Goal: Transaction & Acquisition: Download file/media

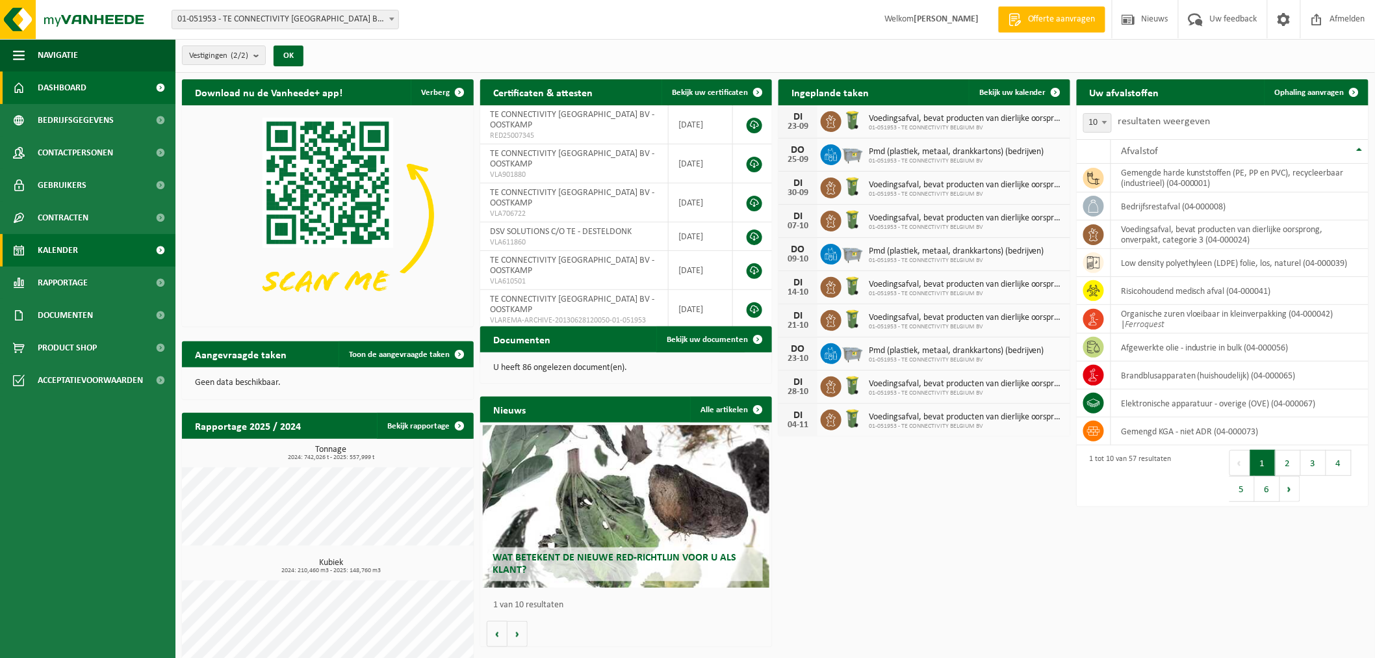
click at [113, 251] on link "Kalender" at bounding box center [87, 250] width 175 height 32
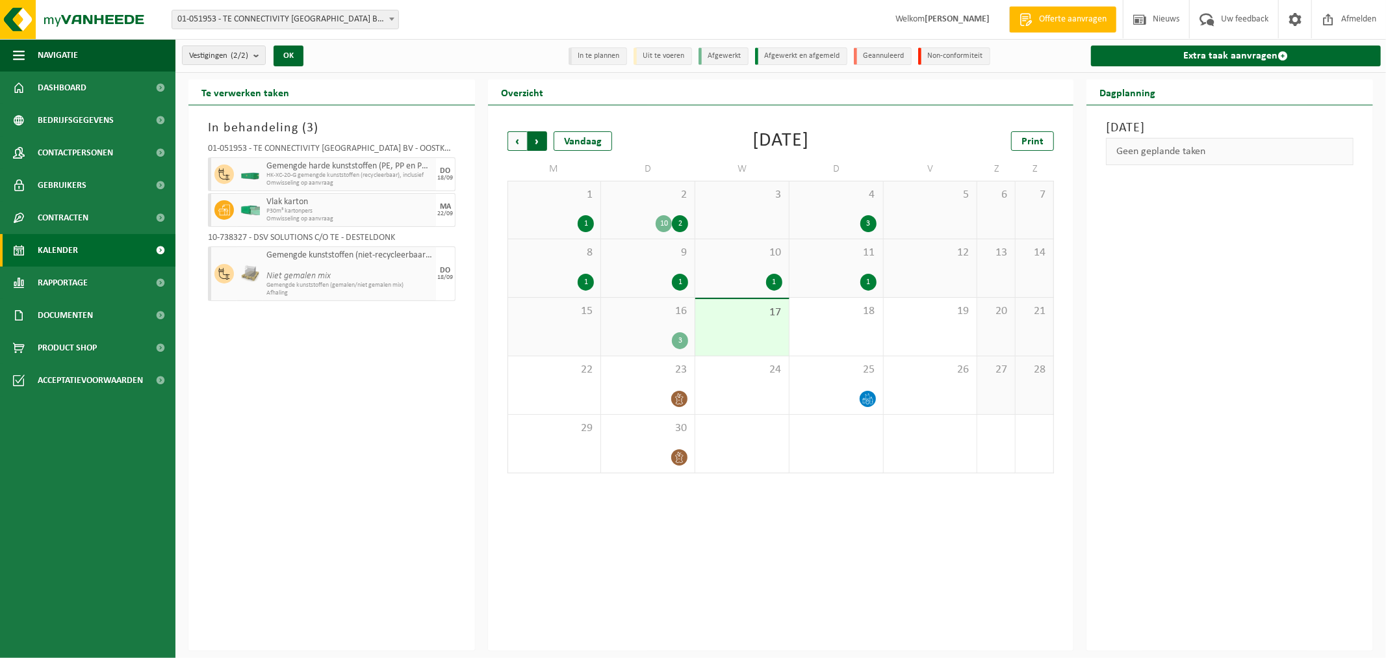
click at [514, 141] on span "Vorige" at bounding box center [517, 140] width 19 height 19
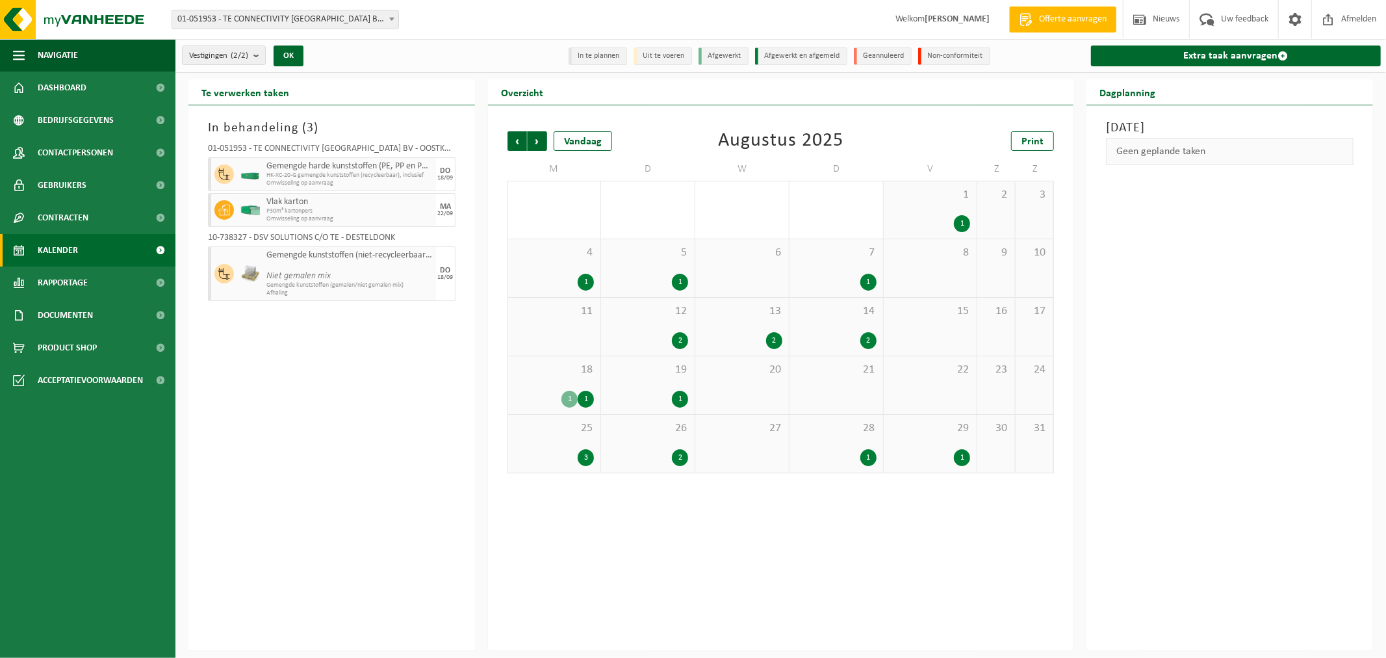
click at [514, 141] on span "Vorige" at bounding box center [517, 140] width 19 height 19
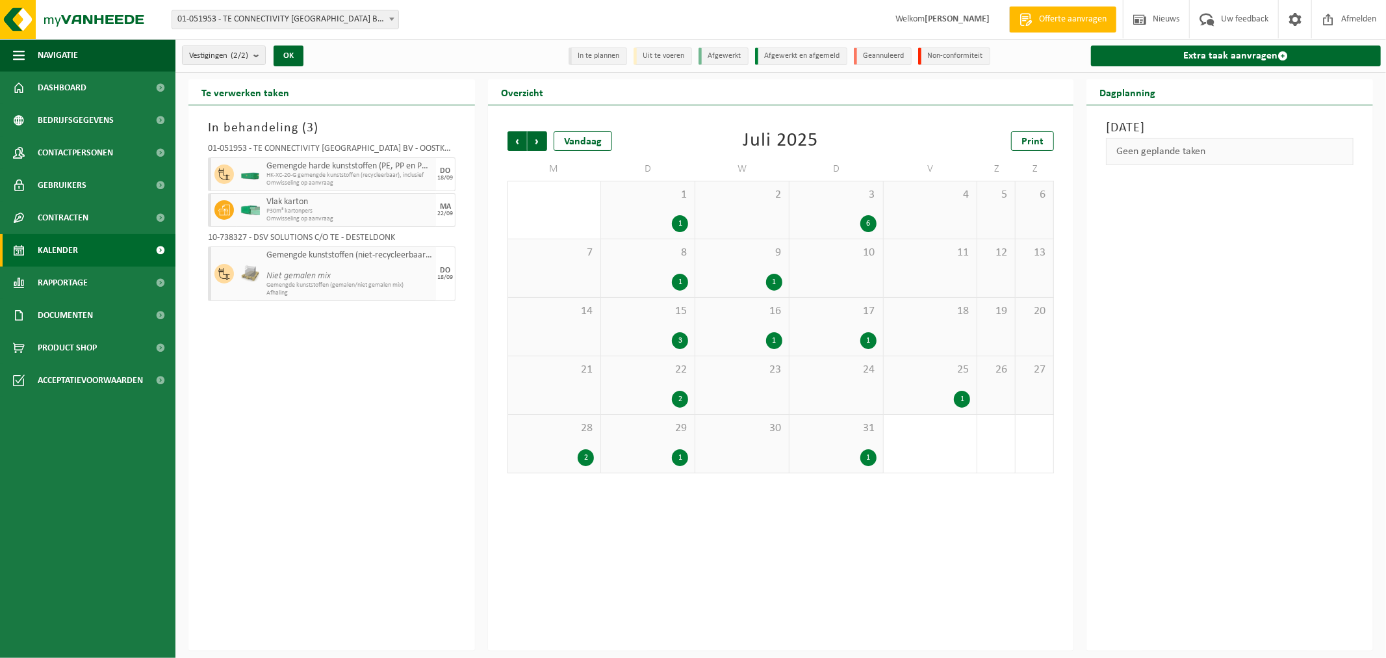
click at [826, 200] on span "3" at bounding box center [836, 195] width 81 height 14
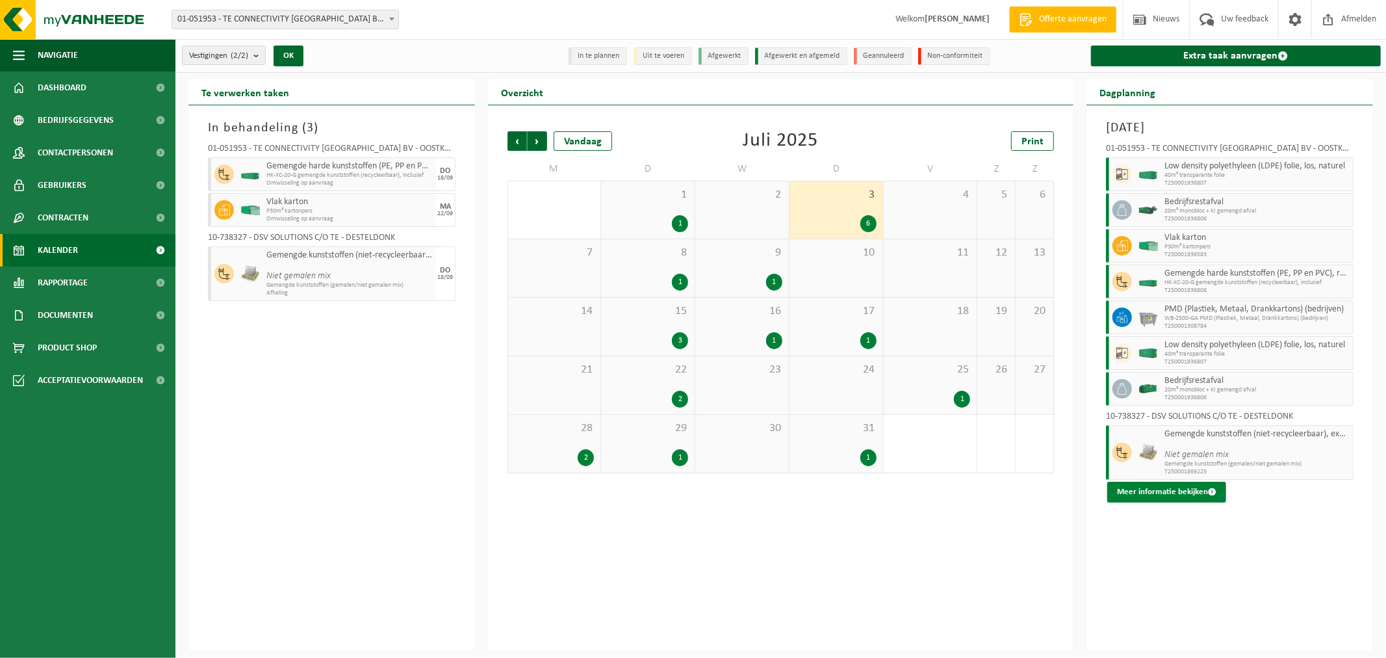
click at [1175, 492] on button "Meer informatie bekijken" at bounding box center [1166, 492] width 119 height 21
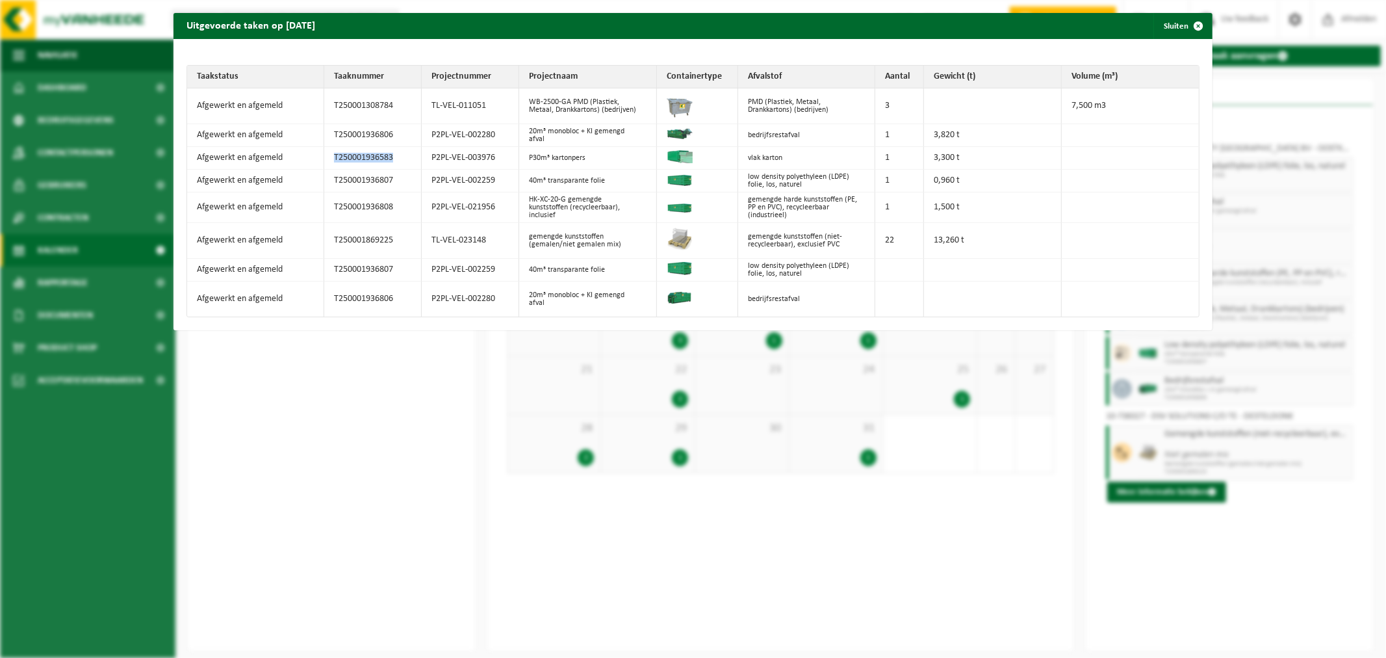
drag, startPoint x: 389, startPoint y: 153, endPoint x: 322, endPoint y: 154, distance: 66.9
click at [324, 154] on td "T250001936583" at bounding box center [372, 158] width 97 height 23
copy td "T250001936583"
click at [345, 399] on div "Uitgevoerde taken op 2025-07-03 Sluiten Taakstatus Taaknummer Projectnummer Pro…" at bounding box center [693, 329] width 1386 height 658
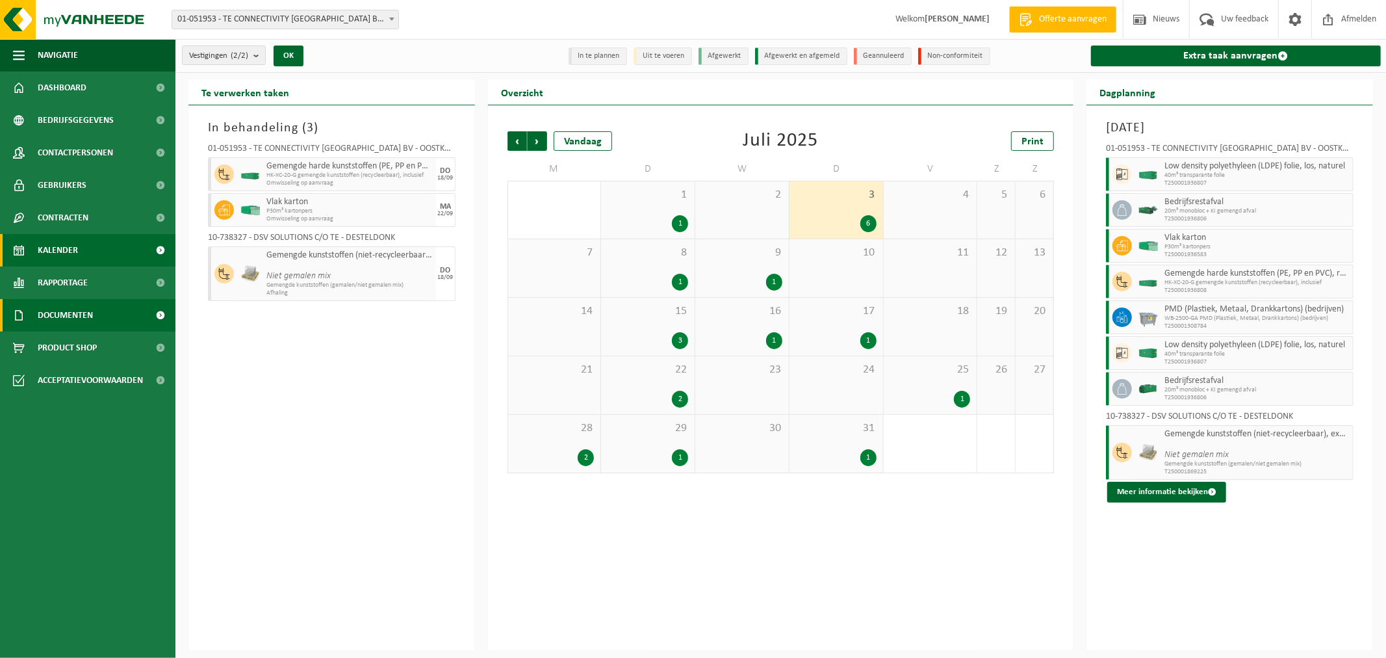
click at [116, 311] on link "Documenten" at bounding box center [87, 315] width 175 height 32
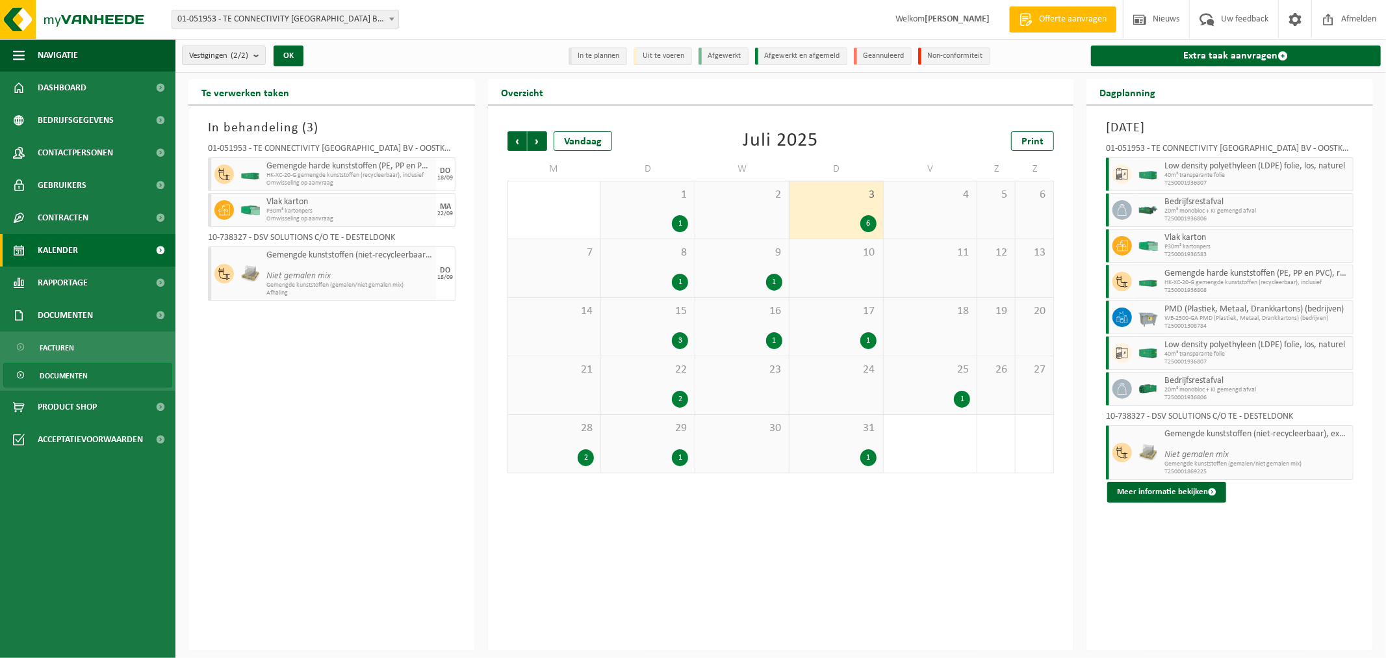
click at [61, 376] on span "Documenten" at bounding box center [64, 375] width 48 height 25
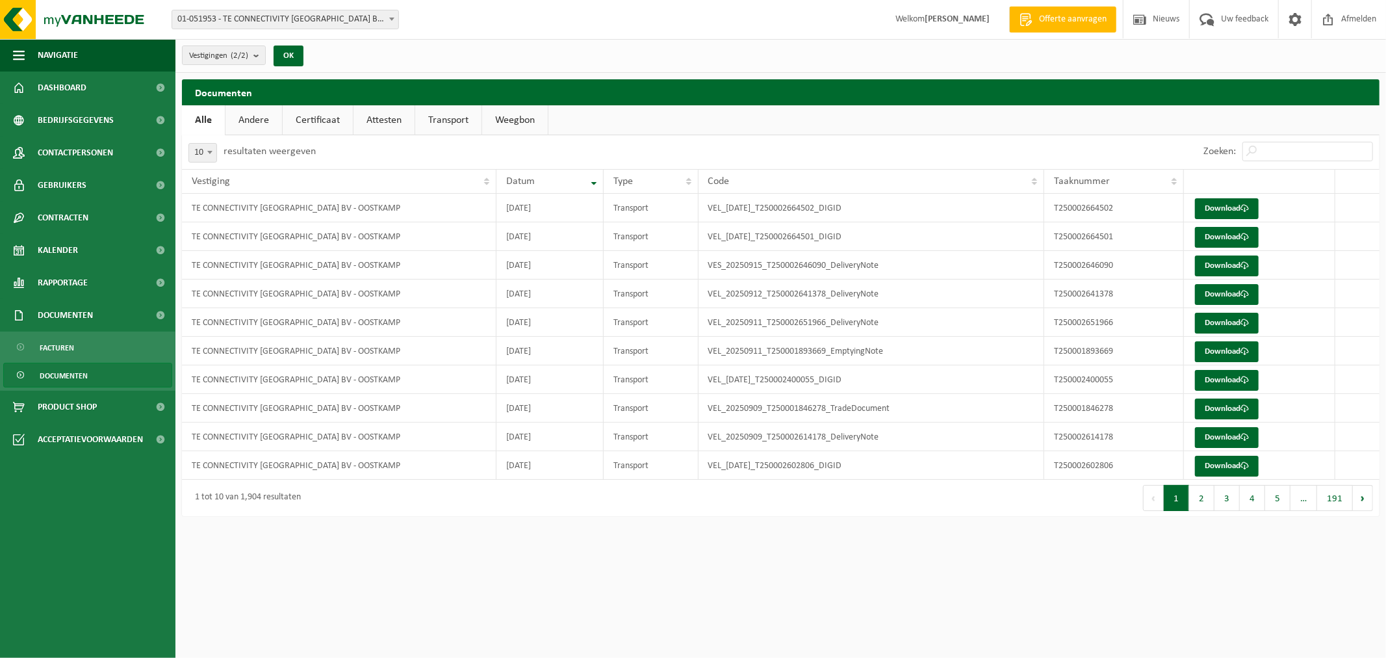
click at [443, 118] on link "Transport" at bounding box center [448, 120] width 66 height 30
click at [1287, 153] on input "Zoeken:" at bounding box center [1307, 151] width 131 height 19
paste input "T250001936583"
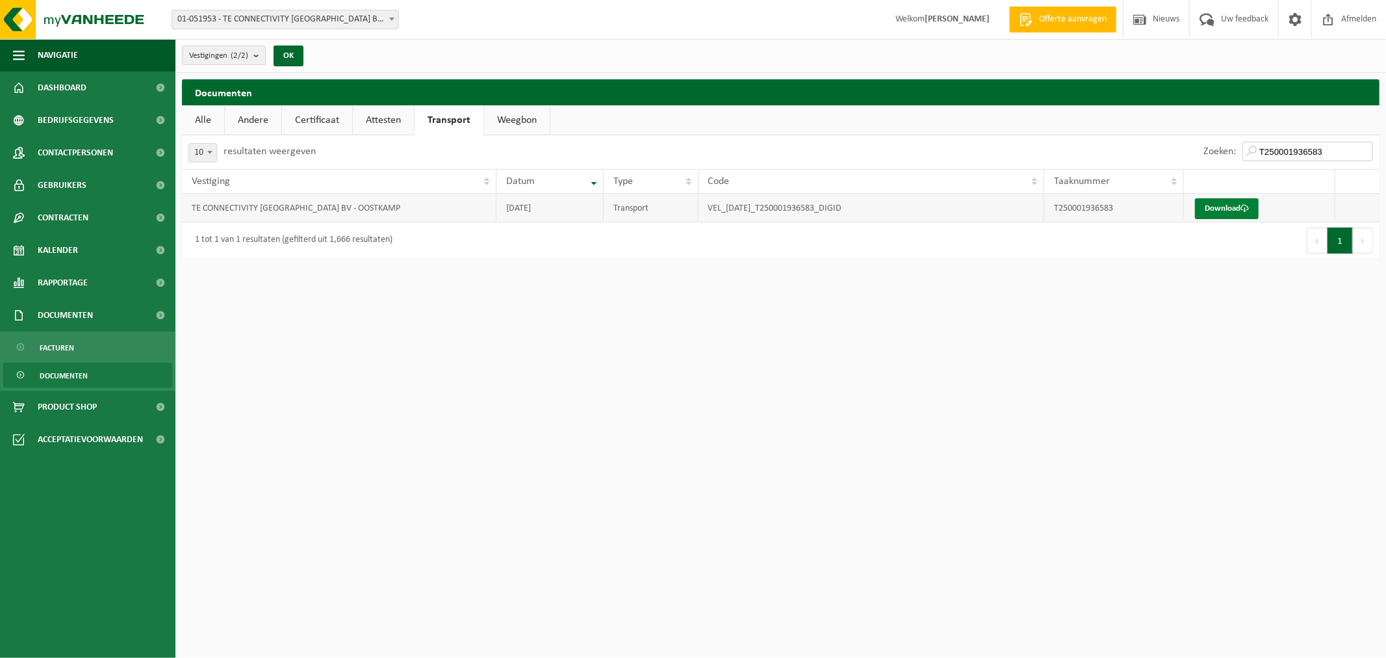
type input "T250001936583"
click at [1215, 209] on link "Download" at bounding box center [1227, 208] width 64 height 21
click at [152, 249] on span at bounding box center [160, 250] width 29 height 32
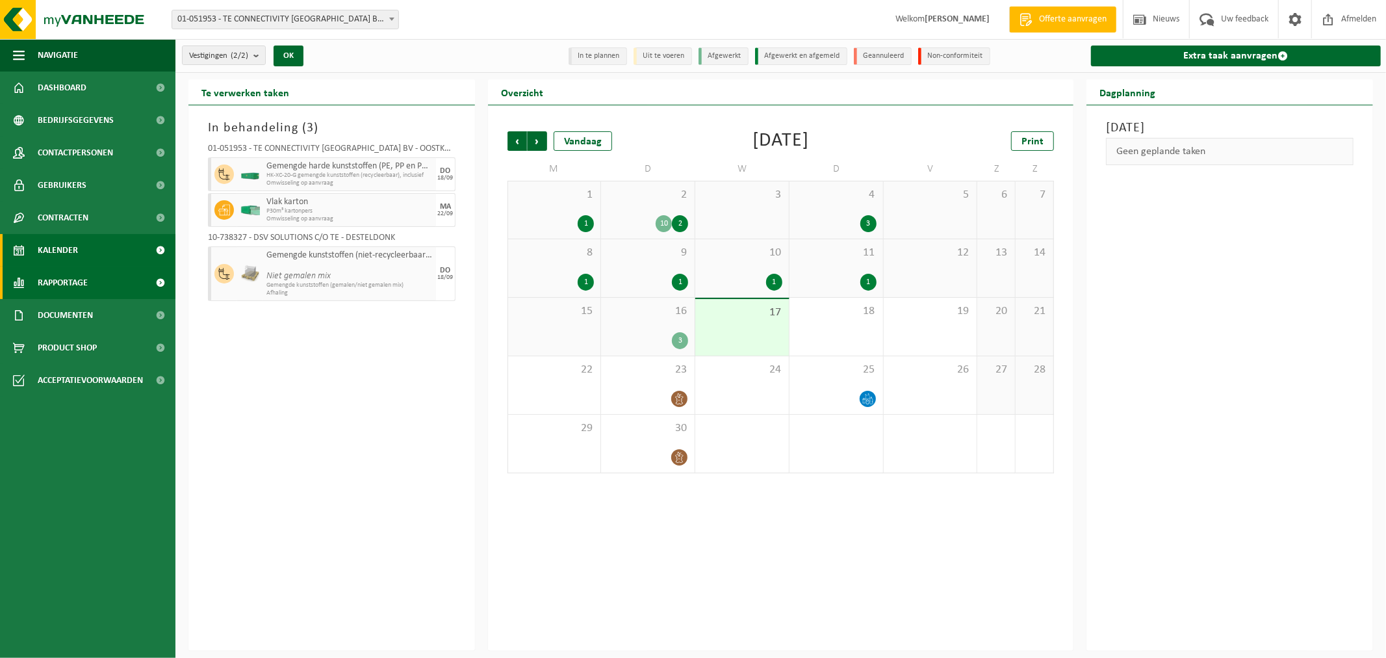
click at [121, 284] on link "Rapportage" at bounding box center [87, 282] width 175 height 32
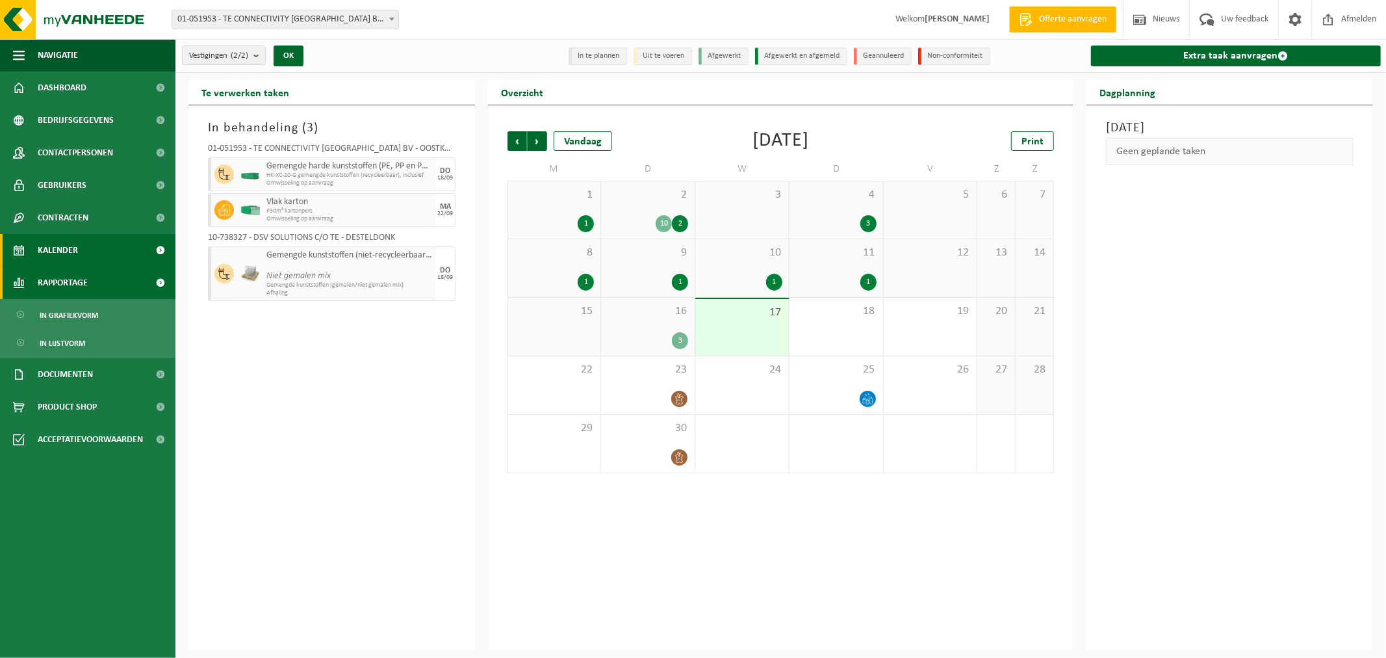
click at [88, 295] on link "Rapportage" at bounding box center [87, 282] width 175 height 32
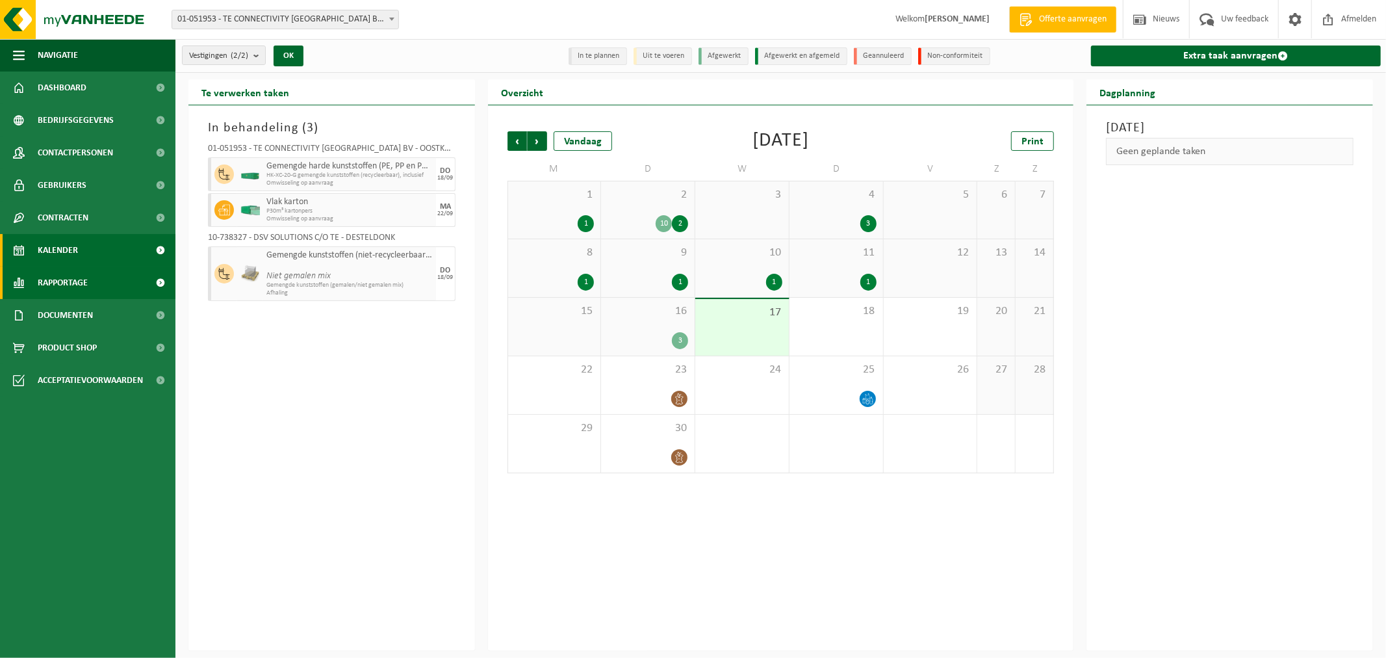
click at [76, 280] on span "Rapportage" at bounding box center [63, 282] width 50 height 32
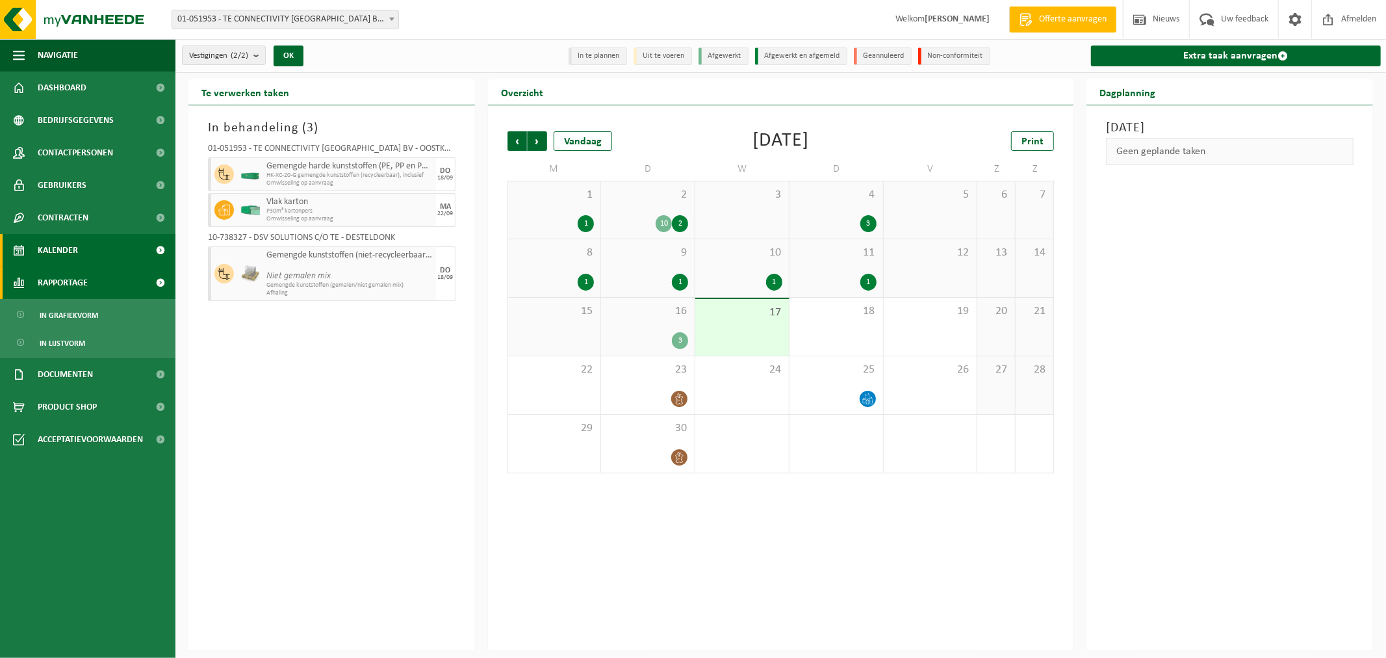
click at [84, 279] on span "Rapportage" at bounding box center [63, 282] width 50 height 32
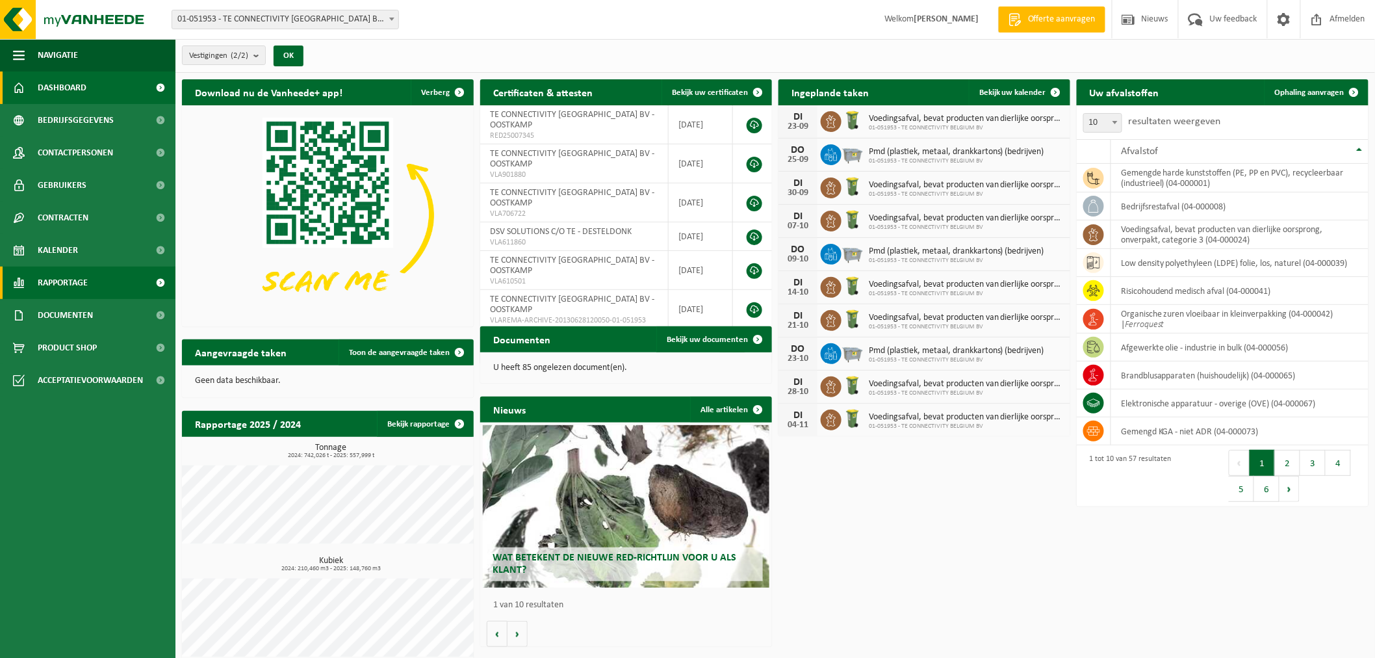
click at [109, 285] on link "Rapportage" at bounding box center [87, 282] width 175 height 32
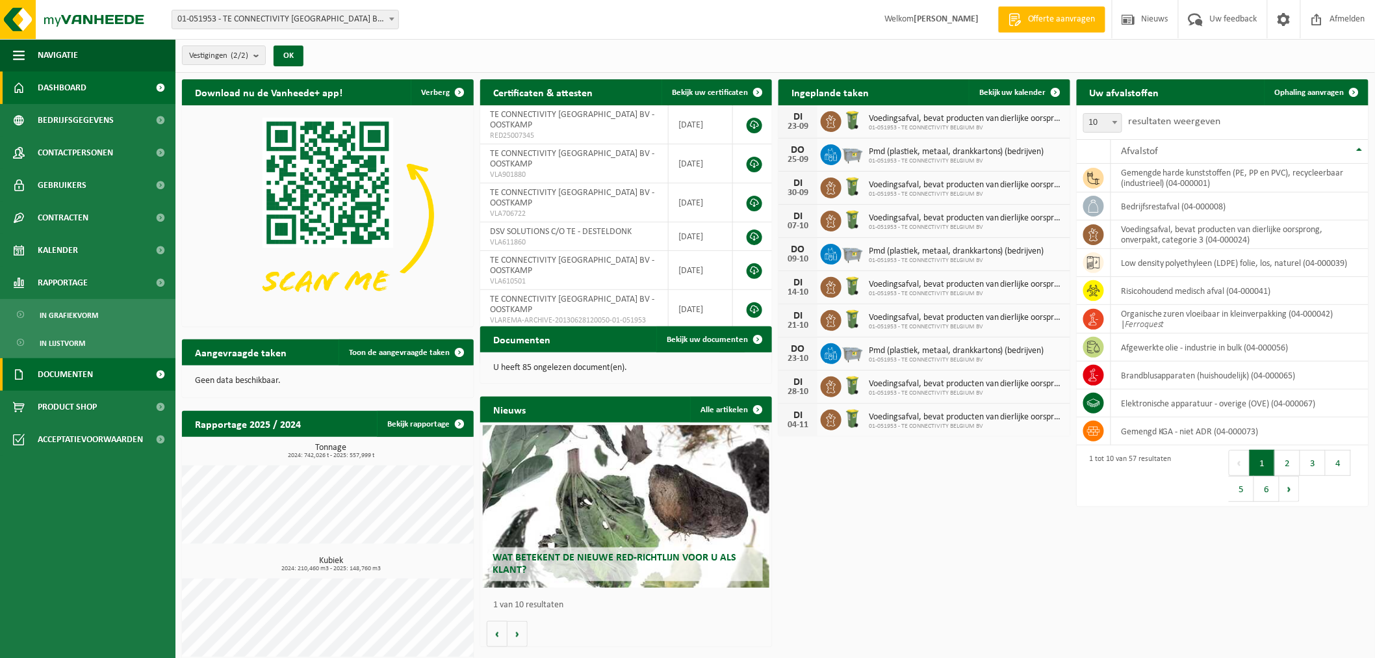
click at [96, 373] on link "Documenten" at bounding box center [87, 374] width 175 height 32
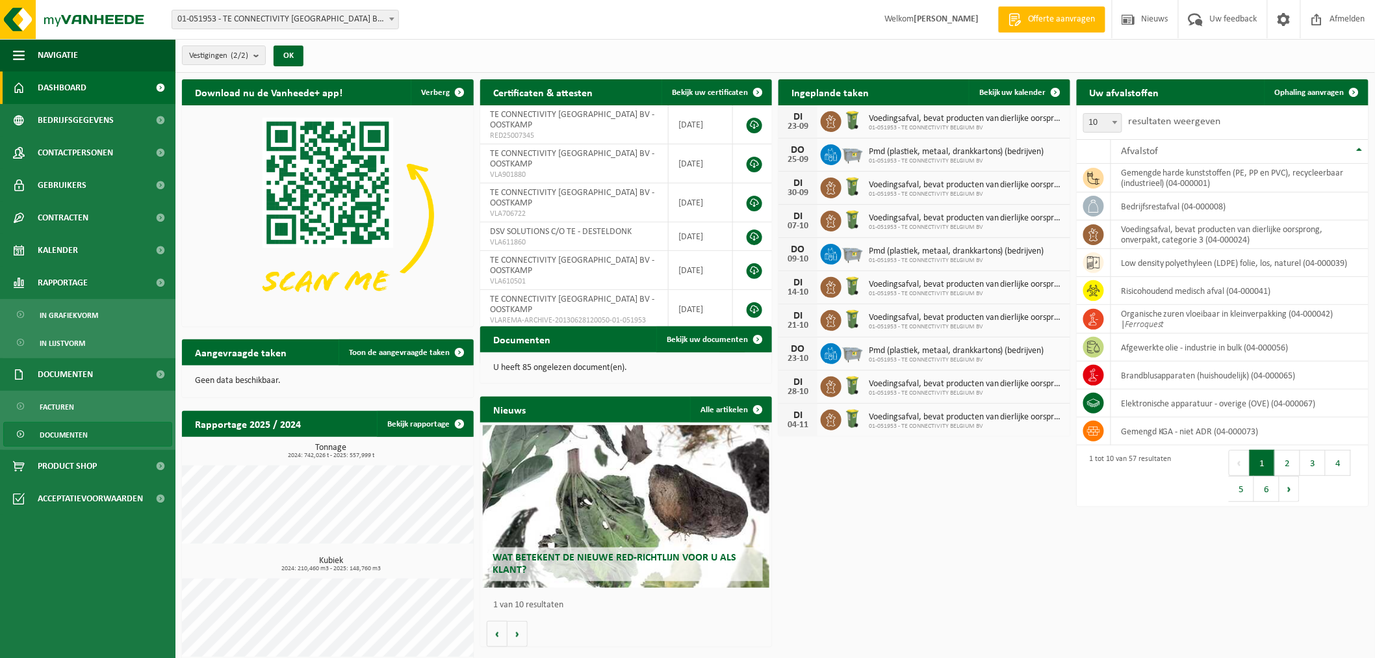
click at [60, 431] on span "Documenten" at bounding box center [64, 434] width 48 height 25
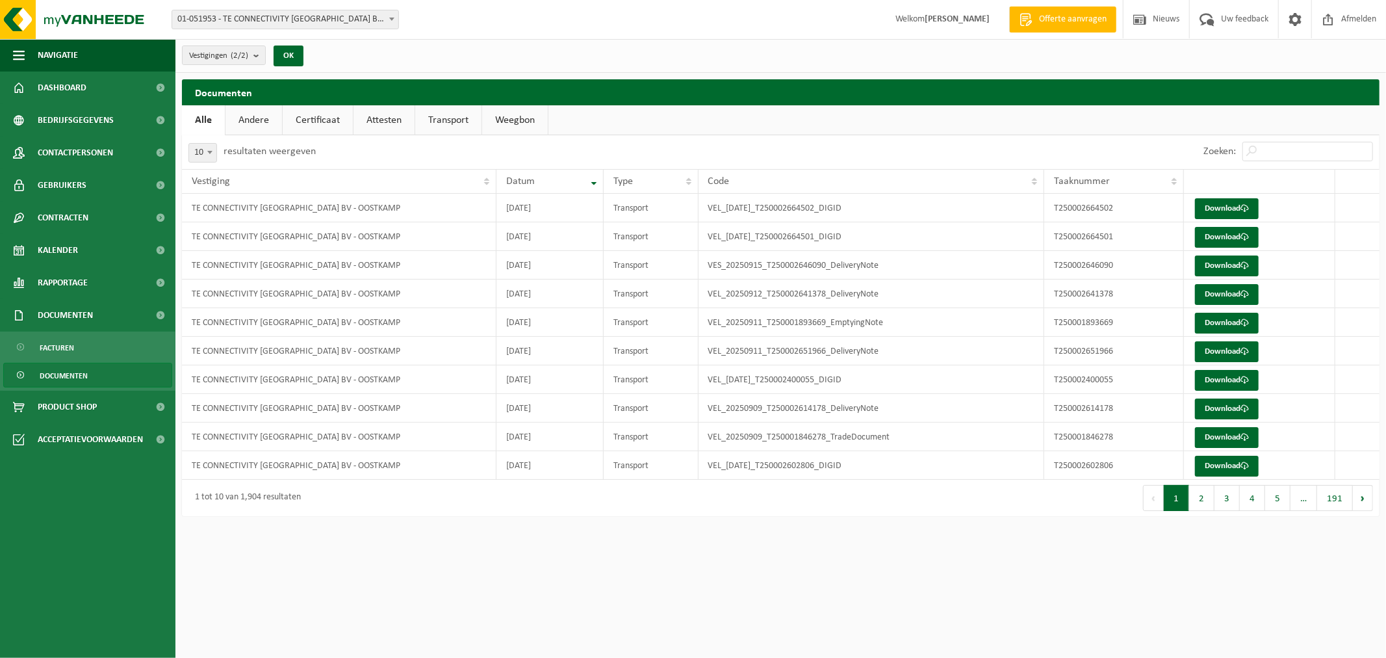
click at [381, 121] on link "Attesten" at bounding box center [384, 120] width 61 height 30
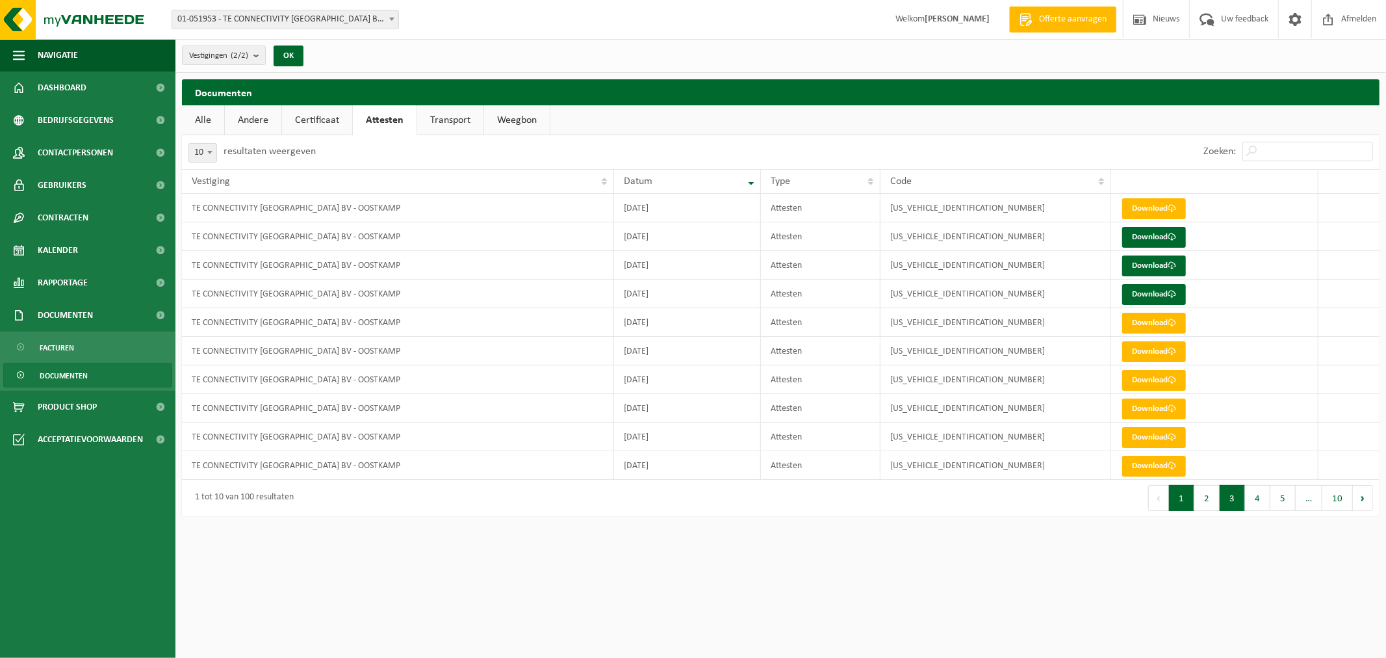
click at [1237, 501] on button "3" at bounding box center [1232, 498] width 25 height 26
click at [1209, 498] on button "2" at bounding box center [1206, 498] width 25 height 26
click at [1190, 498] on button "1" at bounding box center [1181, 498] width 25 height 26
click at [159, 246] on span at bounding box center [160, 250] width 29 height 32
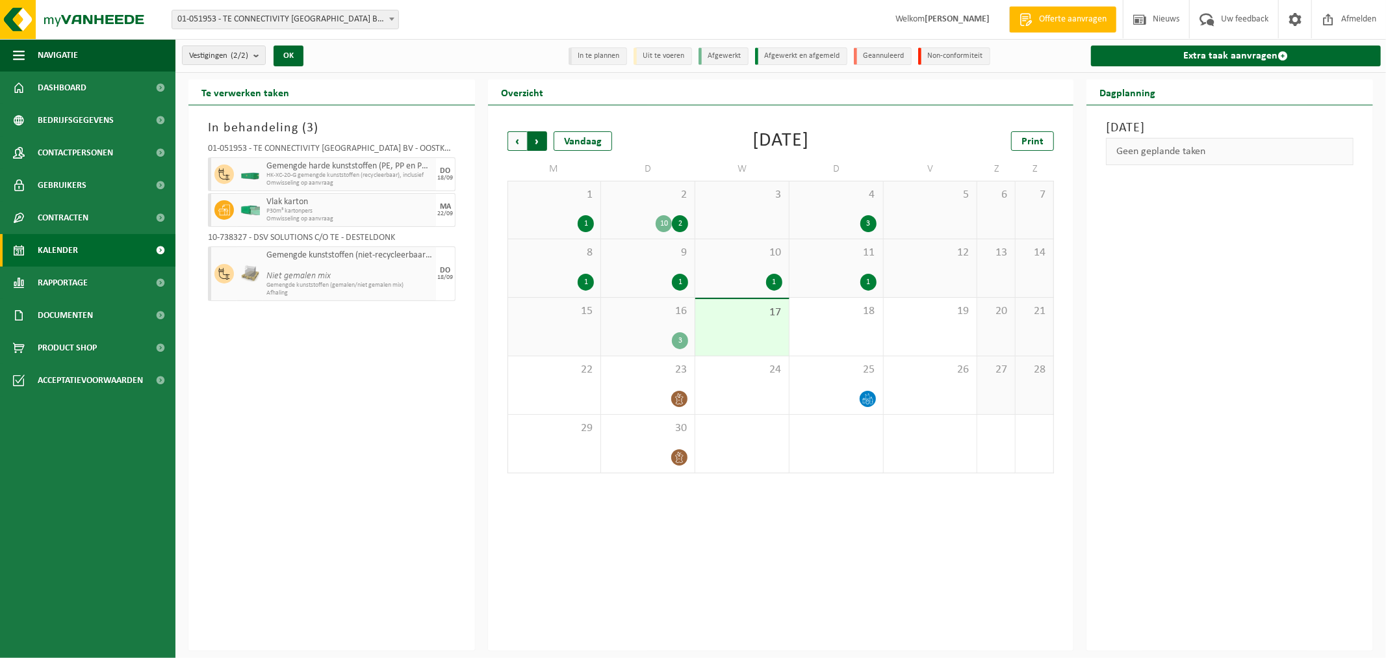
click at [513, 137] on span "Vorige" at bounding box center [517, 140] width 19 height 19
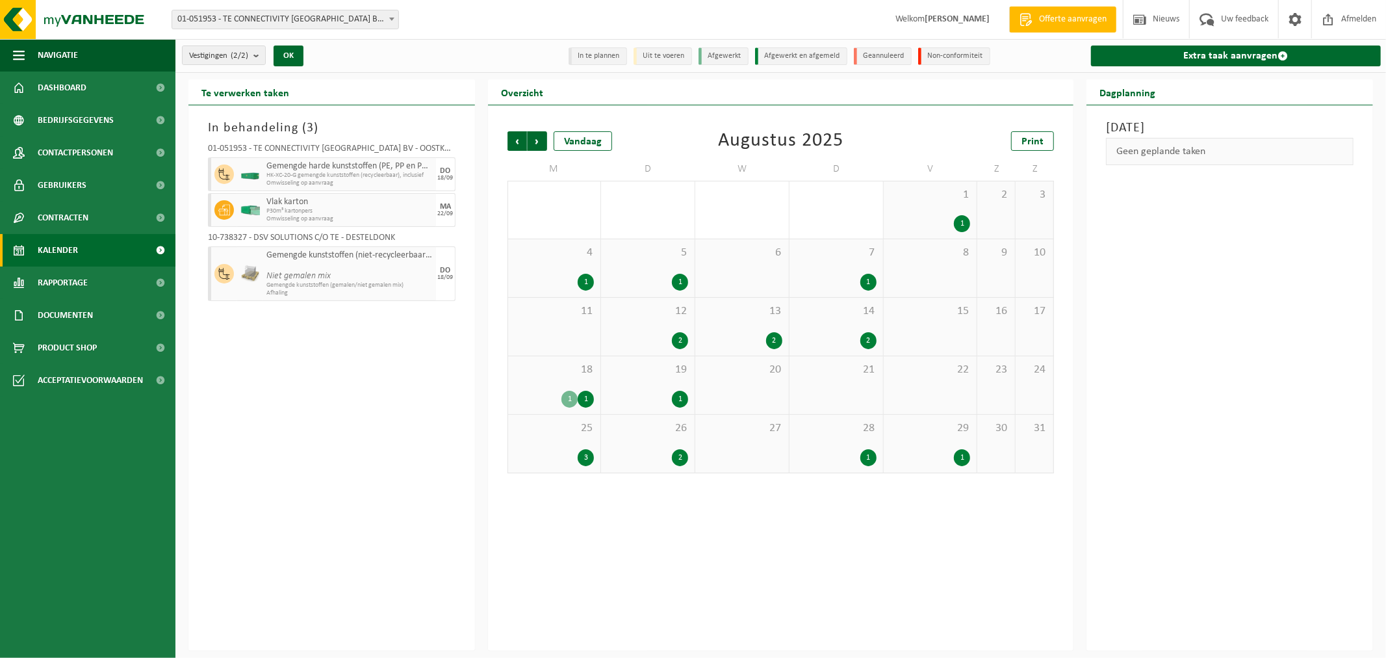
click at [513, 137] on span "Vorige" at bounding box center [517, 140] width 19 height 19
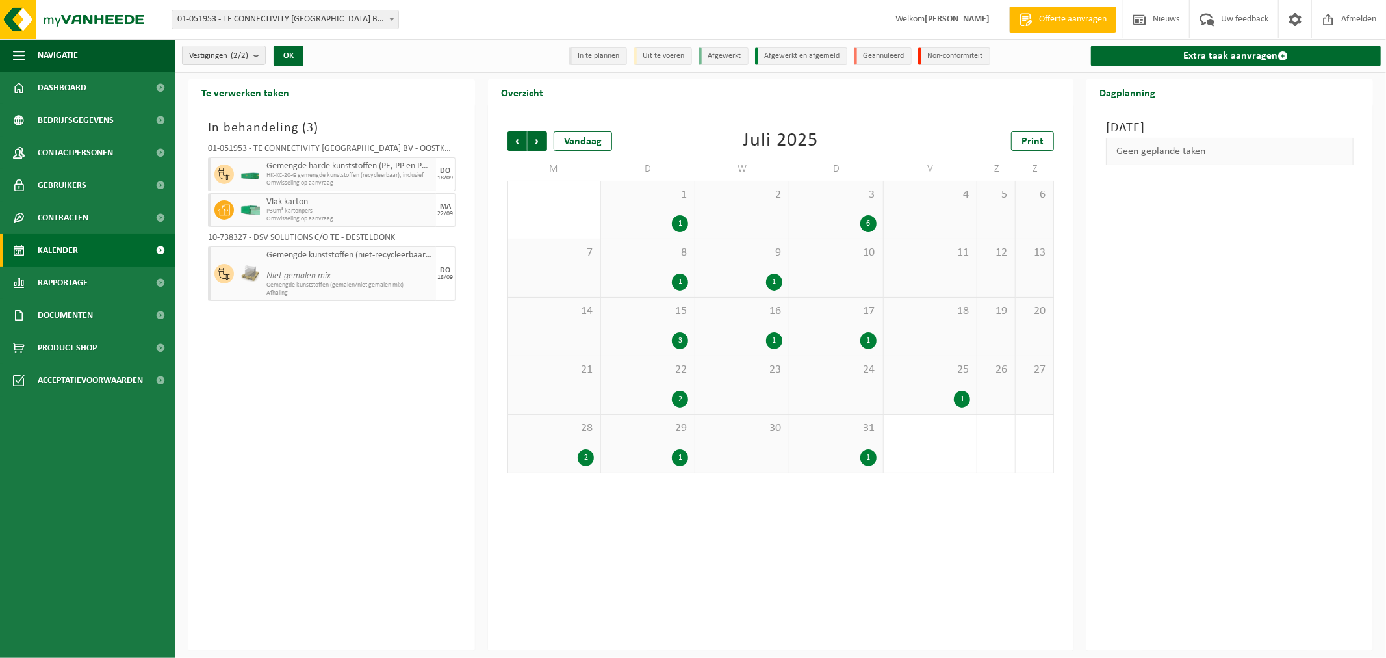
click at [513, 137] on span "Vorige" at bounding box center [517, 140] width 19 height 19
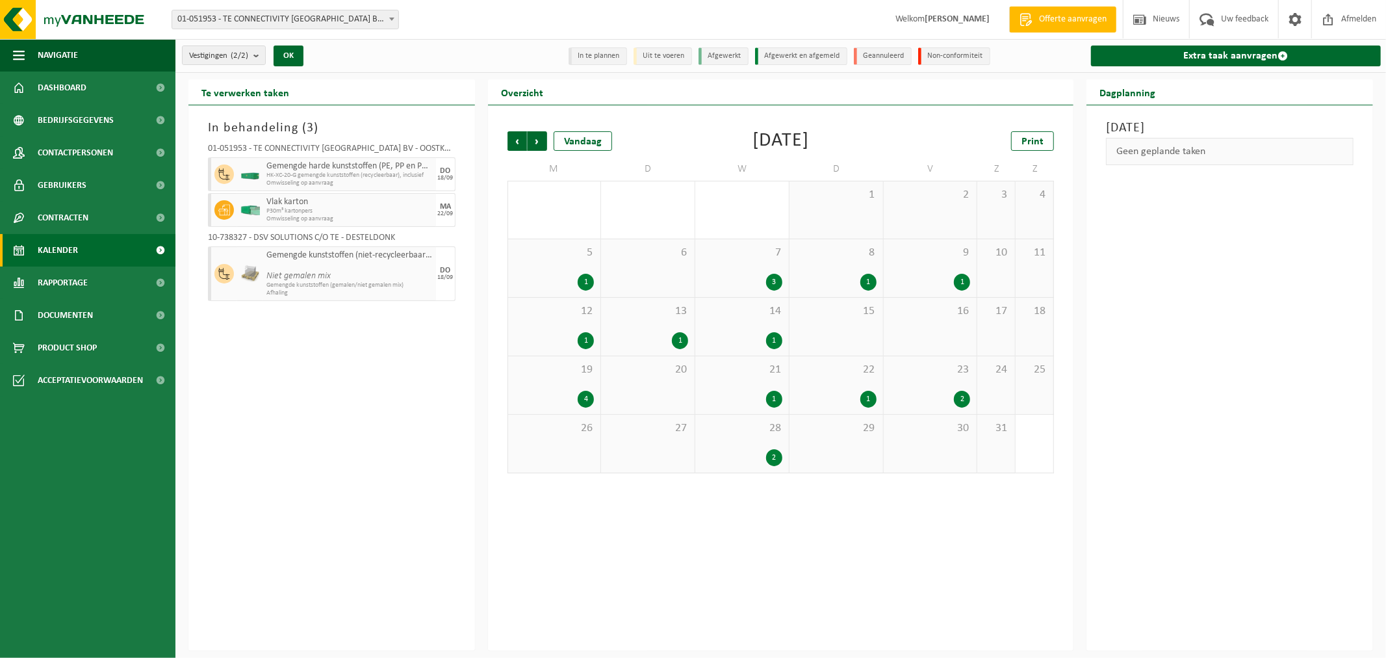
click at [513, 137] on span "Vorige" at bounding box center [517, 140] width 19 height 19
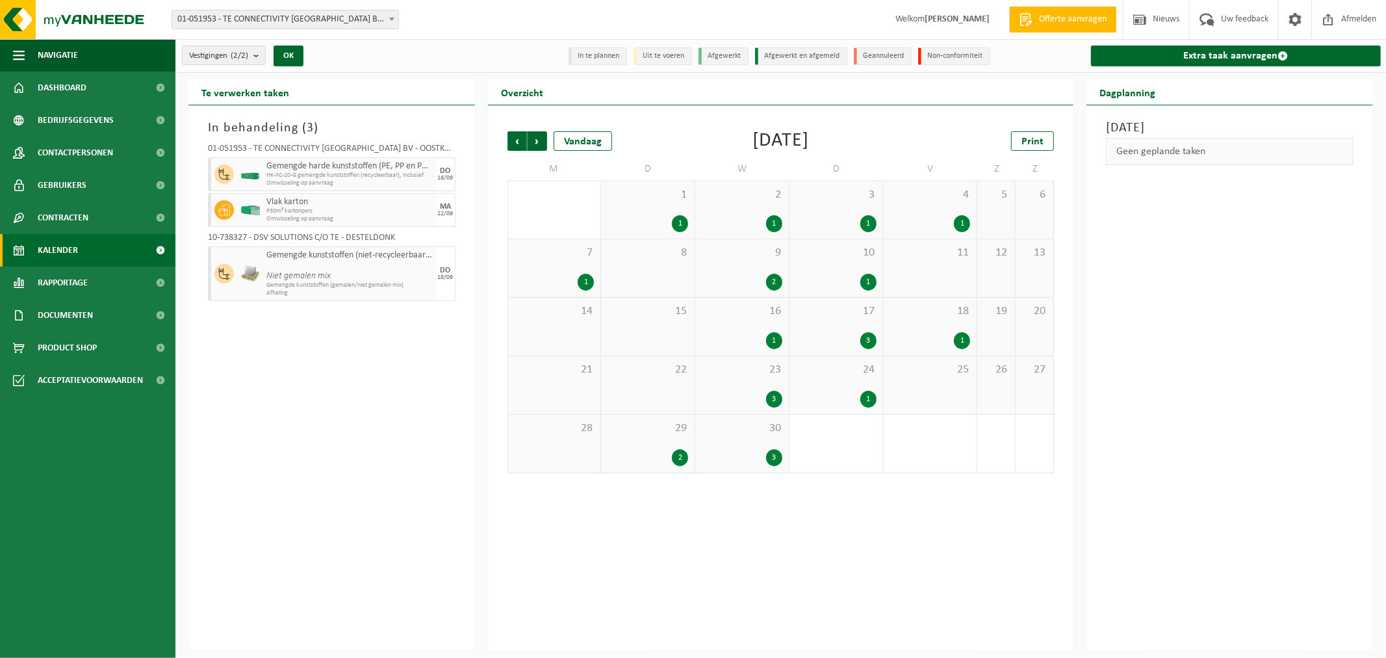
click at [513, 137] on span "Vorige" at bounding box center [517, 140] width 19 height 19
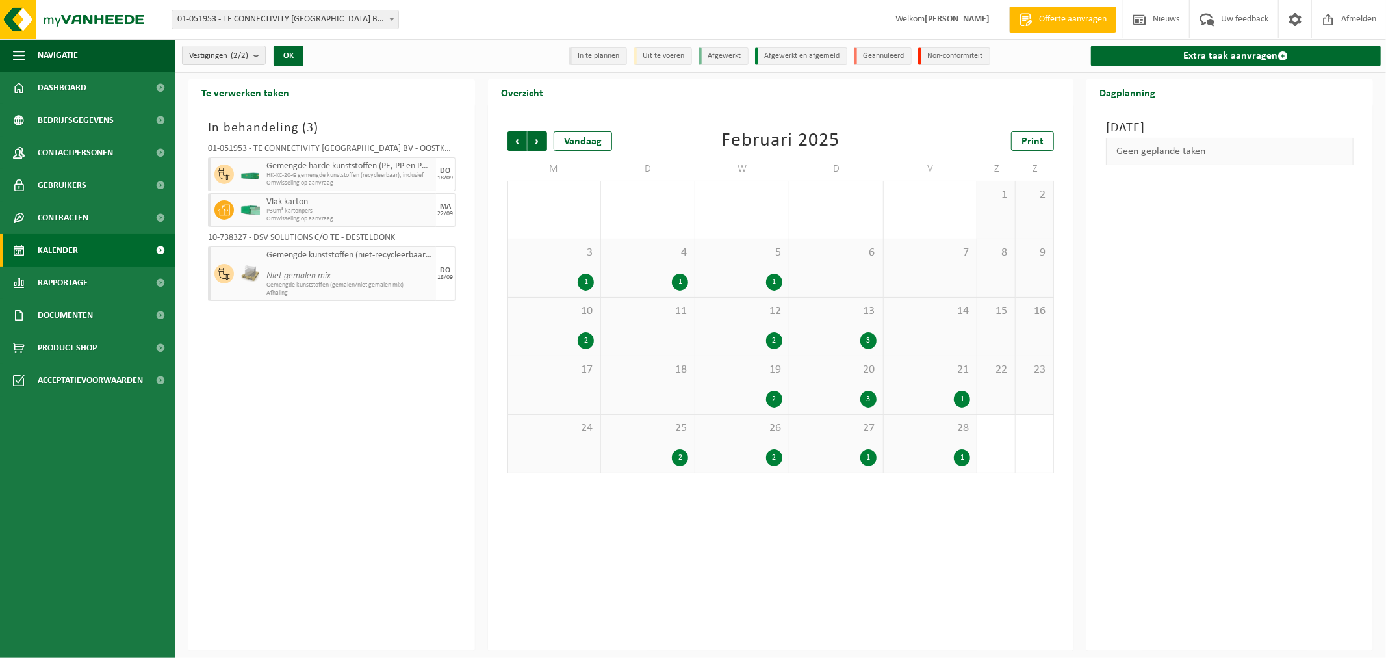
click at [513, 137] on span "Vorige" at bounding box center [517, 140] width 19 height 19
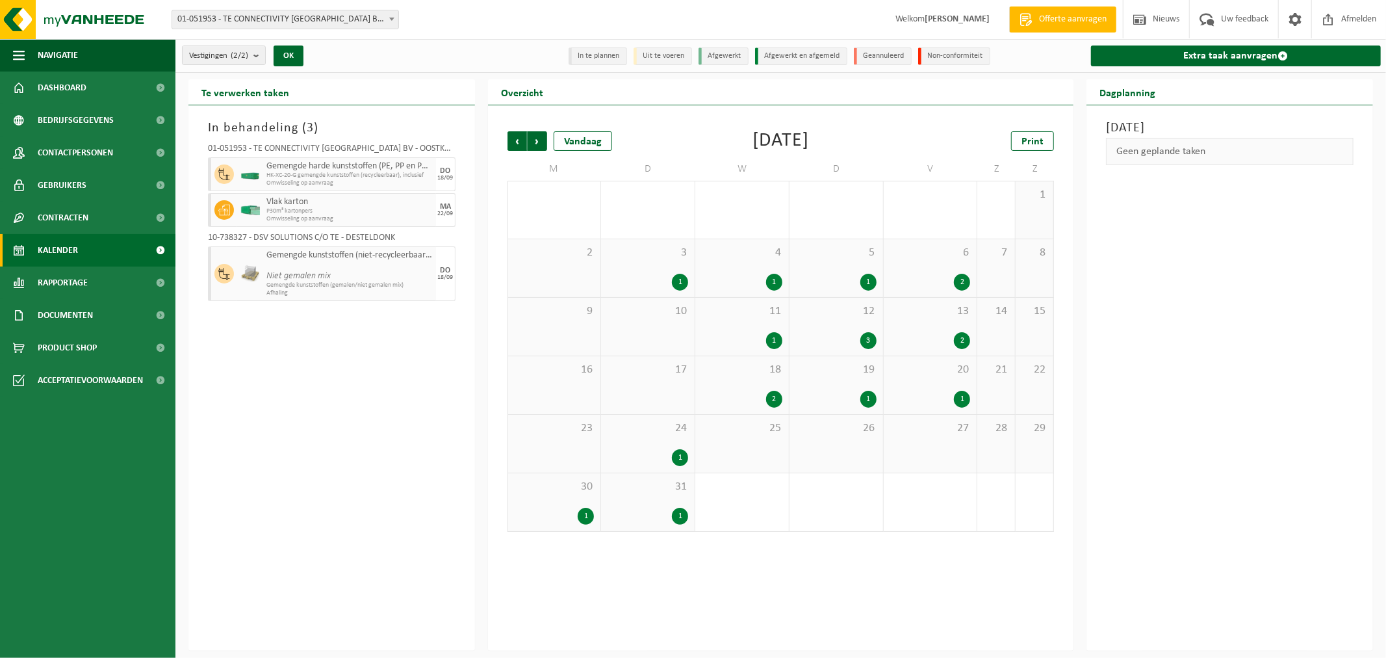
click at [513, 137] on span "Vorige" at bounding box center [517, 140] width 19 height 19
click at [743, 261] on div "4 2" at bounding box center [742, 268] width 94 height 58
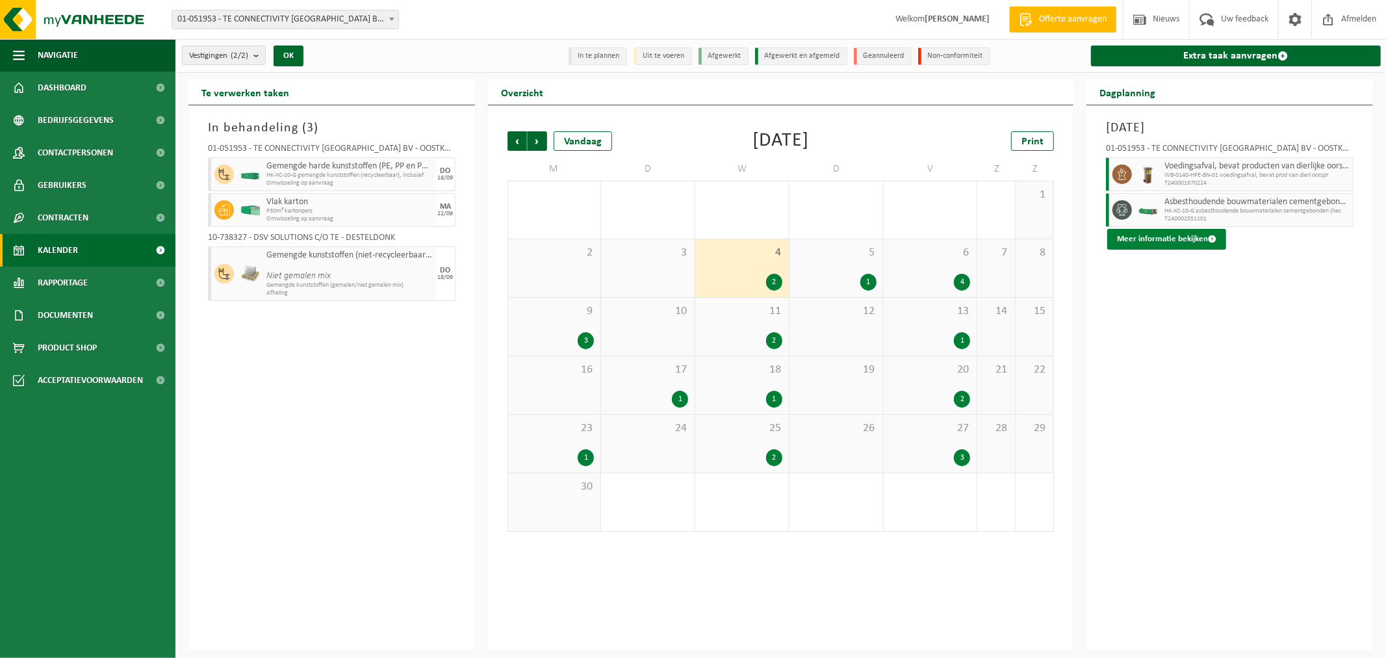
click at [1160, 240] on button "Meer informatie bekijken" at bounding box center [1166, 239] width 119 height 21
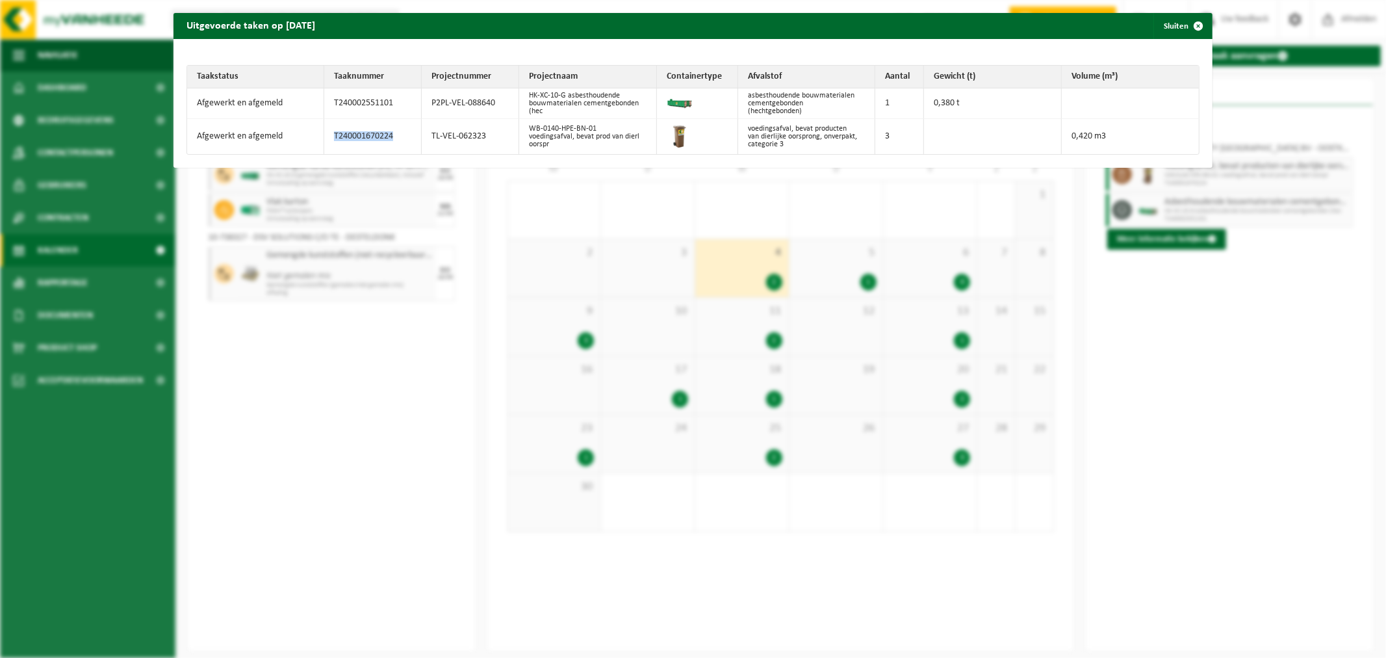
drag, startPoint x: 390, startPoint y: 135, endPoint x: 306, endPoint y: 133, distance: 83.9
click at [306, 133] on tr "Afgewerkt en afgemeld T240001670224 TL-VEL-062323 WB-0140-HPE-BN-01 voedingsafv…" at bounding box center [693, 136] width 1012 height 35
copy tr "T240001670224"
click at [558, 127] on td "WB-0140-HPE-BN-01 voedingsafval, bevat prod van dierl oorspr" at bounding box center [588, 136] width 138 height 35
click at [496, 107] on td "P2PL-VEL-088640" at bounding box center [470, 103] width 97 height 31
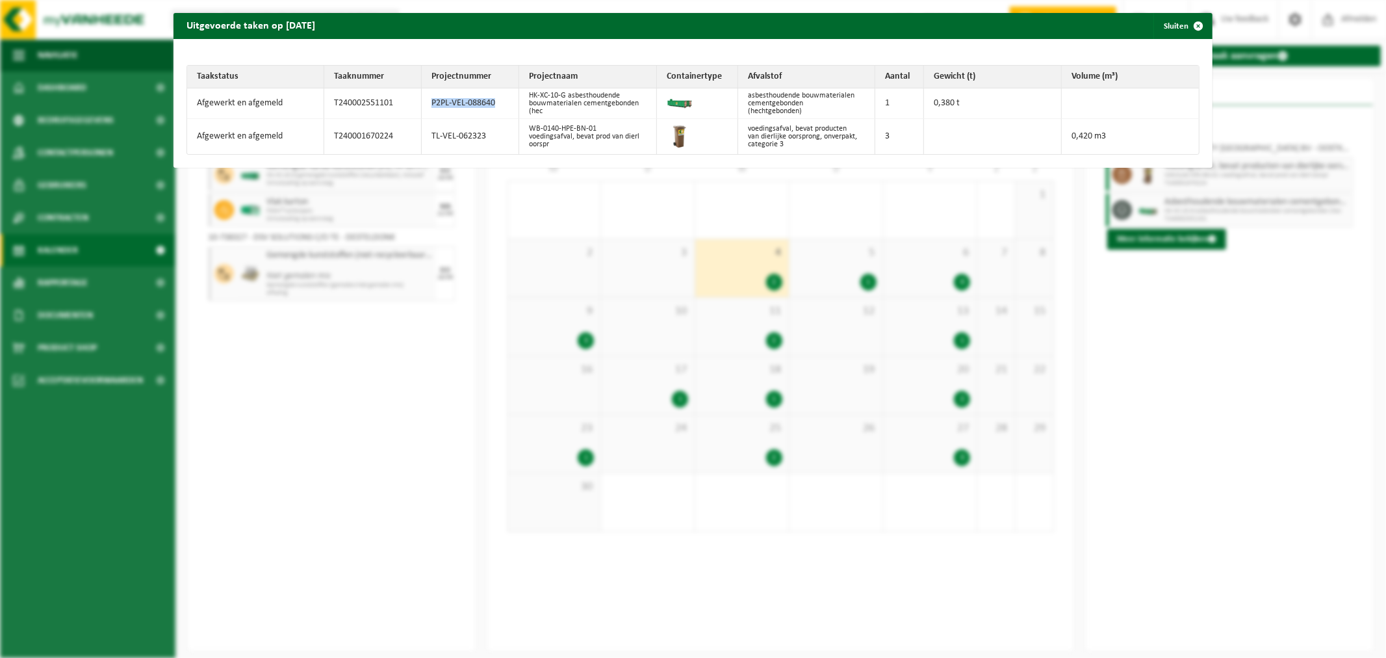
drag, startPoint x: 493, startPoint y: 102, endPoint x: 425, endPoint y: 100, distance: 67.6
click at [425, 100] on td "P2PL-VEL-088640" at bounding box center [470, 103] width 97 height 31
drag, startPoint x: 390, startPoint y: 101, endPoint x: 313, endPoint y: 105, distance: 77.4
click at [313, 105] on tr "Afgewerkt en afgemeld T240002551101 P2PL-VEL-088640 HK-XC-10-G asbesthoudende b…" at bounding box center [693, 103] width 1012 height 31
copy tr "T240002551101"
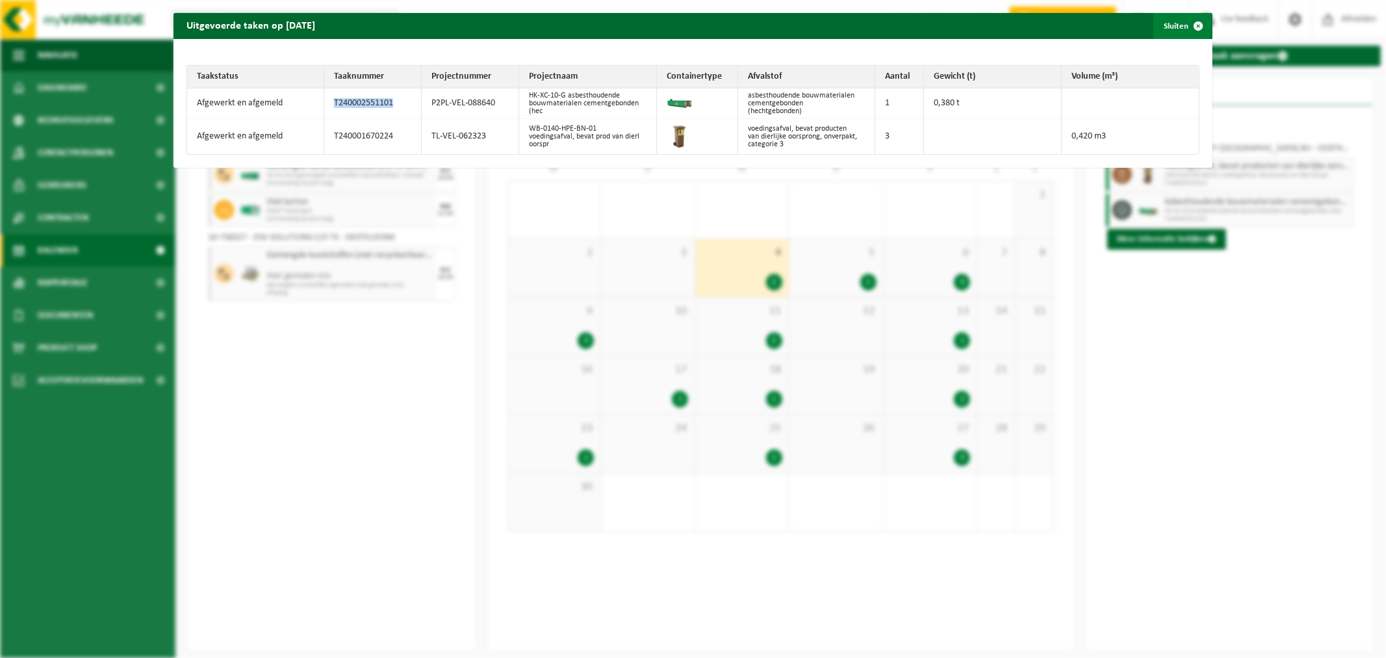
click at [1185, 24] on span "button" at bounding box center [1198, 26] width 26 height 26
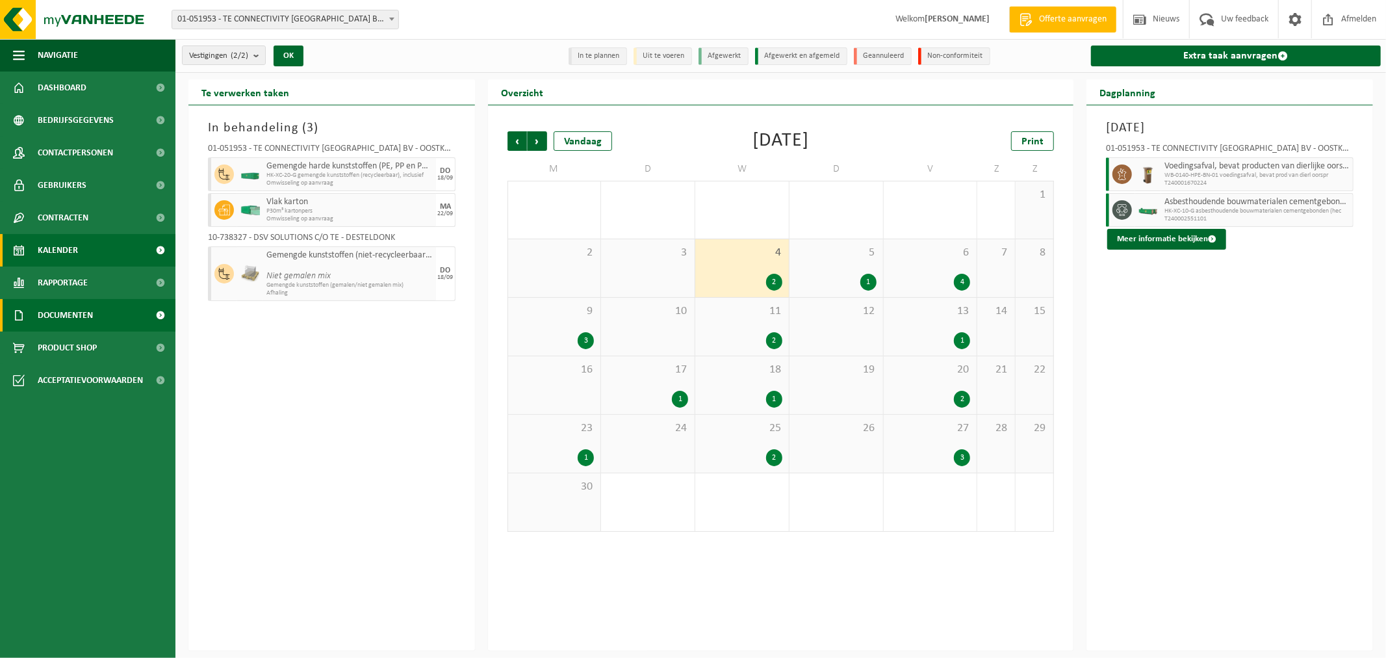
click at [107, 322] on link "Documenten" at bounding box center [87, 315] width 175 height 32
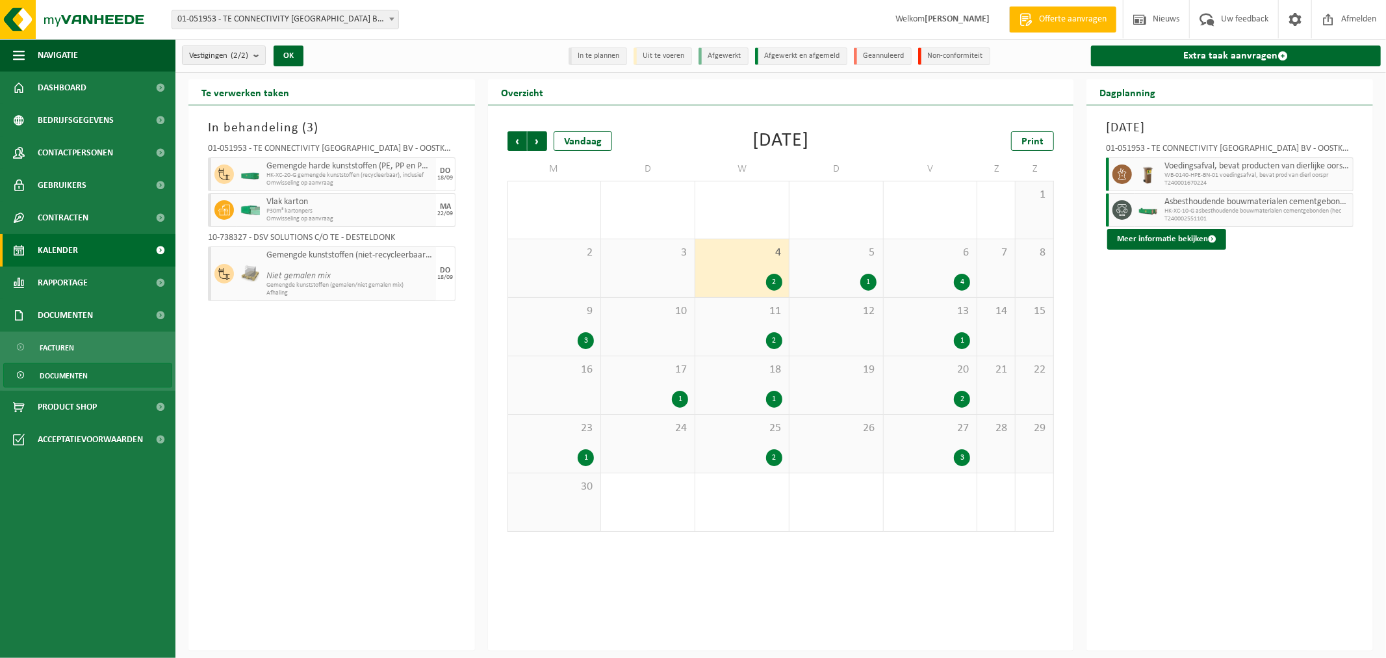
click at [62, 374] on span "Documenten" at bounding box center [64, 375] width 48 height 25
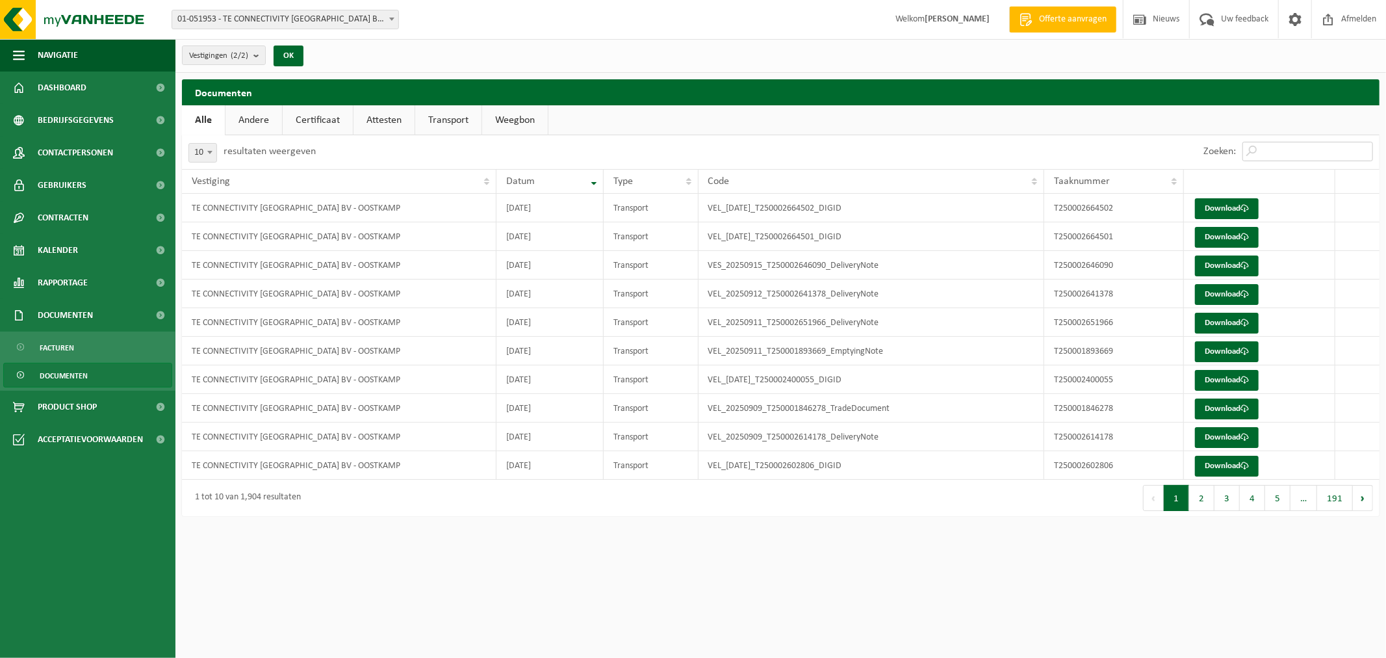
click at [1283, 156] on input "Zoeken:" at bounding box center [1307, 151] width 131 height 19
paste input "T240002551101"
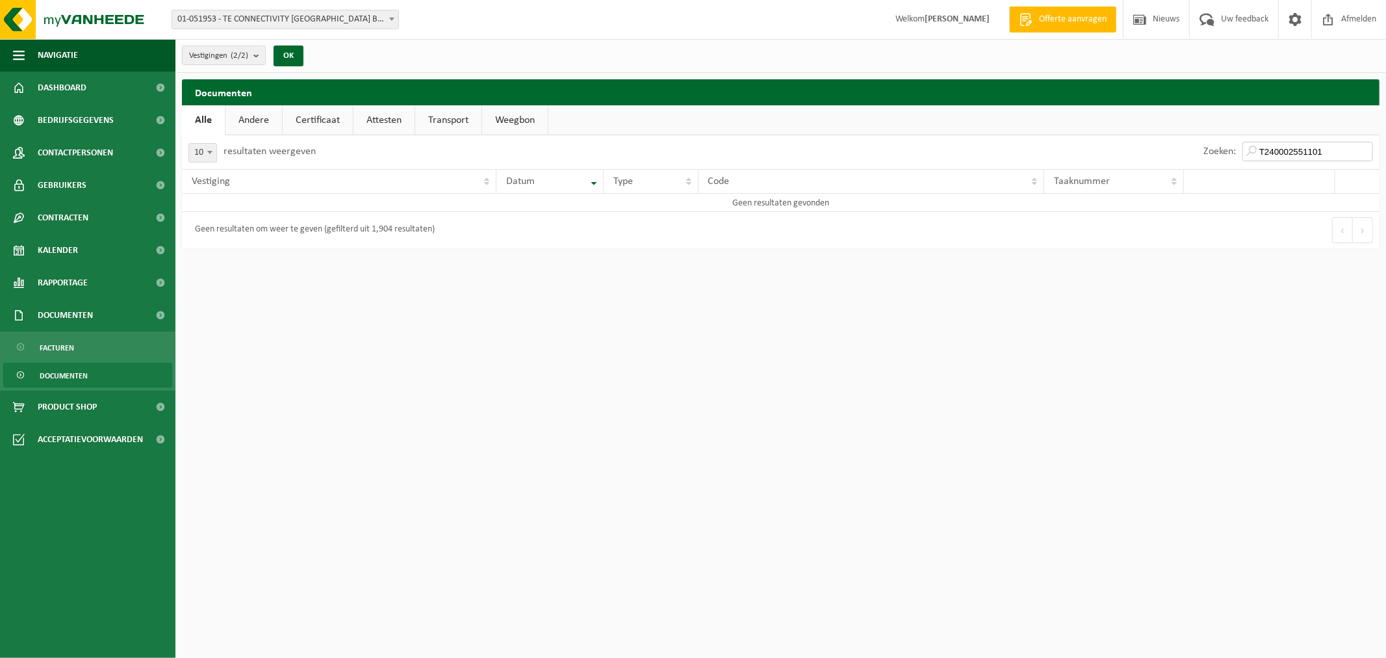
type input "T240002551101"
click at [253, 121] on link "Andere" at bounding box center [253, 120] width 57 height 30
click at [187, 120] on link "Alle" at bounding box center [203, 120] width 42 height 30
click at [130, 313] on link "Documenten" at bounding box center [87, 315] width 175 height 32
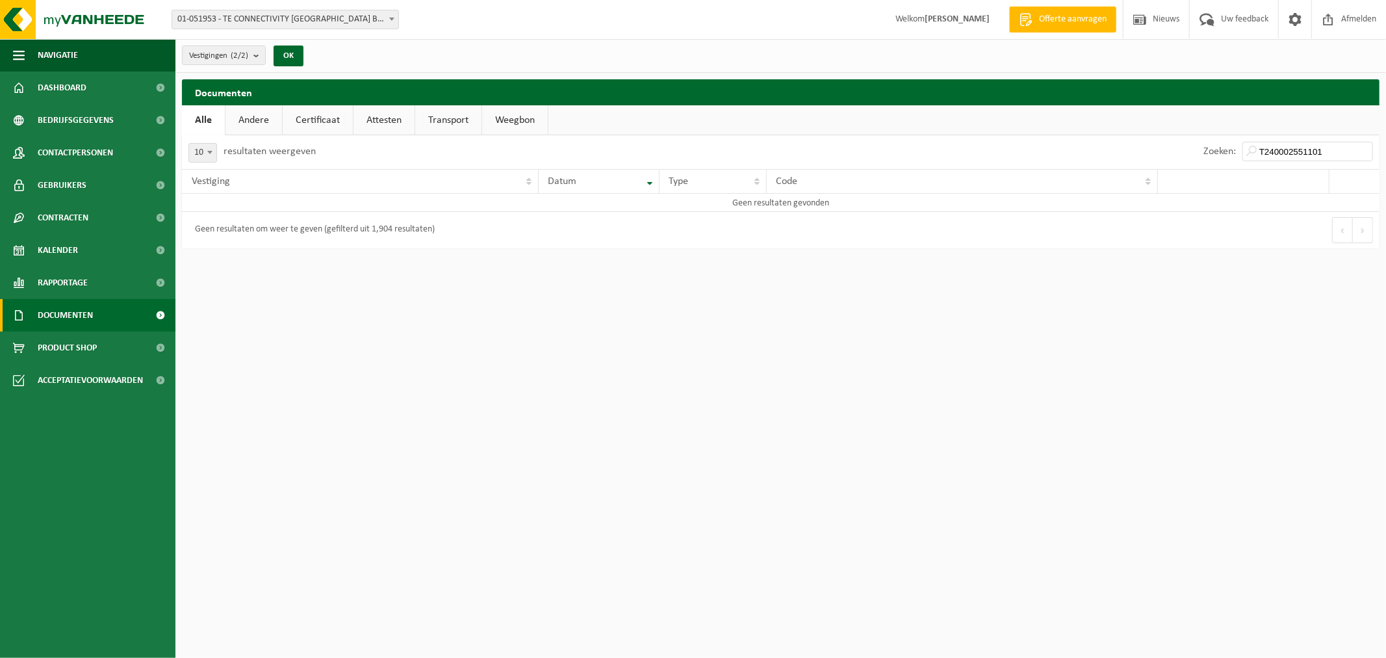
click at [101, 307] on link "Documenten" at bounding box center [87, 315] width 175 height 32
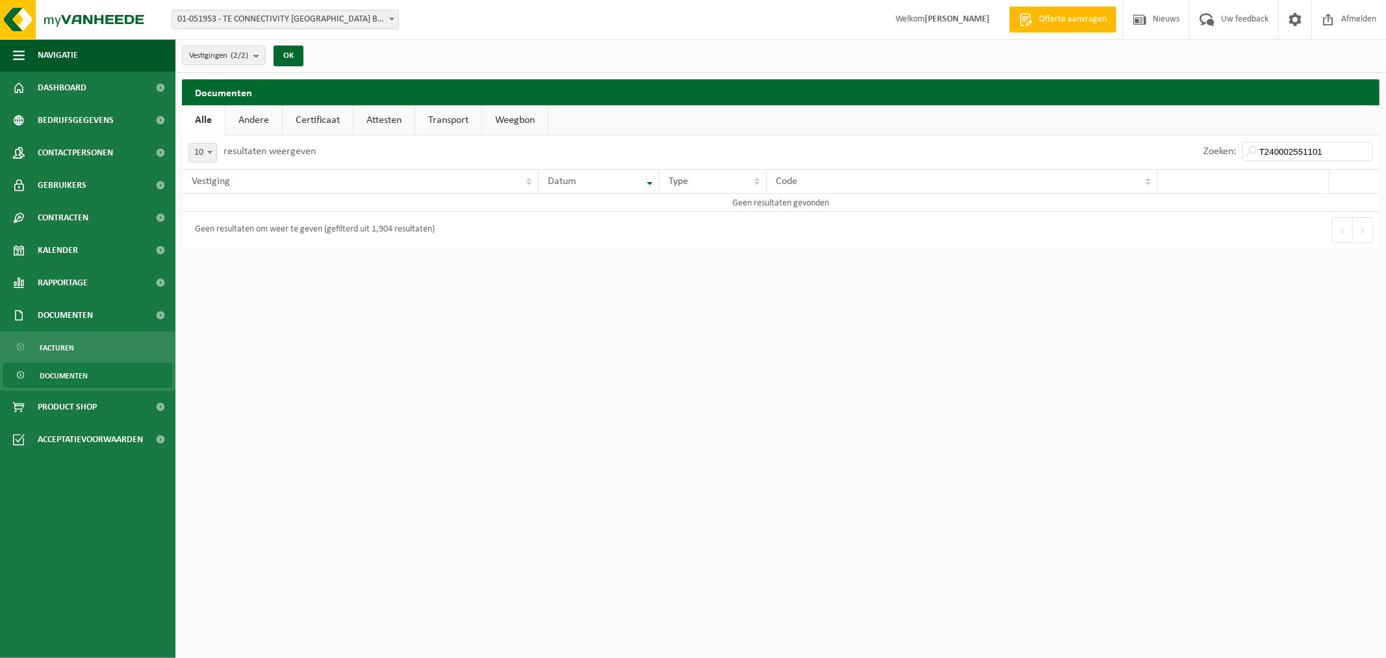
click at [70, 372] on span "Documenten" at bounding box center [64, 375] width 48 height 25
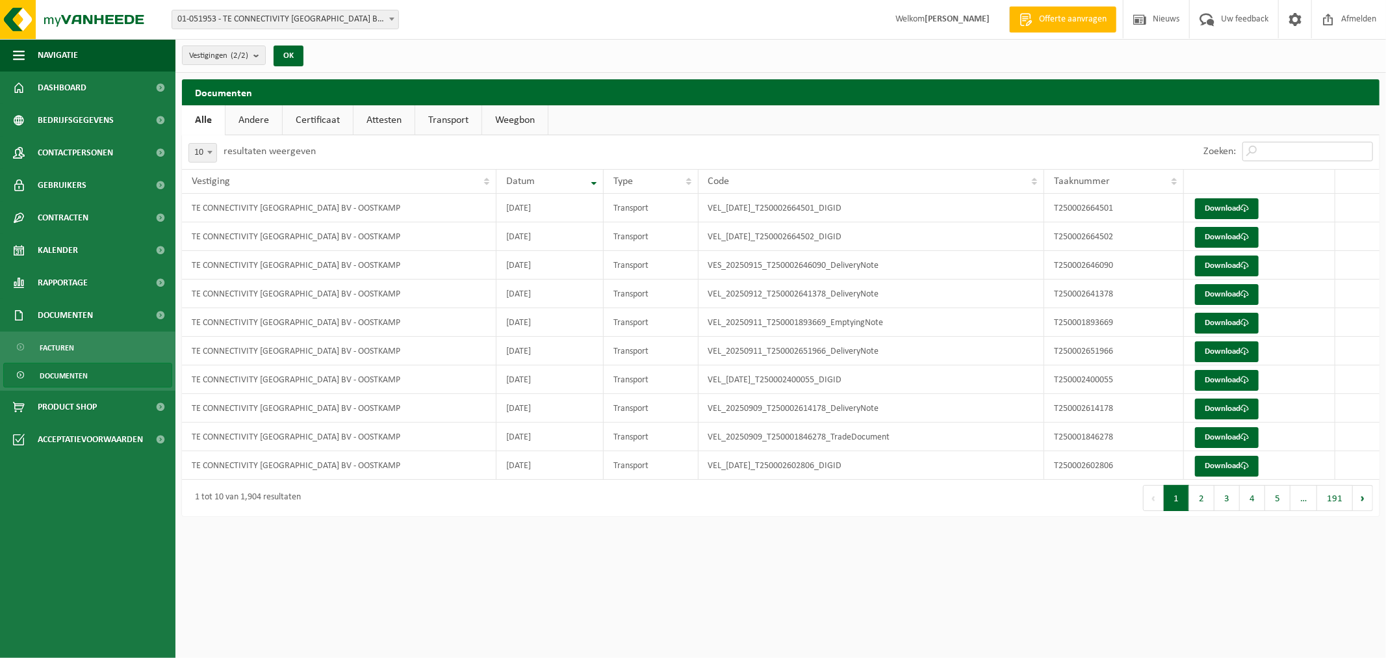
click at [1285, 148] on input "Zoeken:" at bounding box center [1307, 151] width 131 height 19
paste input "T240002551101"
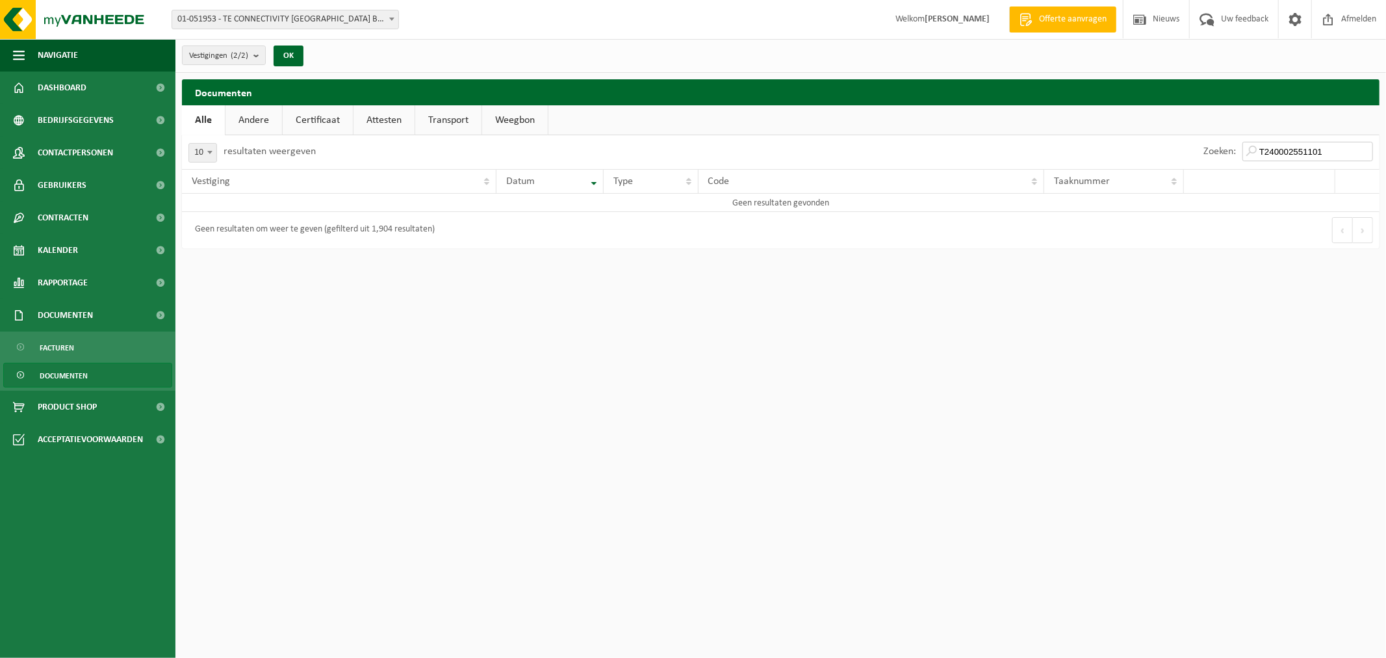
type input "T240002551101"
click at [251, 124] on link "Andere" at bounding box center [253, 120] width 57 height 30
click at [315, 125] on link "Certificaat" at bounding box center [319, 120] width 70 height 30
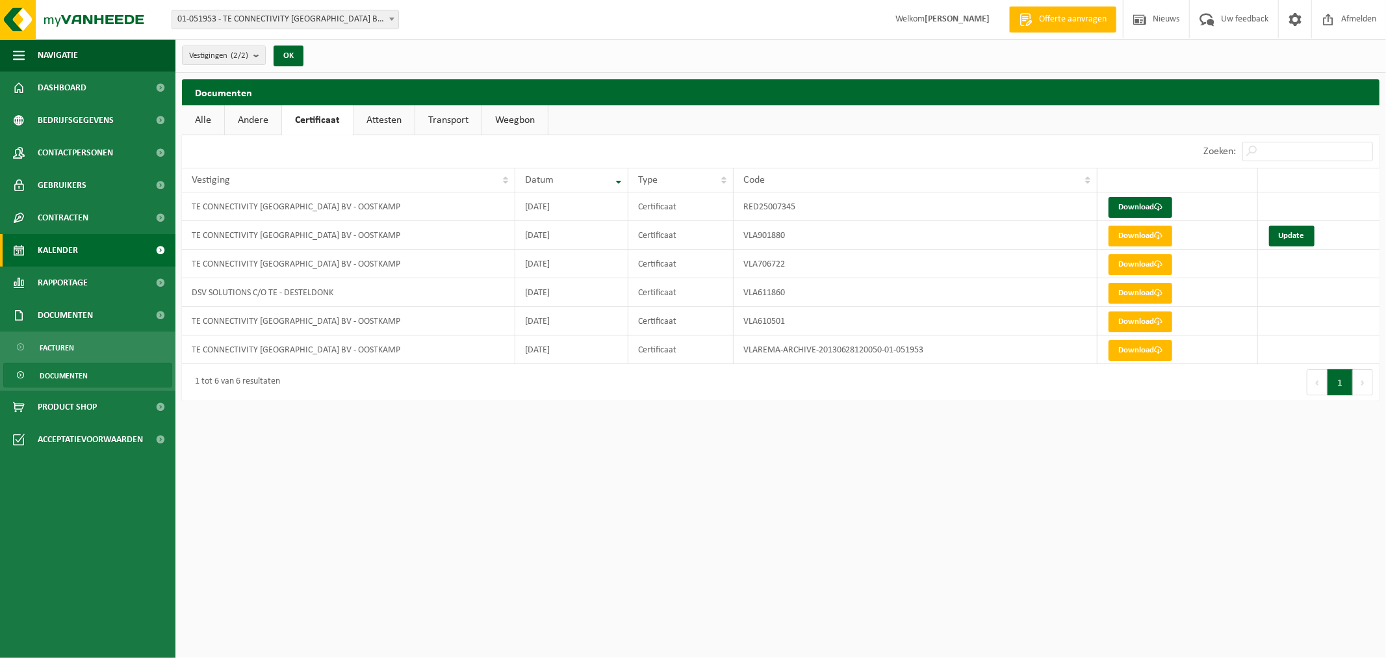
click at [128, 249] on link "Kalender" at bounding box center [87, 250] width 175 height 32
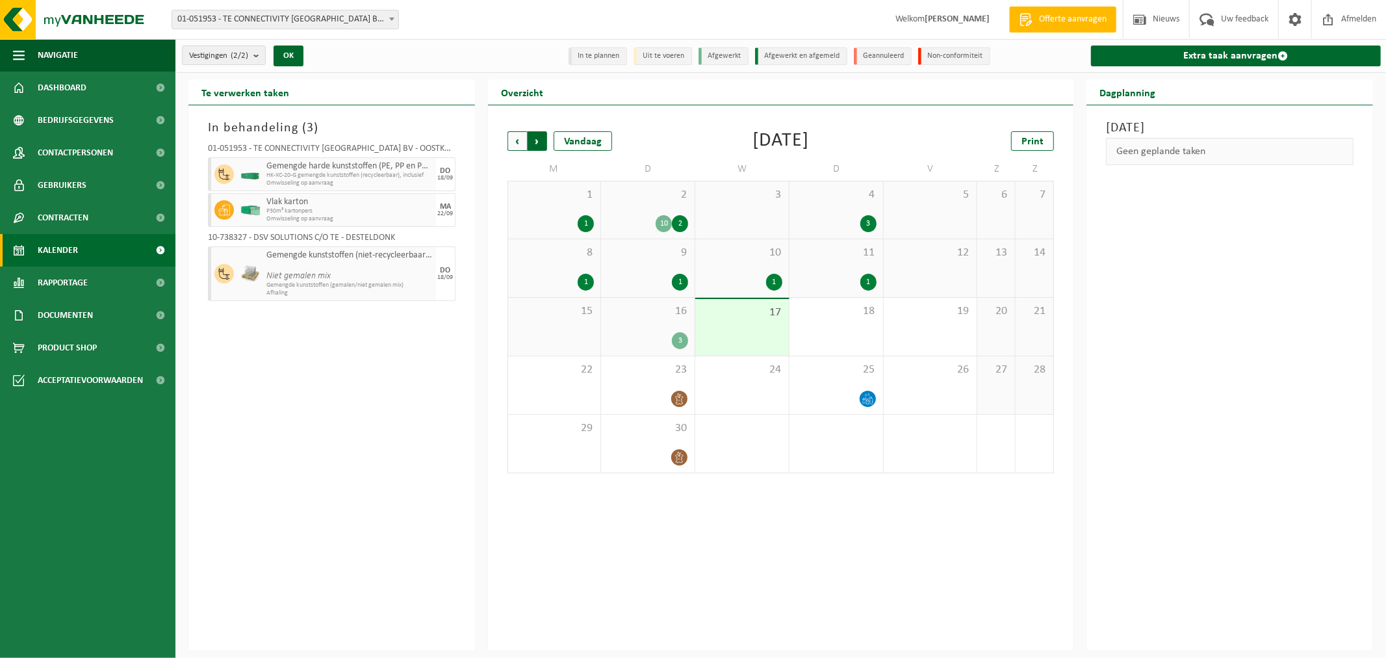
click at [515, 138] on span "Vorige" at bounding box center [517, 140] width 19 height 19
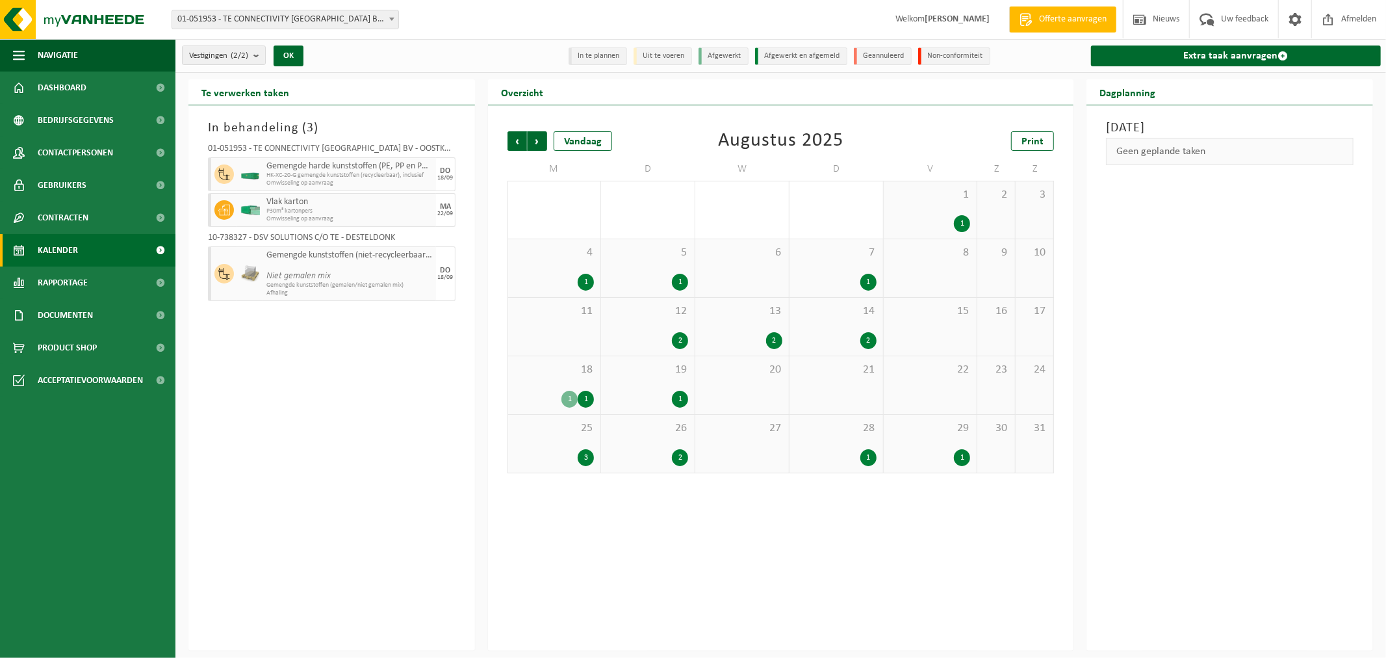
click at [515, 138] on span "Vorige" at bounding box center [517, 140] width 19 height 19
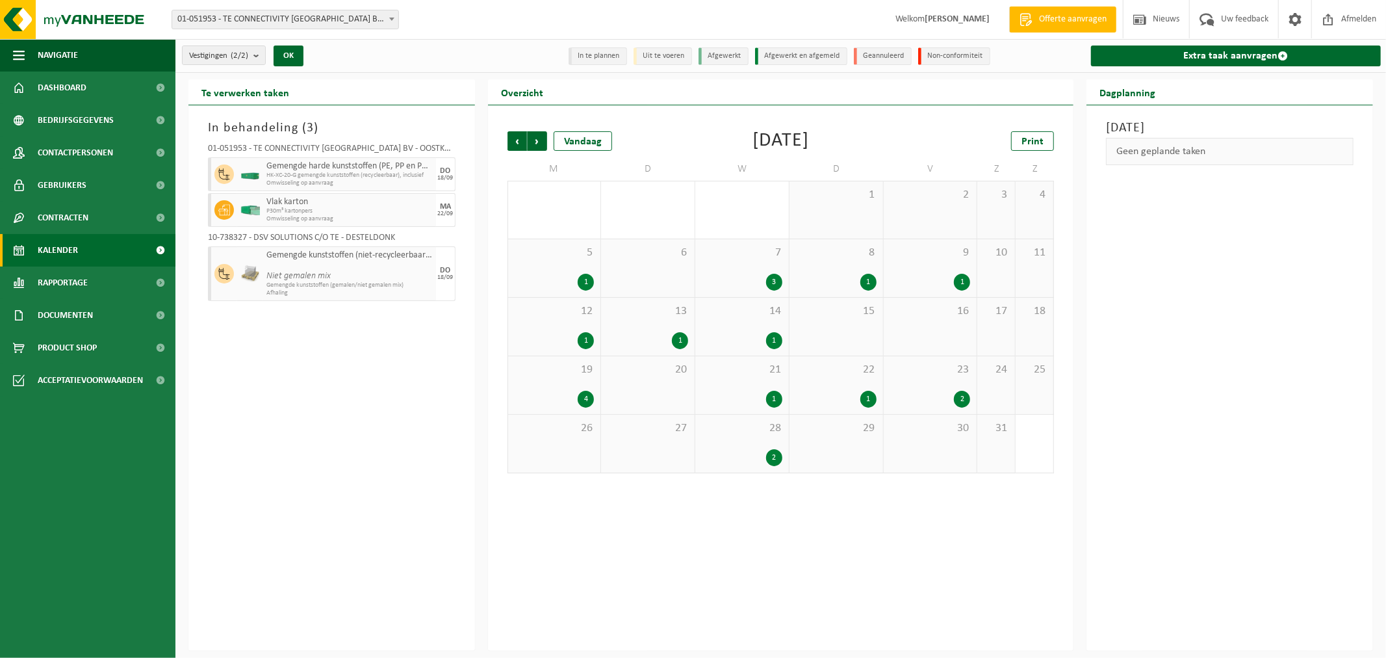
click at [515, 138] on span "Vorige" at bounding box center [517, 140] width 19 height 19
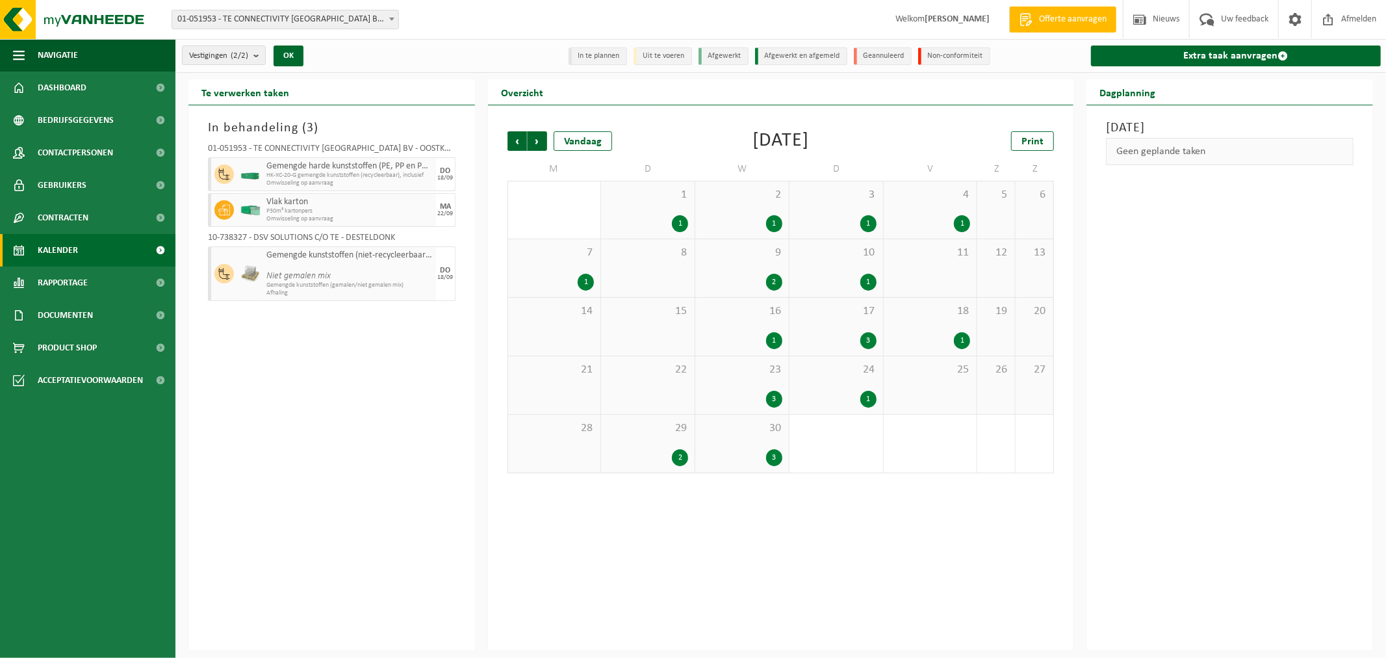
click at [515, 138] on span "Vorige" at bounding box center [517, 140] width 19 height 19
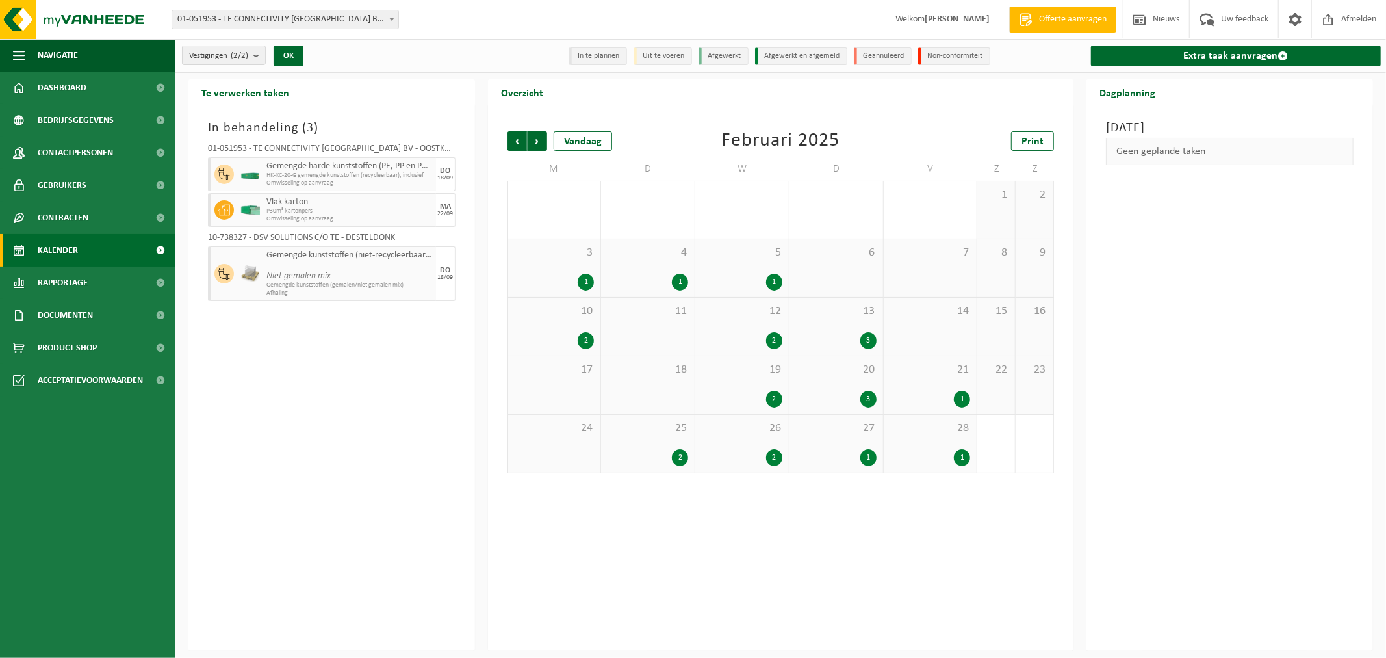
click at [515, 138] on span "Vorige" at bounding box center [517, 140] width 19 height 19
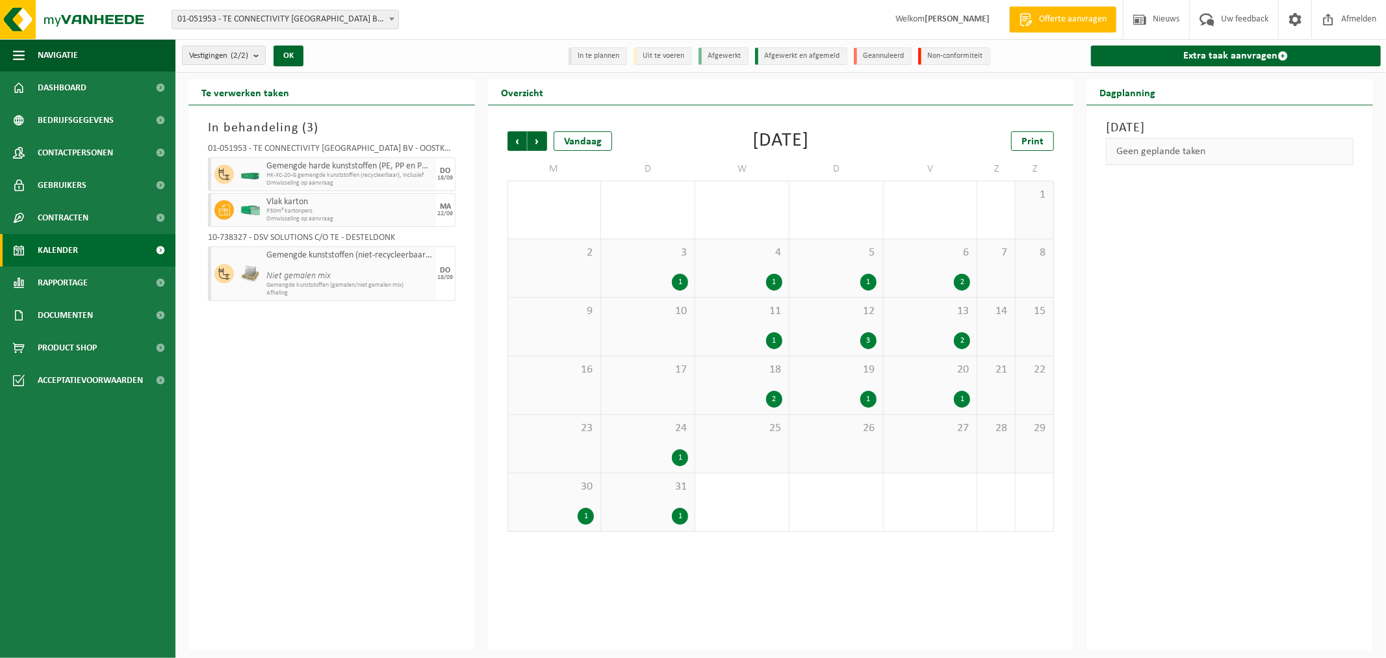
click at [515, 138] on span "Vorige" at bounding box center [517, 140] width 19 height 19
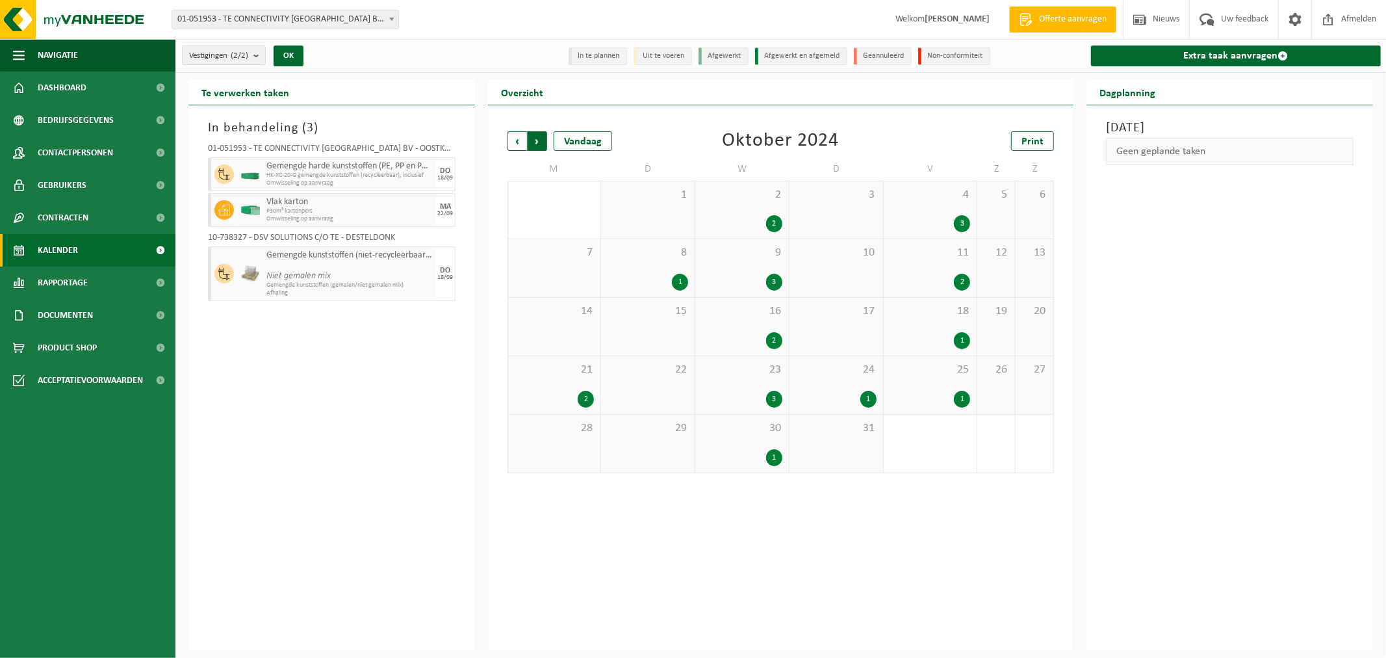
click at [516, 139] on span "Vorige" at bounding box center [517, 140] width 19 height 19
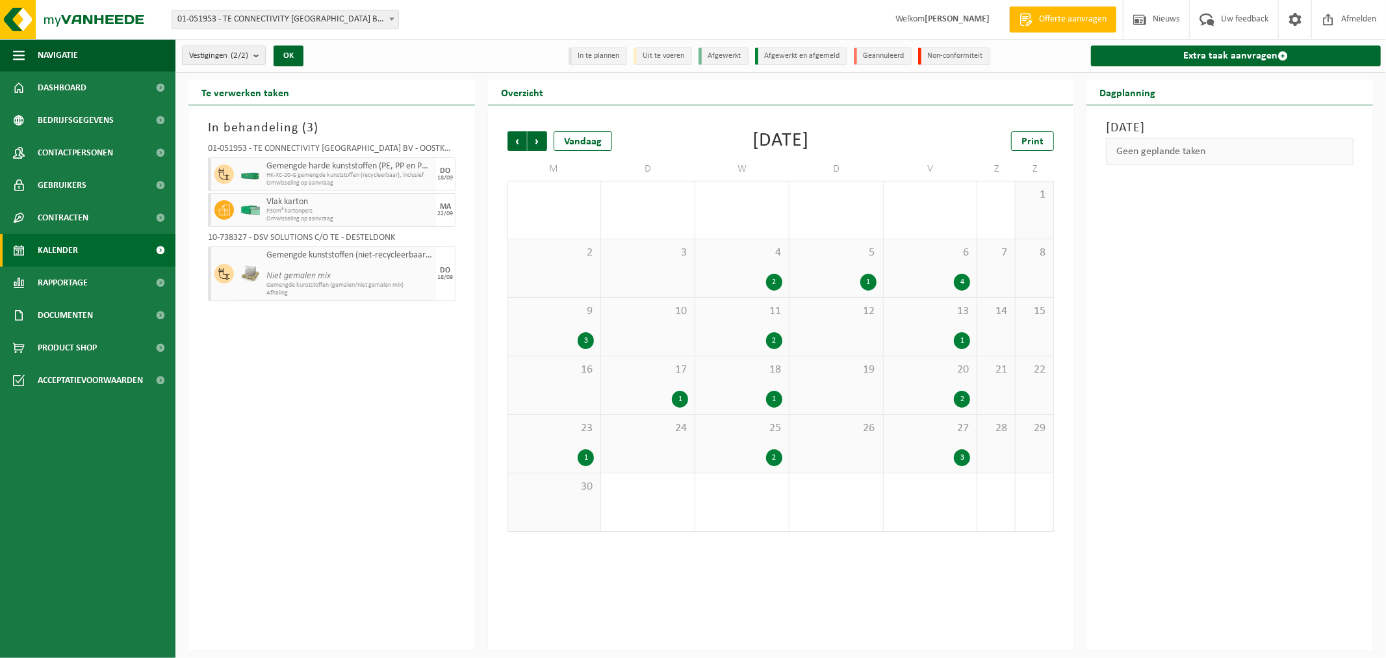
click at [756, 265] on div "4 2" at bounding box center [742, 268] width 94 height 58
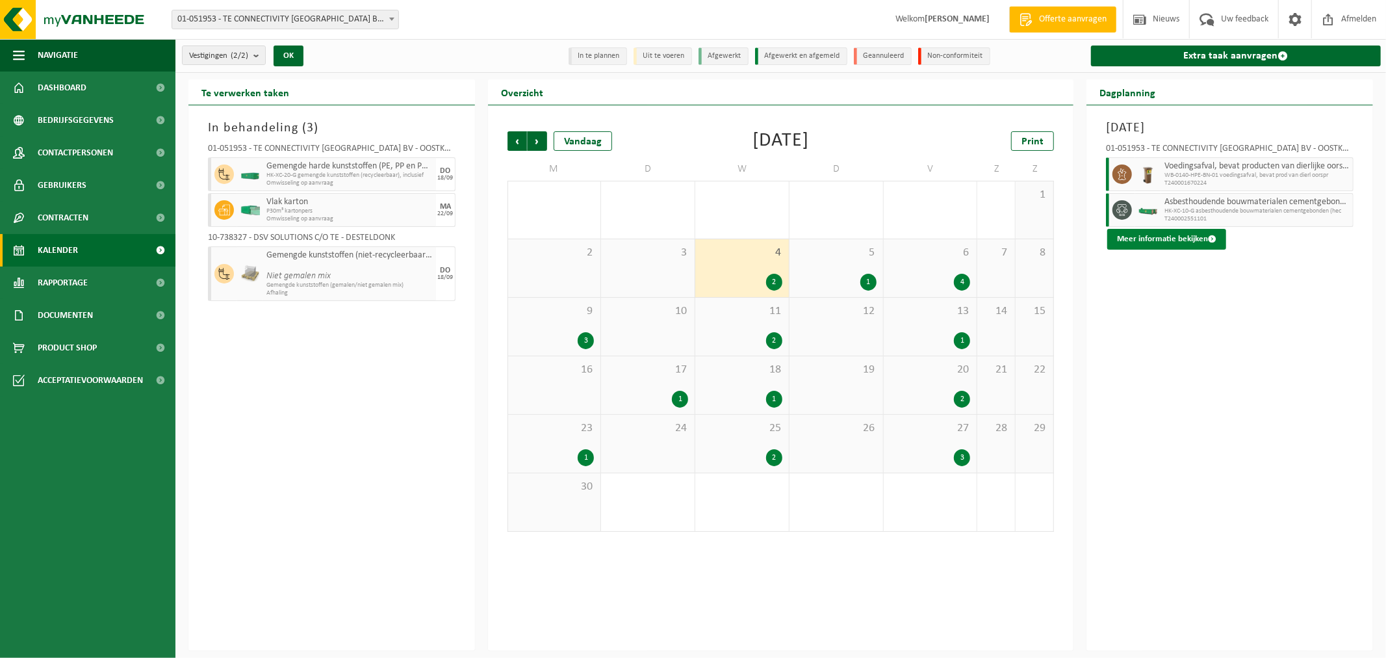
click at [1176, 244] on button "Meer informatie bekijken" at bounding box center [1166, 239] width 119 height 21
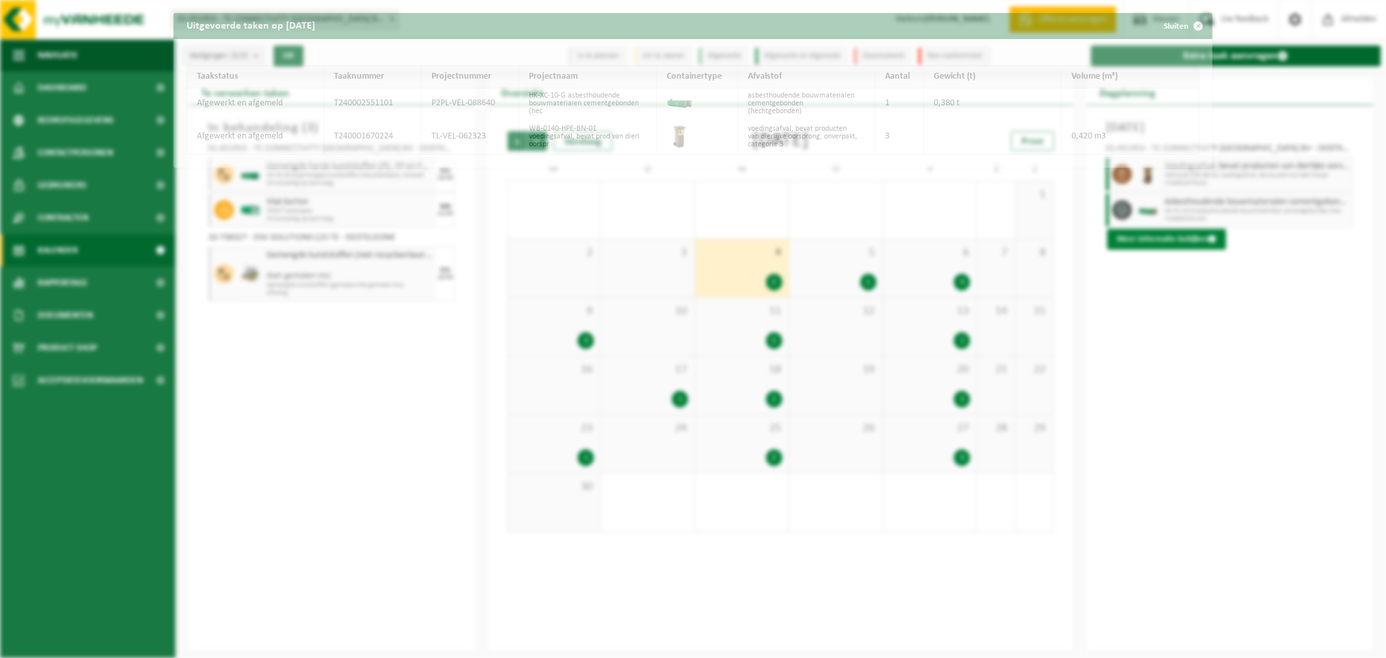
click at [1176, 241] on div "Uitgevoerde taken op 2024-09-04 Sluiten Taakstatus Taaknummer Projectnummer Pro…" at bounding box center [693, 329] width 1386 height 658
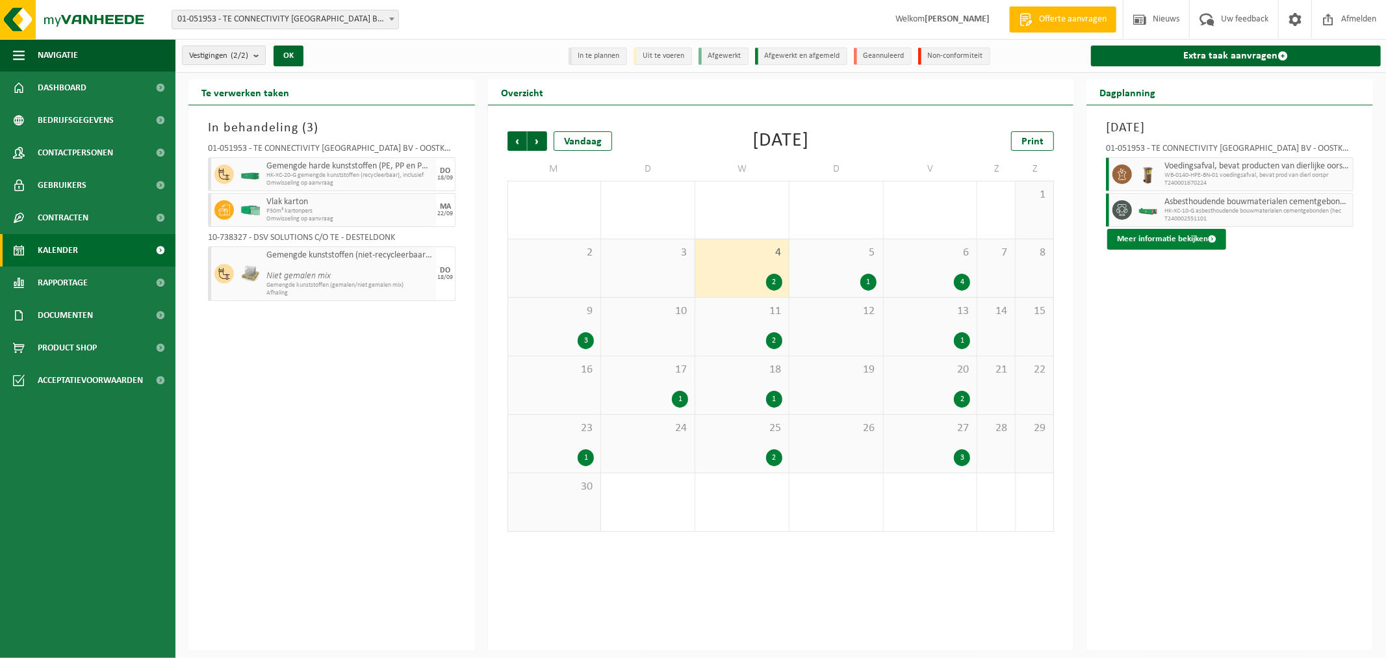
click at [1176, 242] on button "Meer informatie bekijken" at bounding box center [1166, 239] width 119 height 21
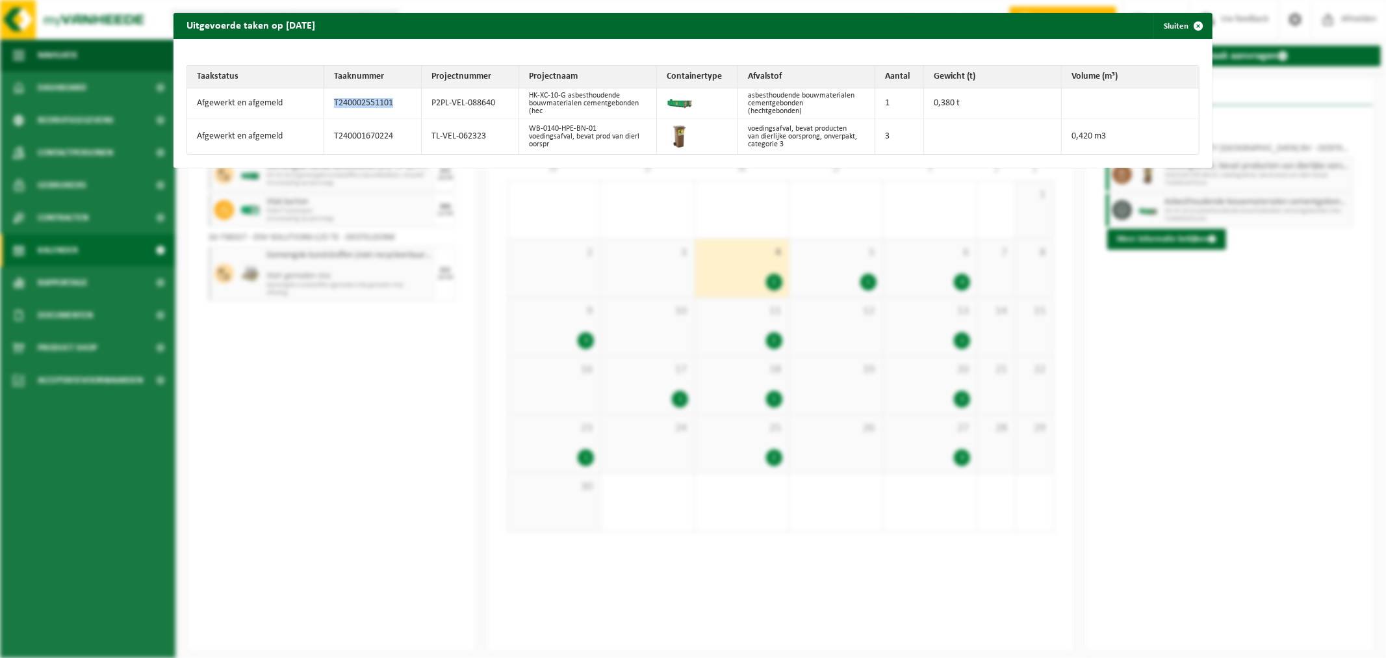
drag, startPoint x: 391, startPoint y: 104, endPoint x: 332, endPoint y: 107, distance: 59.2
click at [332, 107] on td "T240002551101" at bounding box center [372, 103] width 97 height 31
copy td "T240002551101"
drag, startPoint x: 493, startPoint y: 106, endPoint x: 420, endPoint y: 106, distance: 72.1
click at [422, 106] on td "P2PL-VEL-088640" at bounding box center [470, 103] width 97 height 31
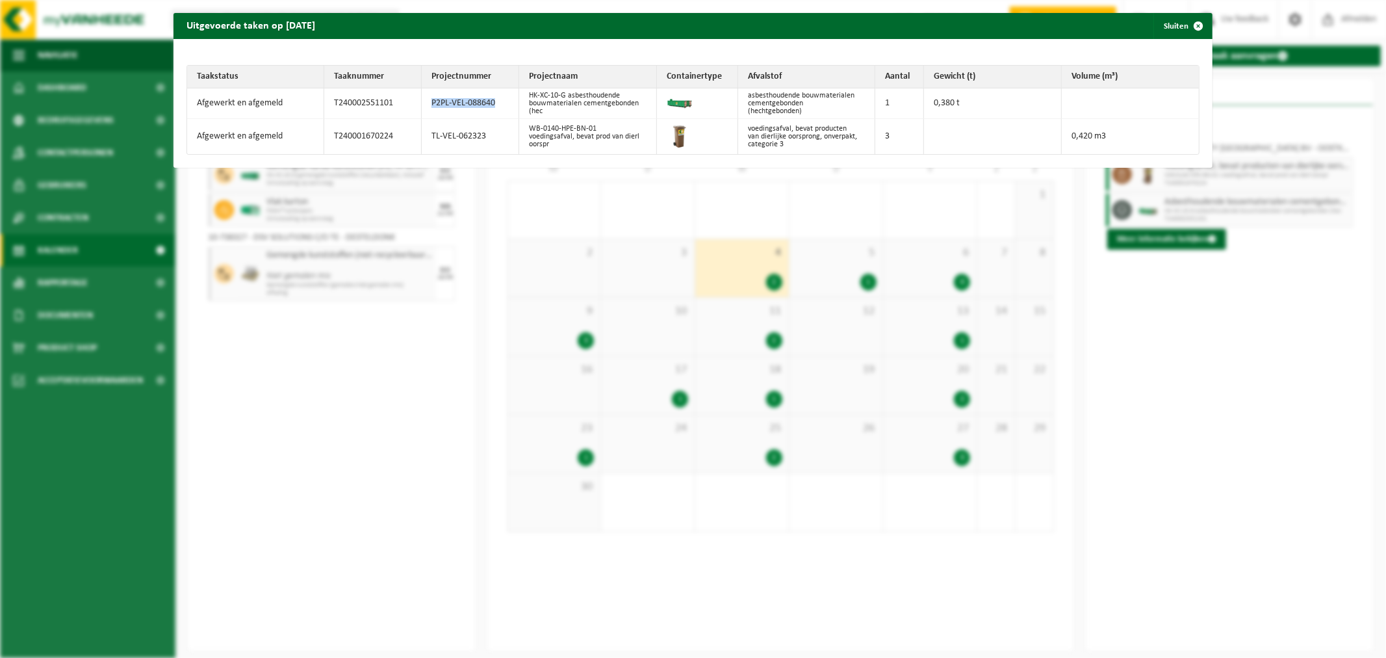
copy td "P2PL-VEL-088640"
click at [226, 398] on div "Uitgevoerde taken op 2024-09-04 Sluiten Taakstatus Taaknummer Projectnummer Pro…" at bounding box center [693, 329] width 1386 height 658
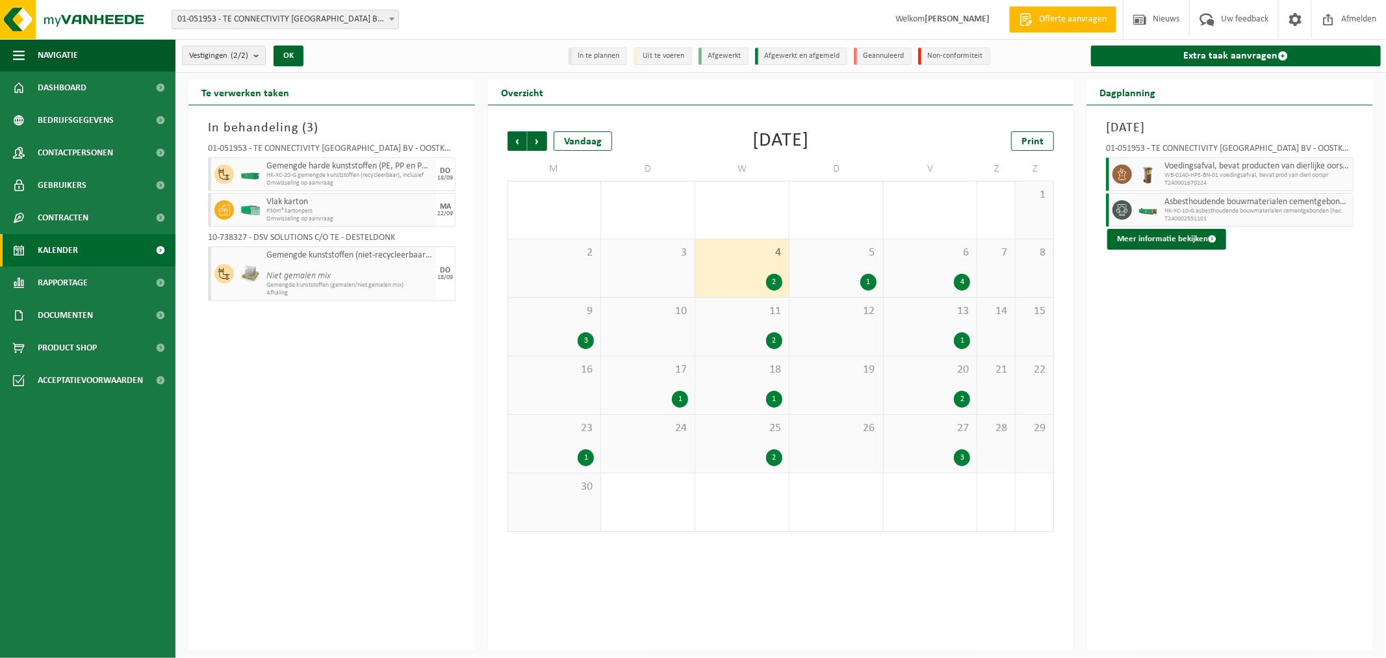
click at [726, 272] on div "4 2" at bounding box center [742, 268] width 94 height 58
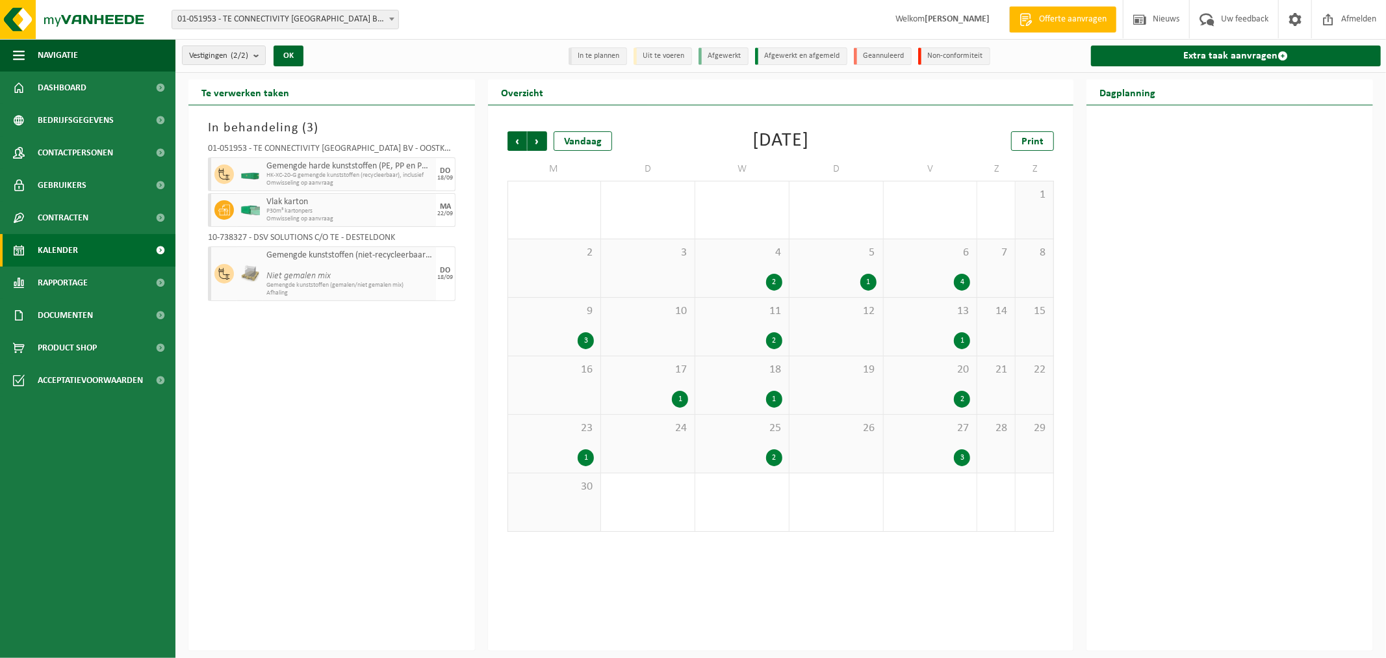
click at [762, 275] on div "2" at bounding box center [742, 282] width 81 height 17
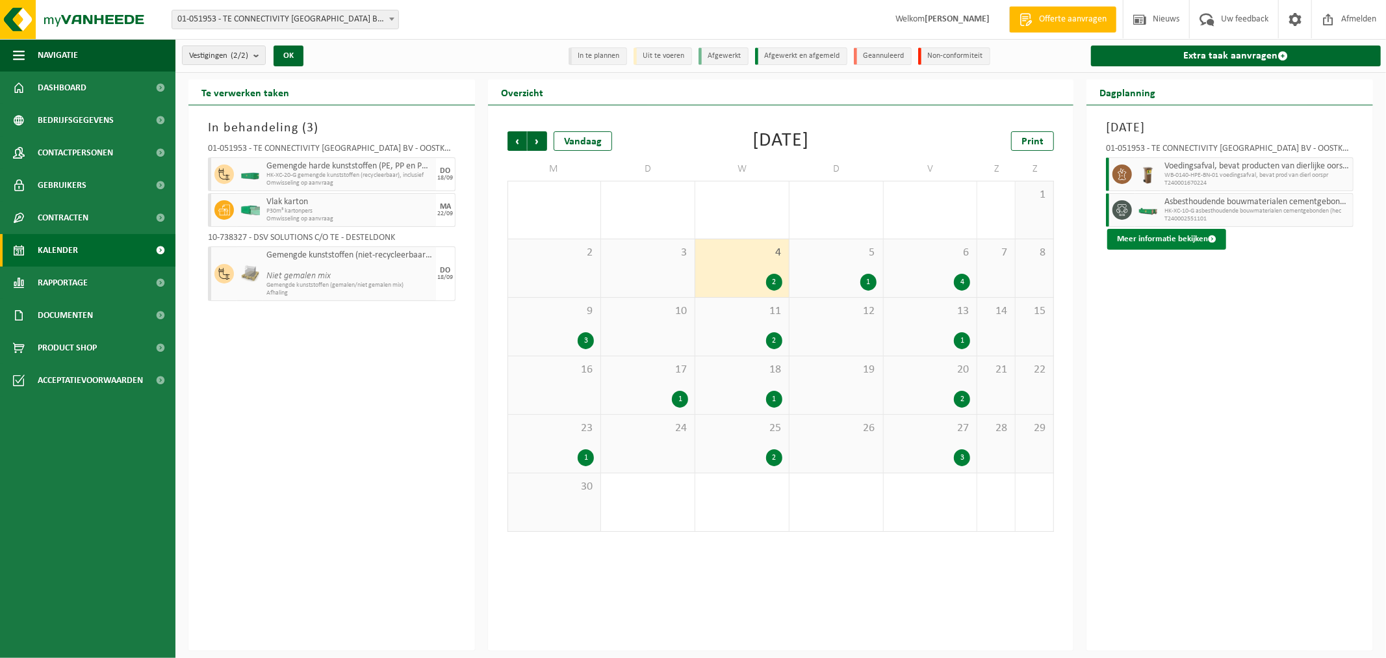
click at [1174, 238] on button "Meer informatie bekijken" at bounding box center [1166, 239] width 119 height 21
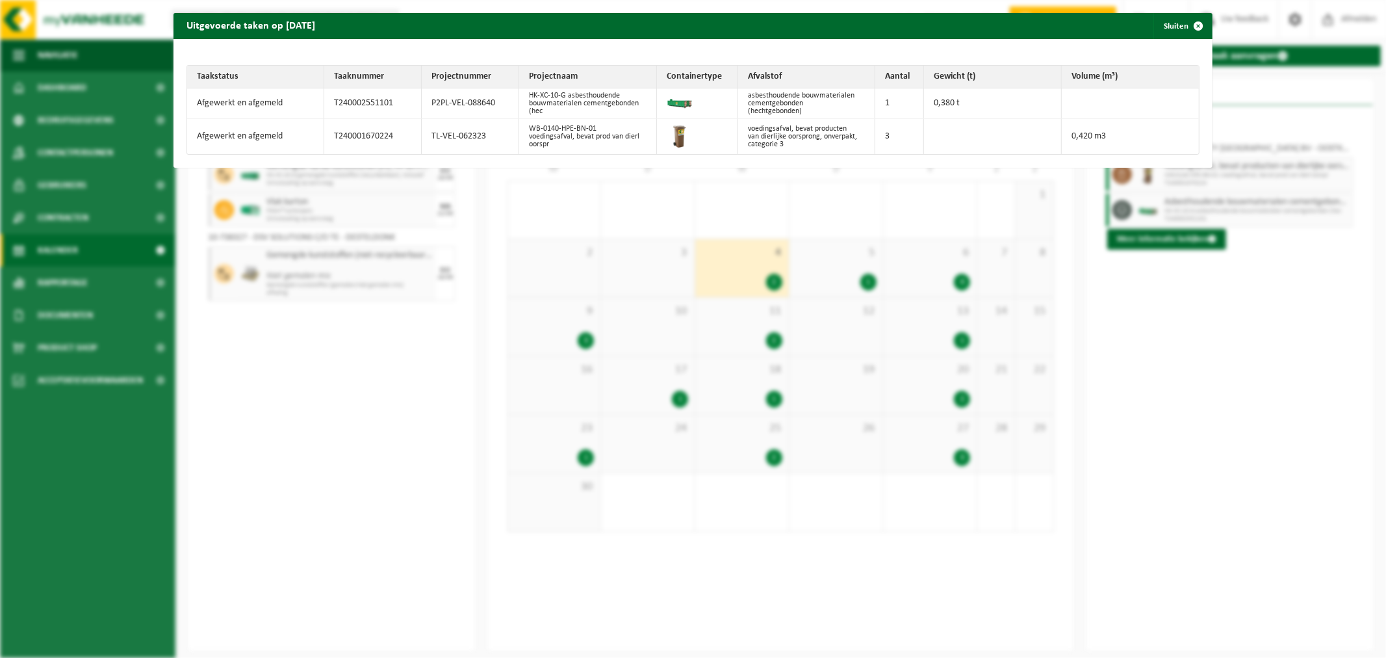
click at [393, 424] on div "Uitgevoerde taken op 2024-09-04 Sluiten Taakstatus Taaknummer Projectnummer Pro…" at bounding box center [693, 329] width 1386 height 658
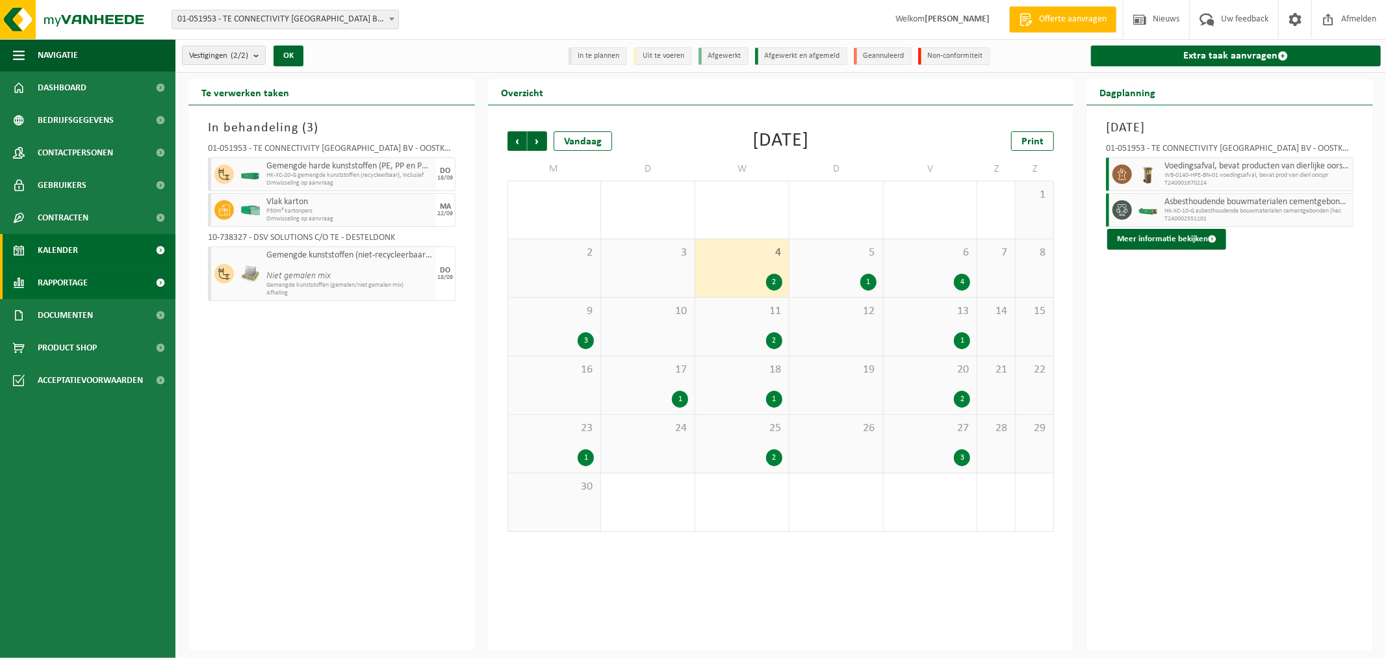
click at [92, 277] on link "Rapportage" at bounding box center [87, 282] width 175 height 32
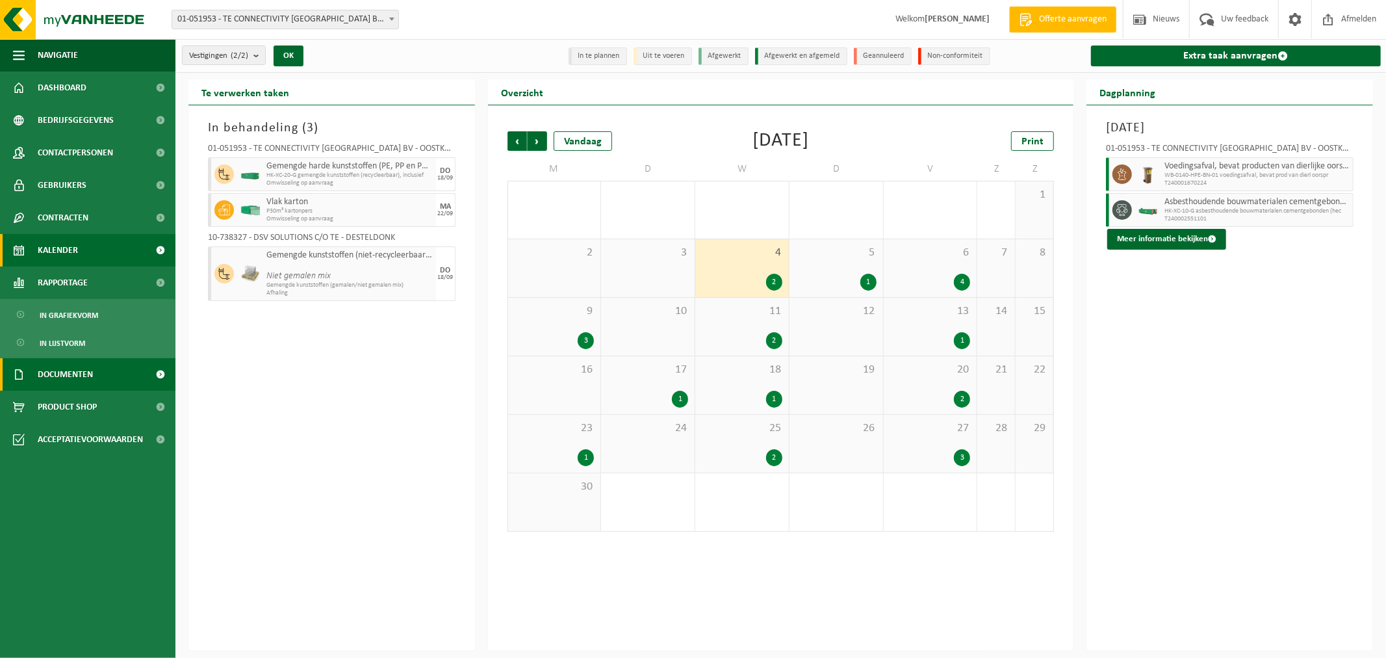
click at [75, 367] on span "Documenten" at bounding box center [65, 374] width 55 height 32
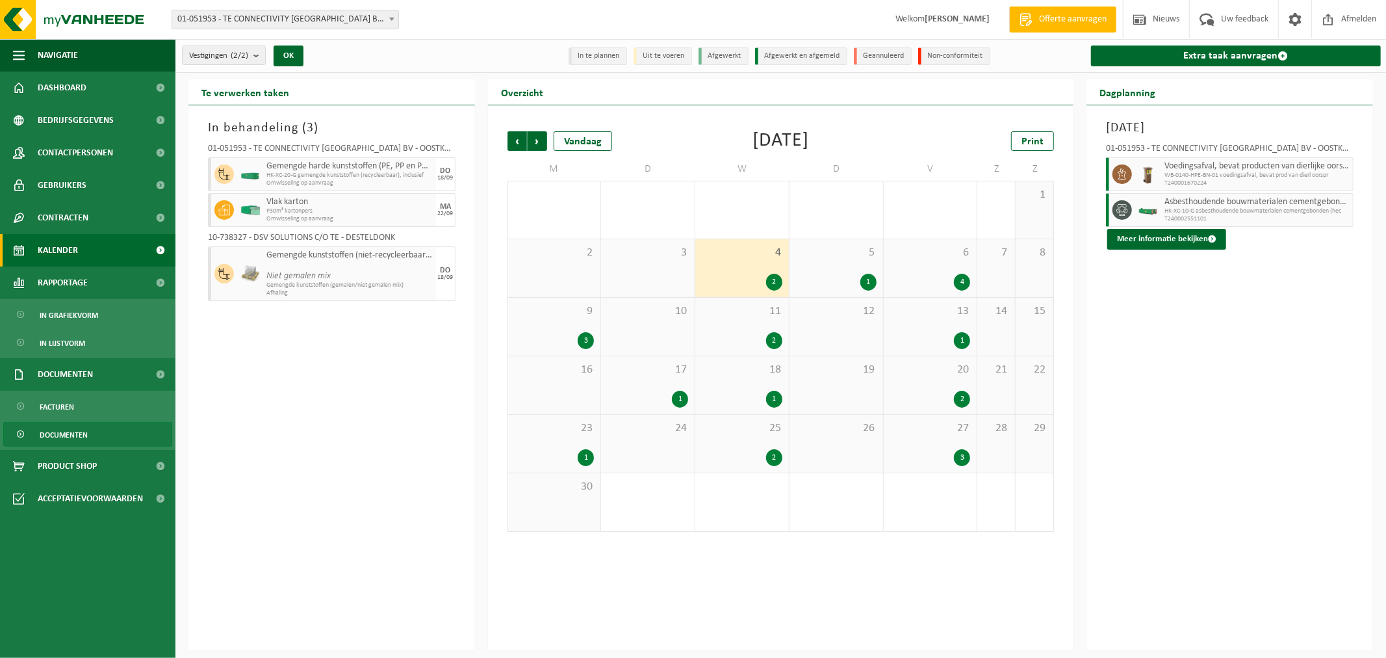
click at [58, 436] on span "Documenten" at bounding box center [64, 434] width 48 height 25
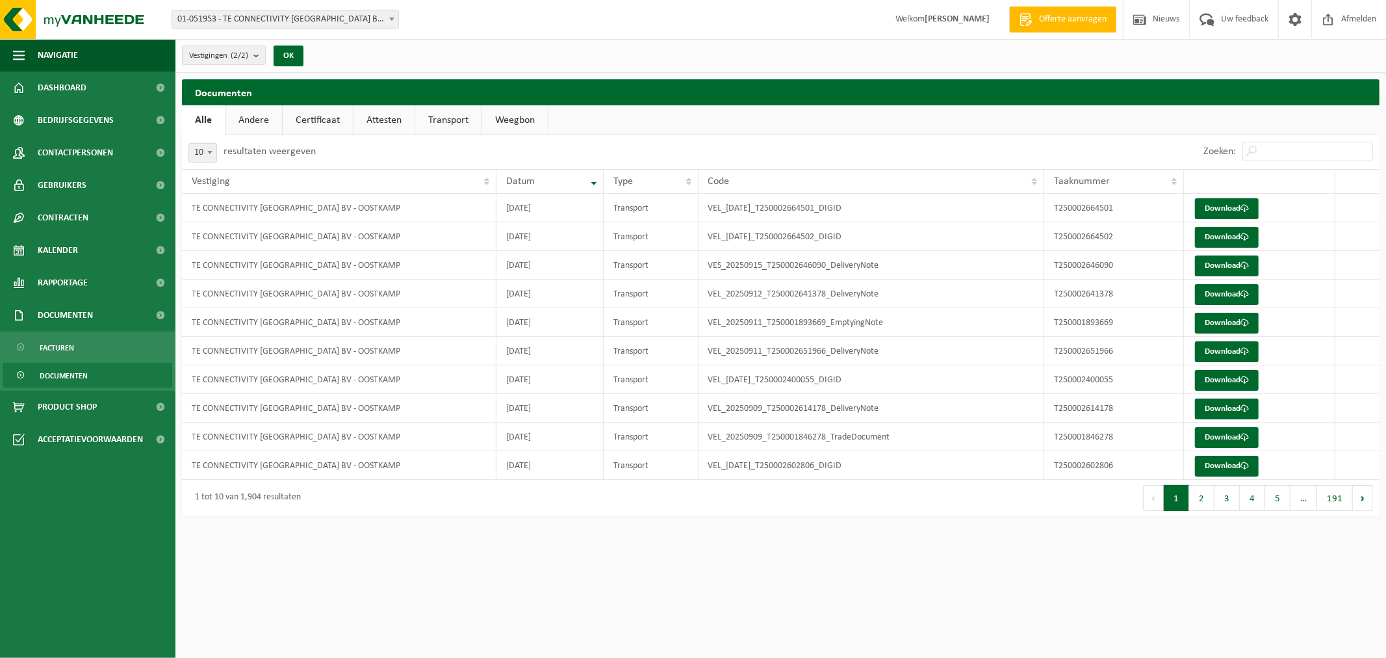
click at [315, 120] on link "Certificaat" at bounding box center [318, 120] width 70 height 30
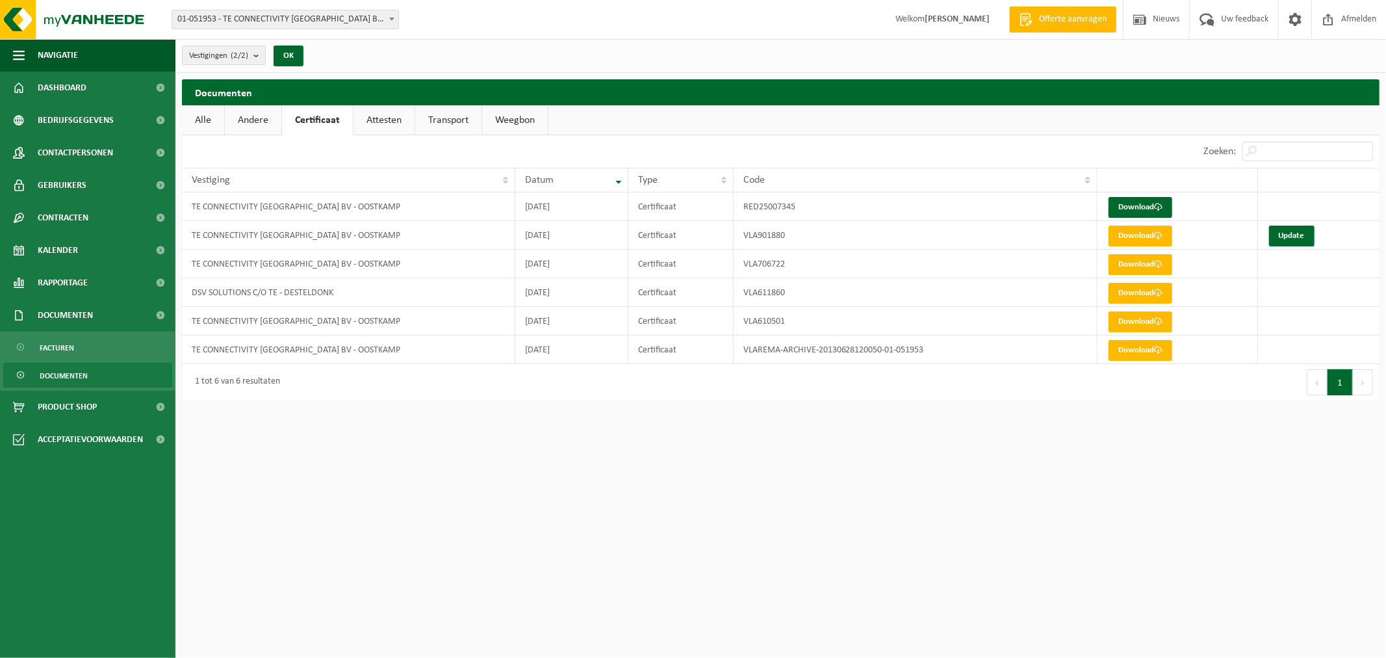
click at [388, 121] on link "Attesten" at bounding box center [384, 120] width 61 height 30
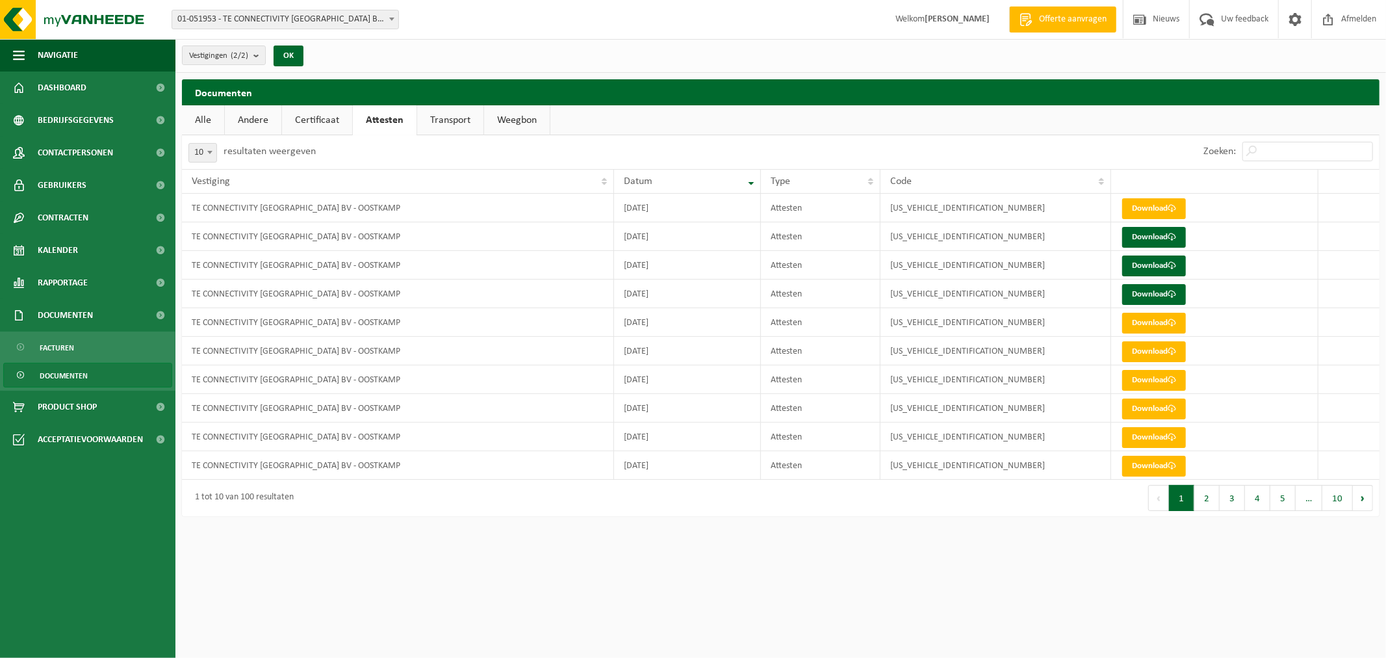
click at [315, 112] on link "Certificaat" at bounding box center [317, 120] width 70 height 30
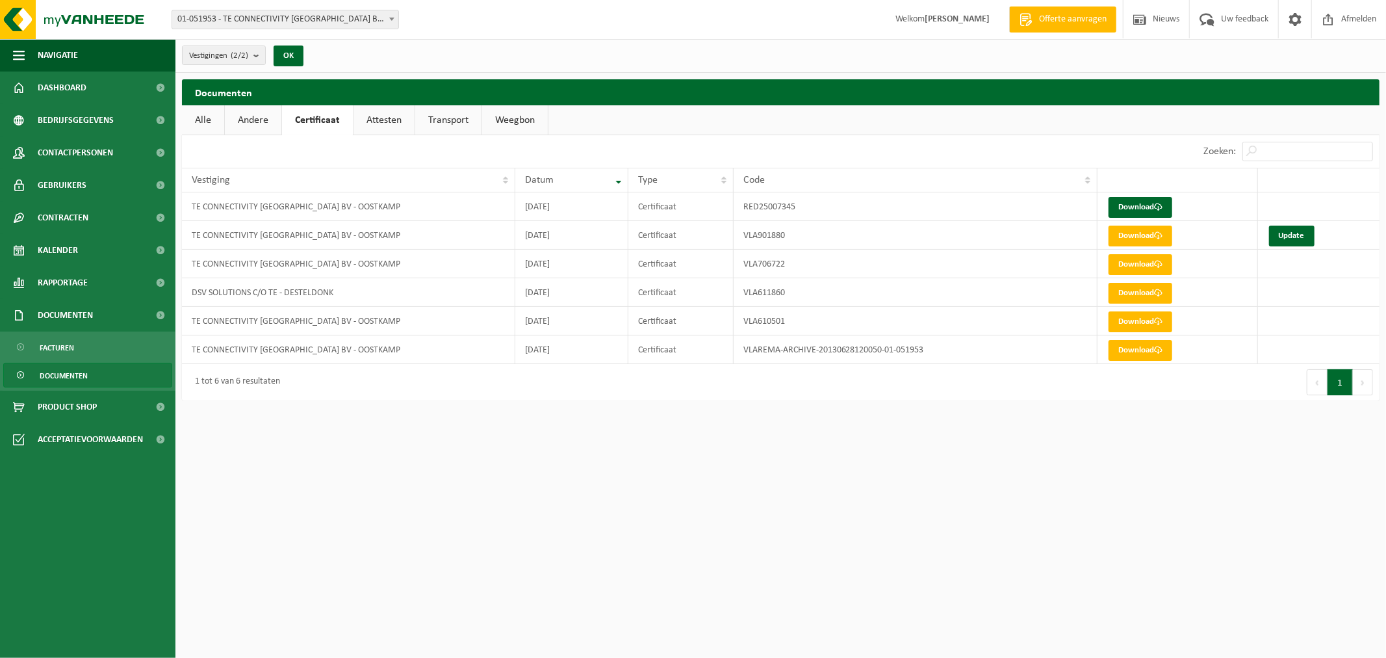
click at [444, 122] on link "Transport" at bounding box center [448, 120] width 66 height 30
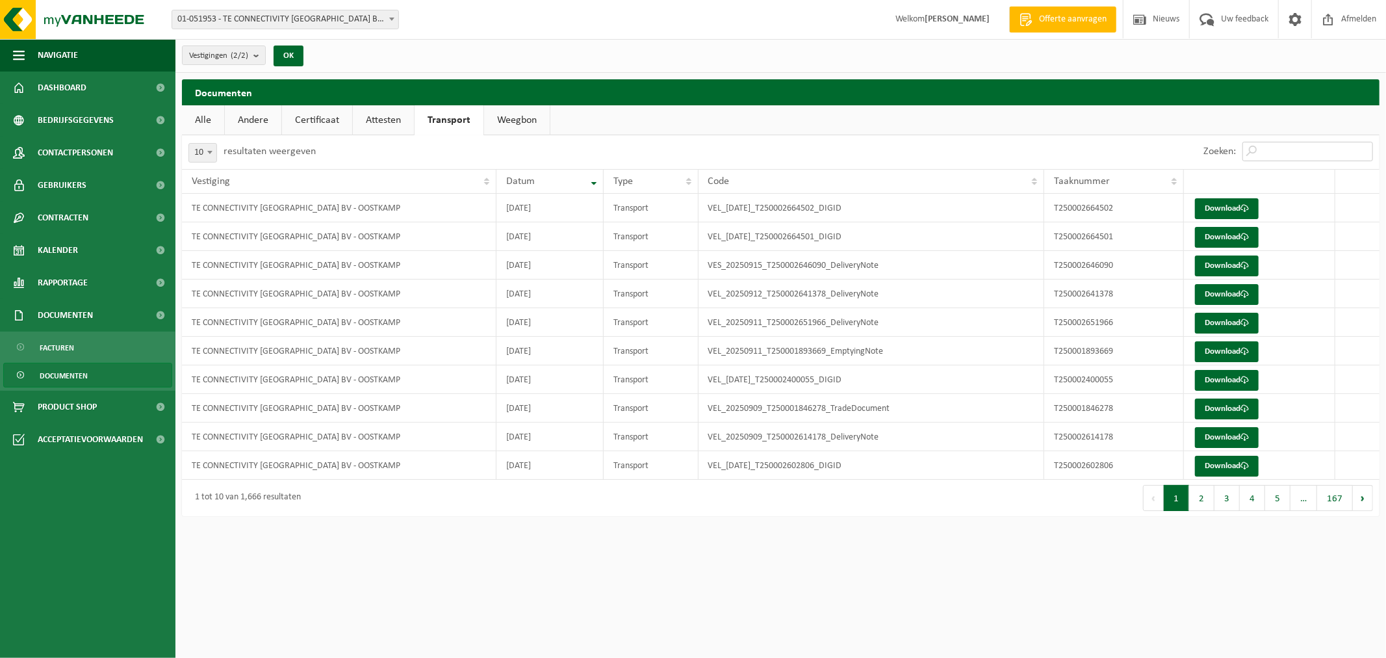
click at [1289, 153] on input "Zoeken:" at bounding box center [1307, 151] width 131 height 19
paste input "P2PL-VEL-088640"
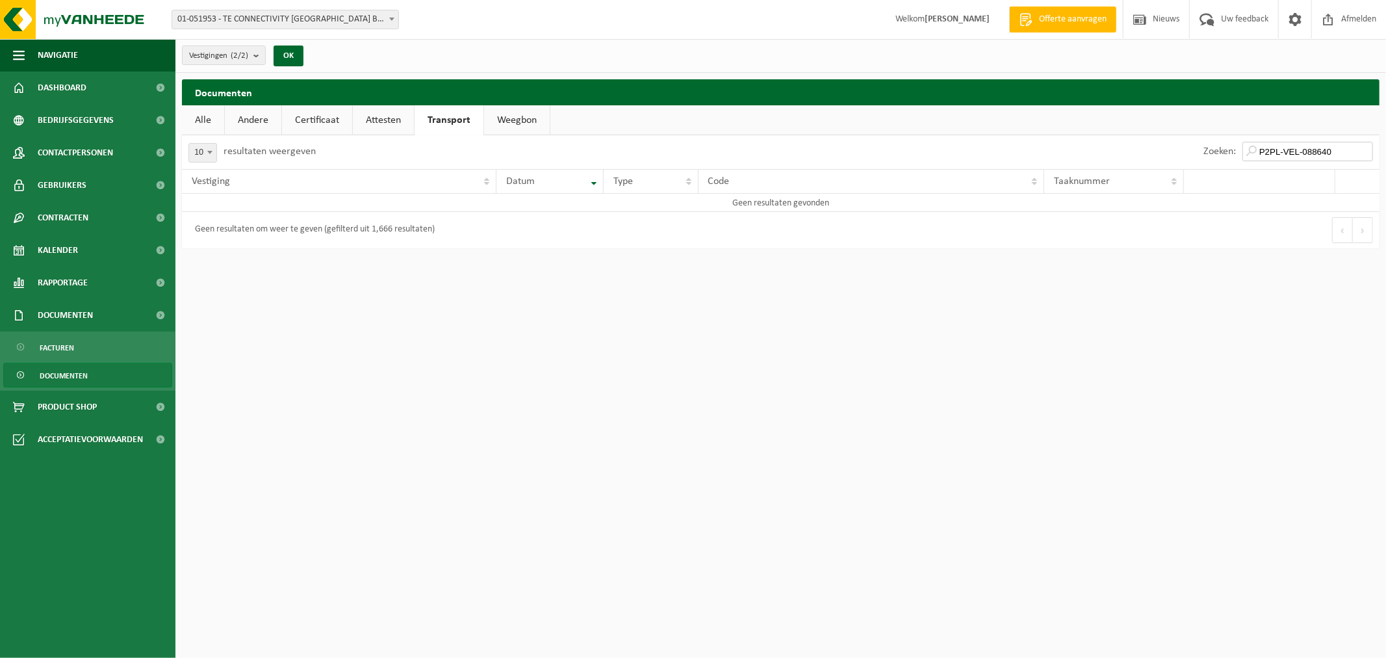
type input "P2PL-VEL-088640"
click at [203, 122] on link "Alle" at bounding box center [203, 120] width 42 height 30
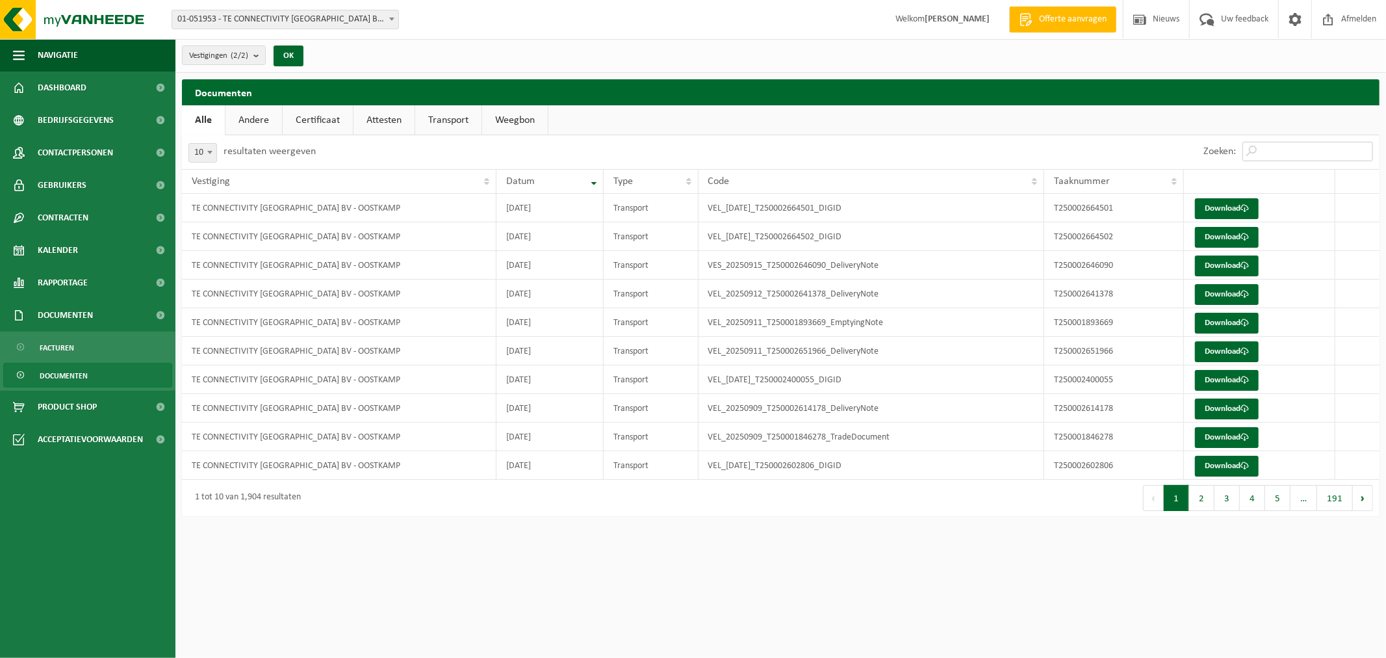
click at [1304, 151] on input "Zoeken:" at bounding box center [1307, 151] width 131 height 19
paste input "P2PL-VEL-088640"
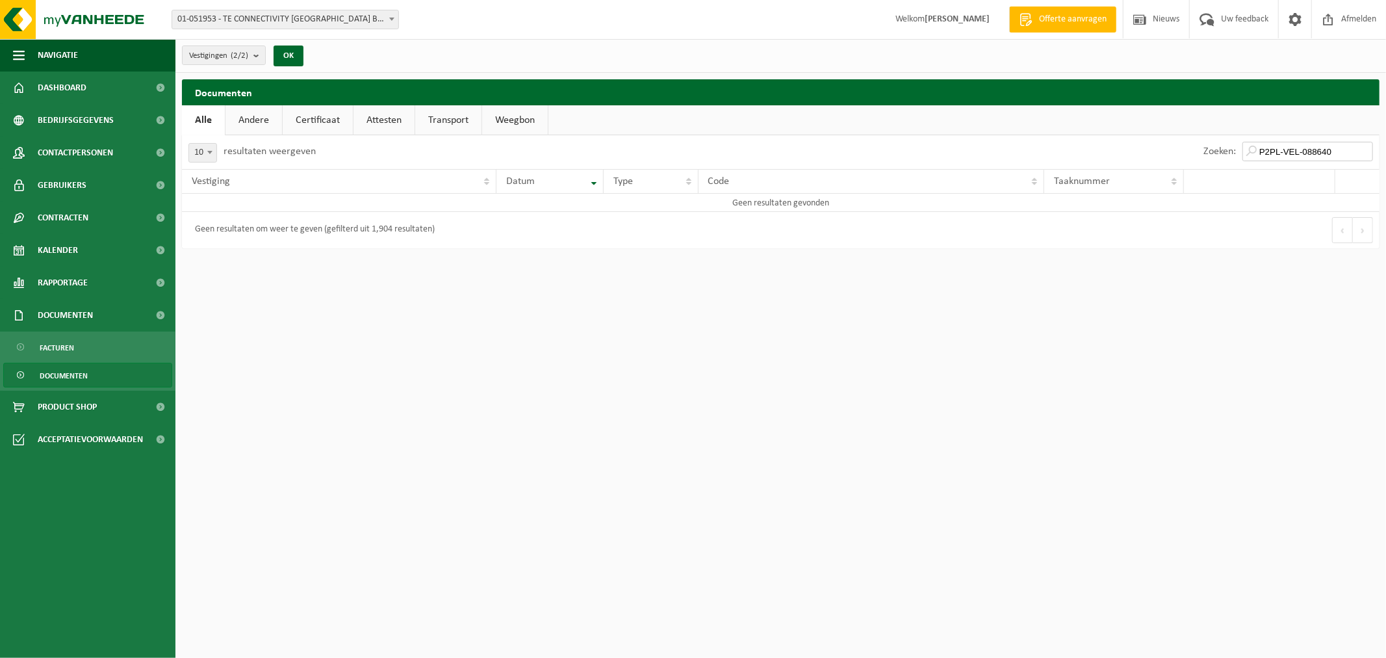
type input "P2PL-VEL-088640"
click at [70, 377] on span "Documenten" at bounding box center [64, 375] width 48 height 25
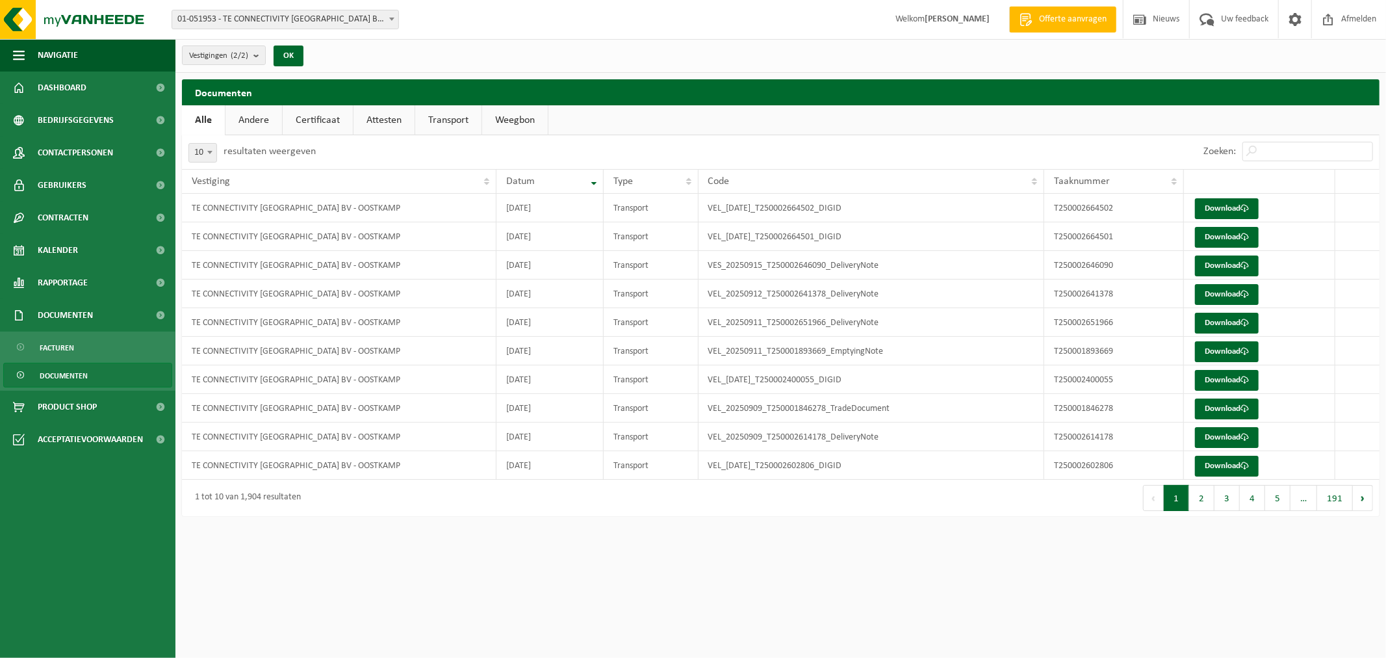
click at [371, 124] on link "Attesten" at bounding box center [384, 120] width 61 height 30
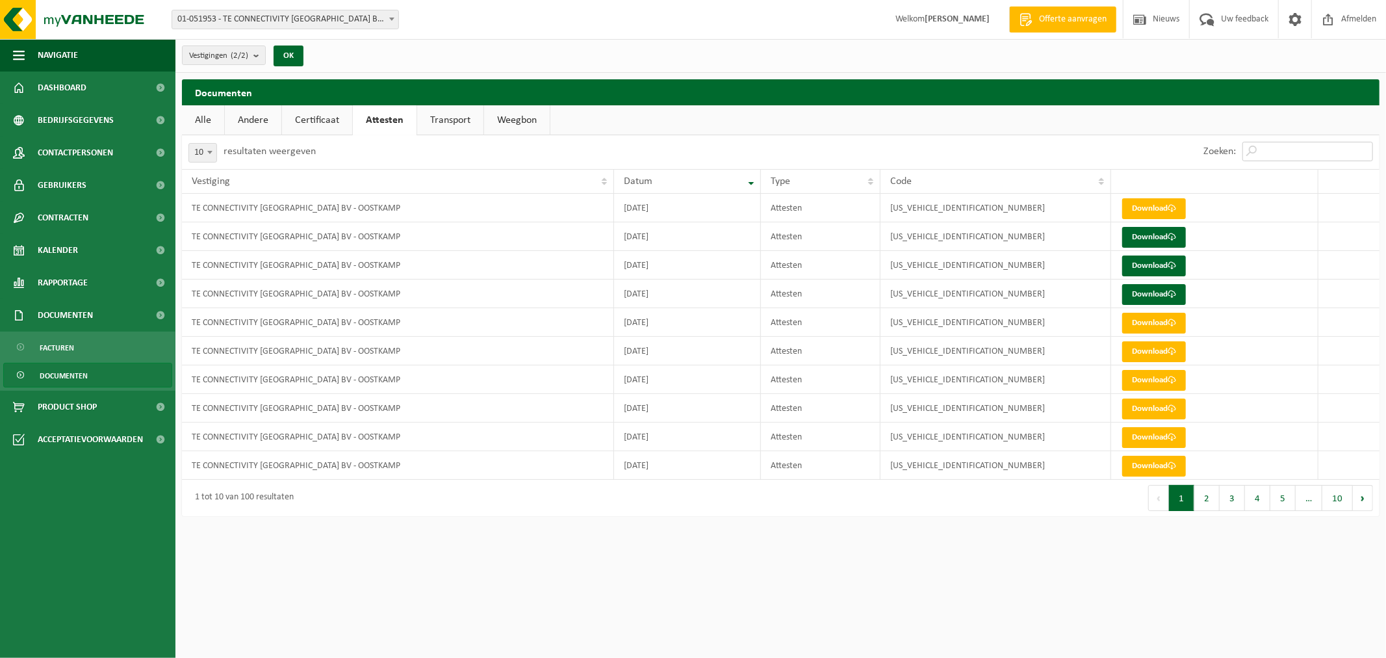
click at [1274, 154] on input "Zoeken:" at bounding box center [1307, 151] width 131 height 19
paste input "P2PL-VEL-088640"
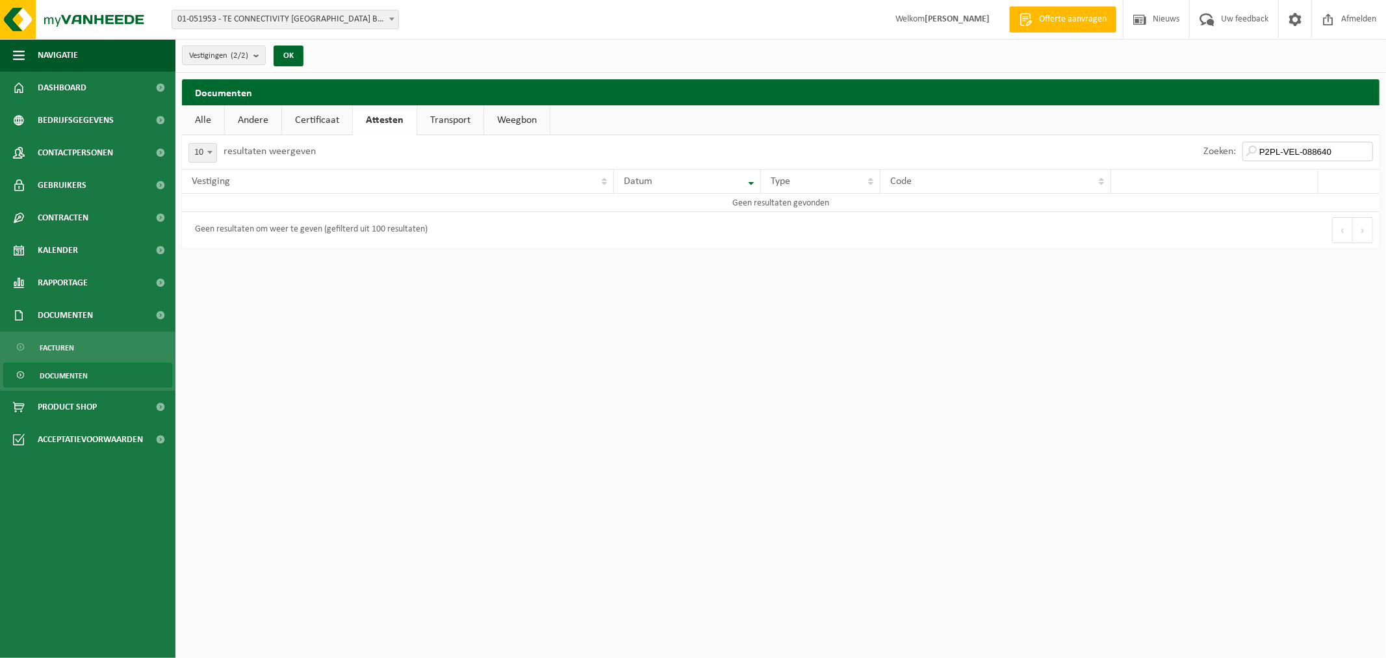
drag, startPoint x: 1341, startPoint y: 152, endPoint x: 1231, endPoint y: 145, distance: 110.1
click at [1231, 145] on div "Zoeken: P2PL-VEL-088640" at bounding box center [1288, 152] width 183 height 34
drag, startPoint x: 1337, startPoint y: 157, endPoint x: 1233, endPoint y: 148, distance: 103.7
click at [1233, 148] on div "Zoeken: T240002551101" at bounding box center [1288, 152] width 183 height 34
type input "T240002551101"
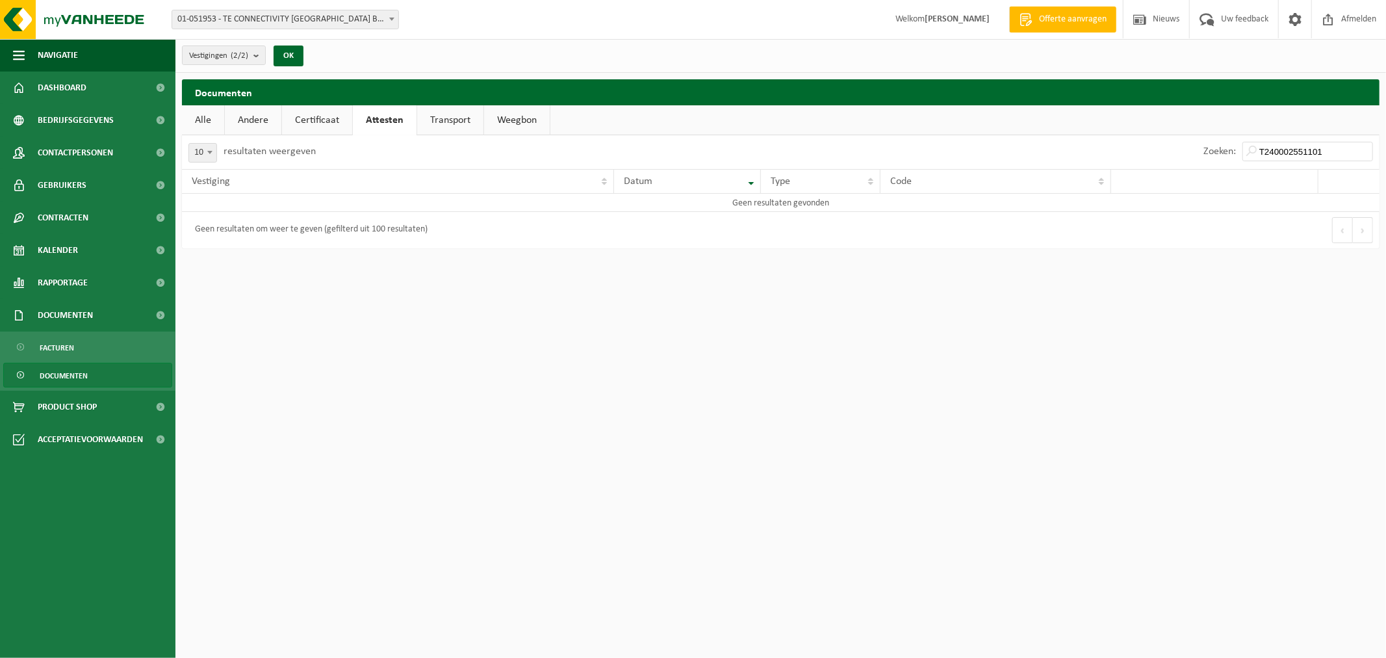
click at [197, 122] on link "Alle" at bounding box center [203, 120] width 42 height 30
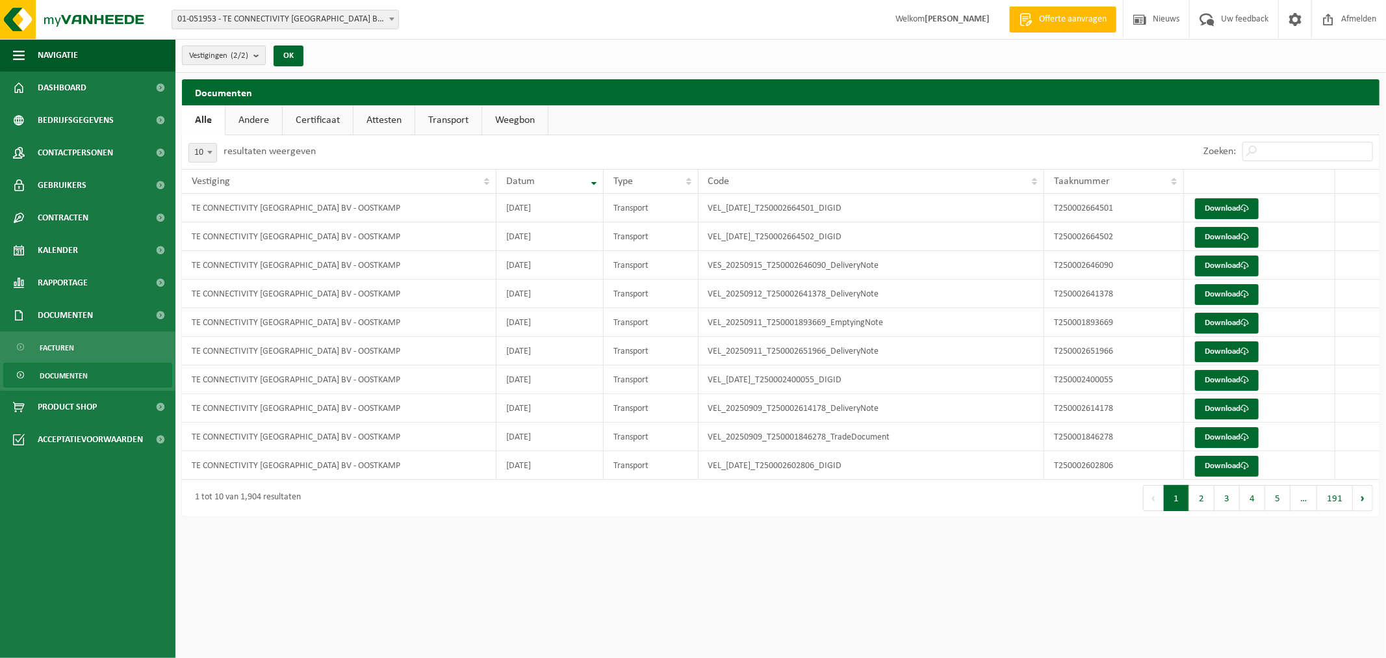
click at [255, 55] on b "submit" at bounding box center [259, 55] width 12 height 18
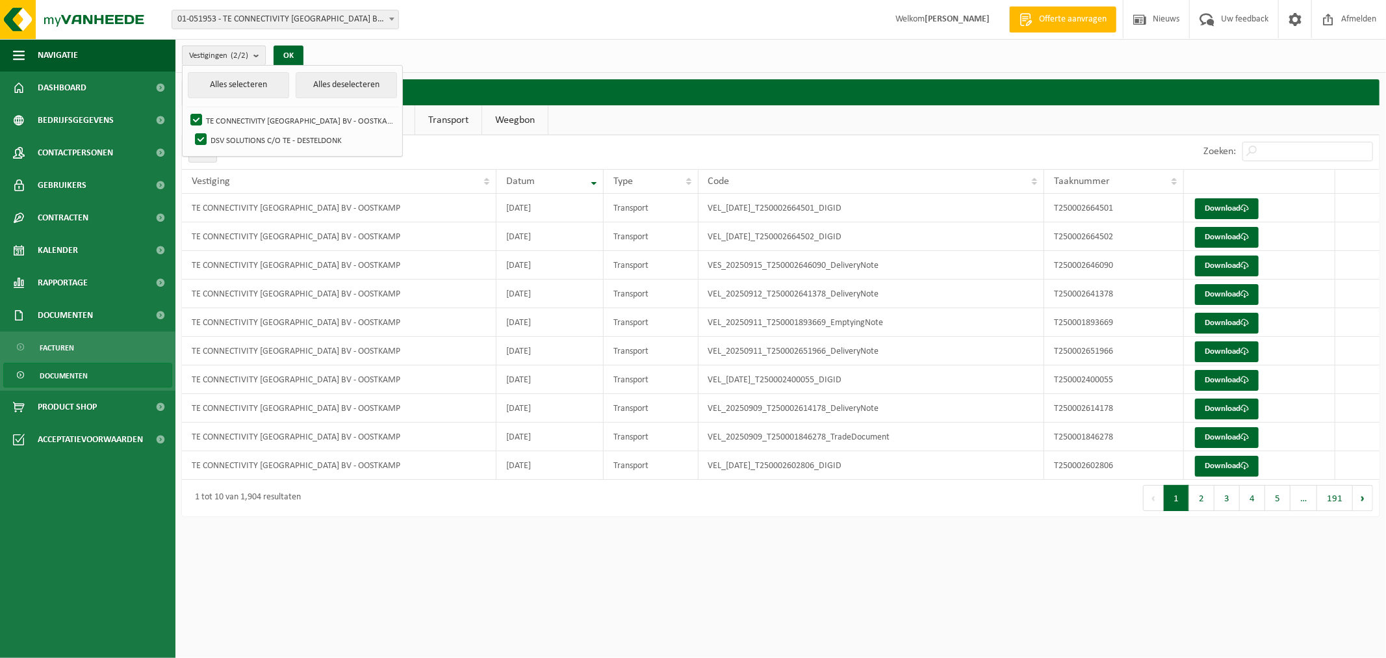
click at [255, 55] on b "submit" at bounding box center [259, 55] width 12 height 19
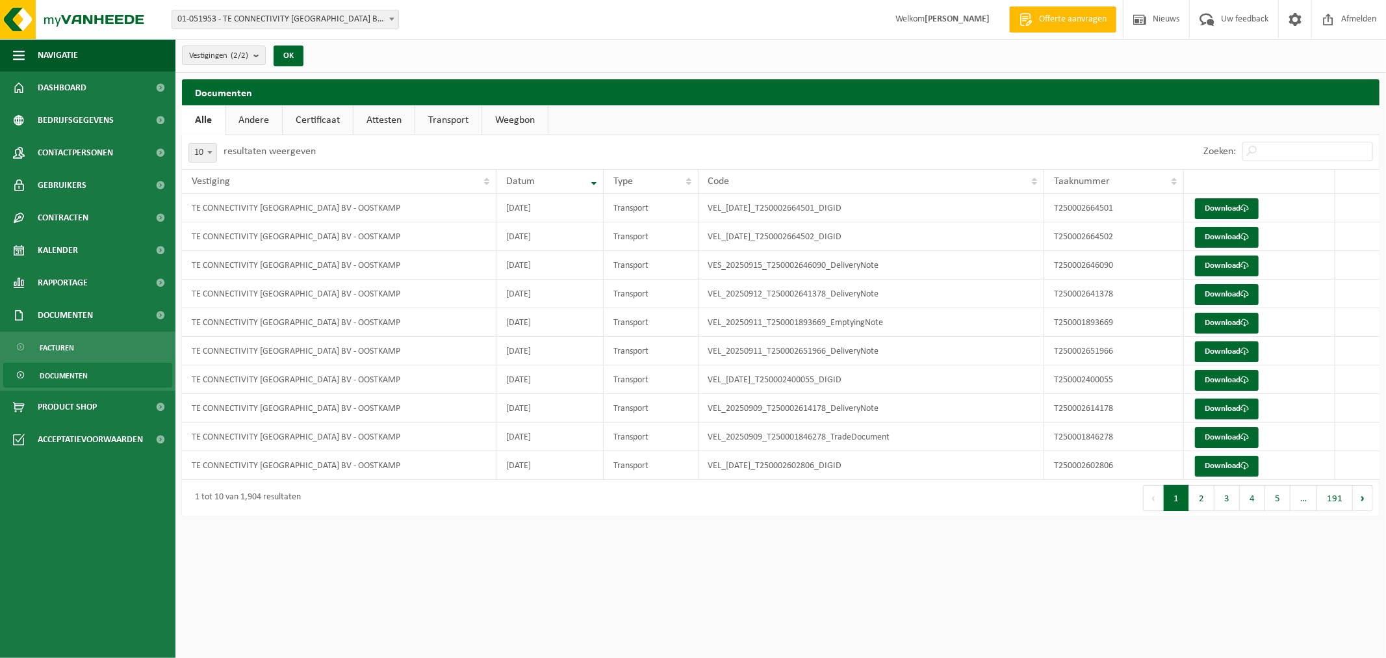
click at [393, 19] on b at bounding box center [391, 19] width 5 height 3
click at [72, 374] on span "Documenten" at bounding box center [64, 375] width 48 height 25
click at [255, 67] on div "Vestigingen (2/2) Alles selecteren Alles deselecteren TE CONNECTIVITY BELGIUM B…" at bounding box center [246, 56] width 142 height 28
click at [258, 53] on b "submit" at bounding box center [259, 55] width 12 height 18
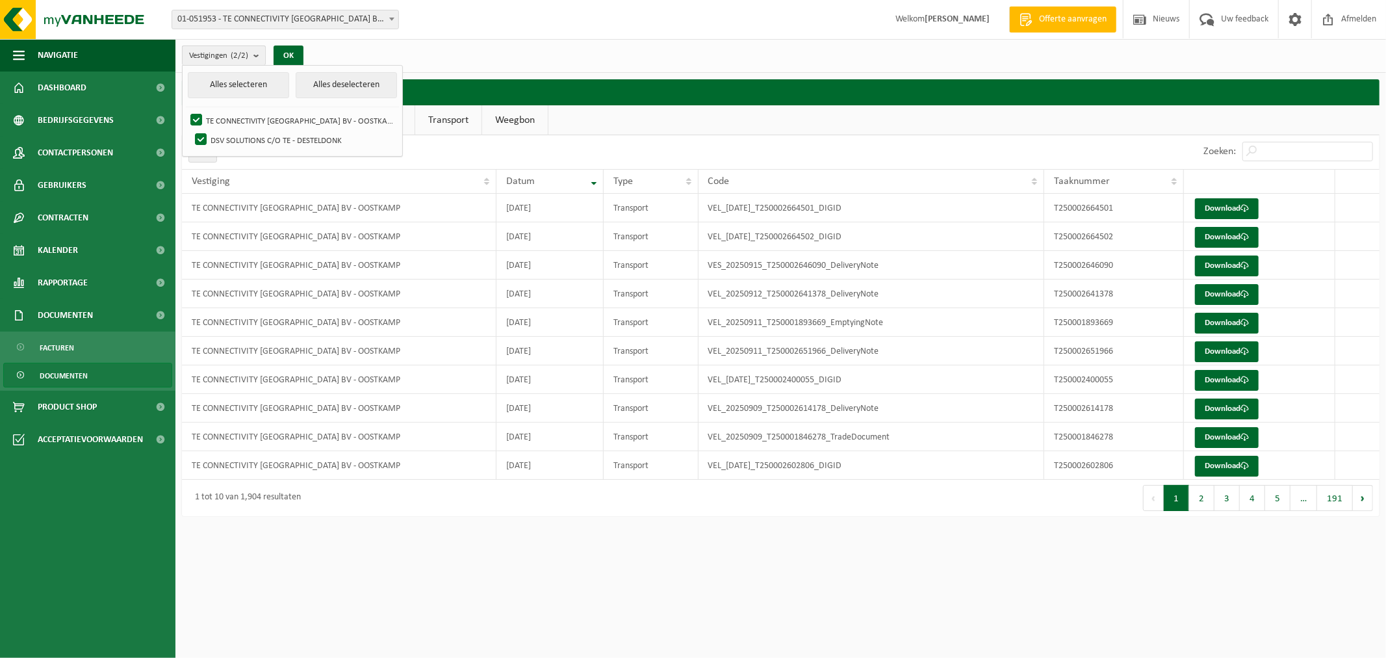
click at [258, 53] on b "submit" at bounding box center [259, 55] width 12 height 19
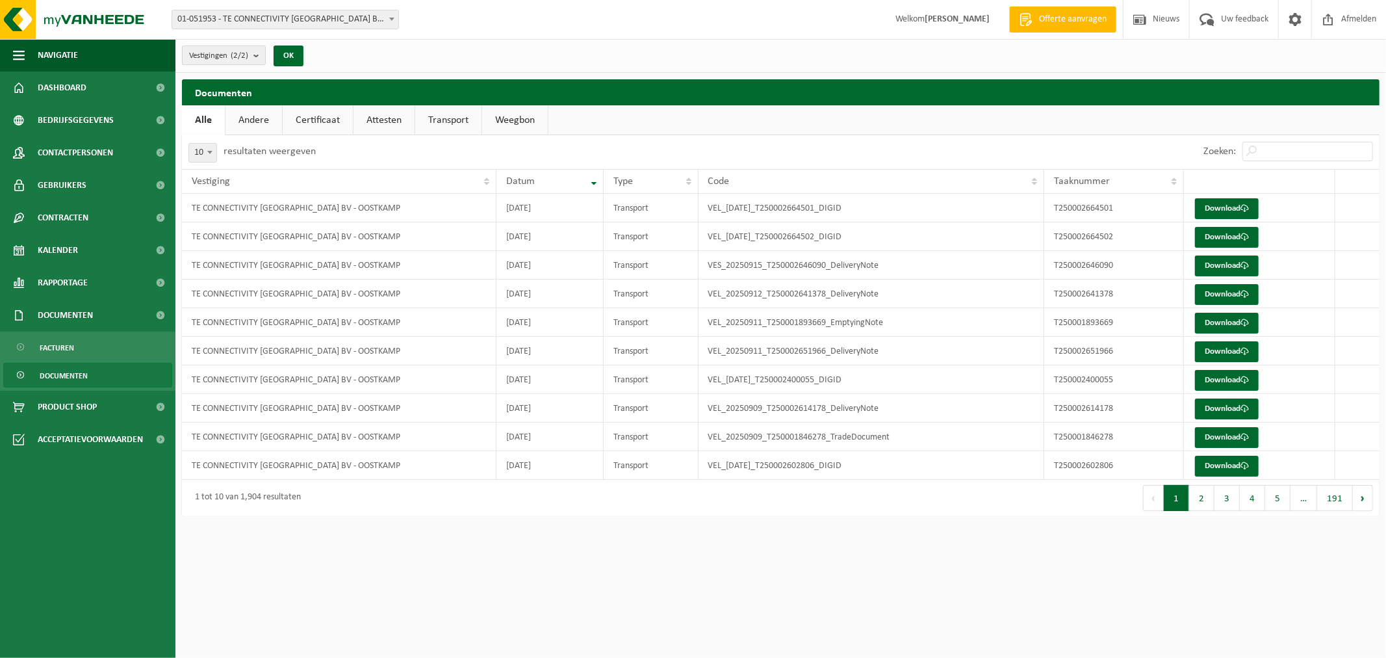
click at [258, 53] on b "submit" at bounding box center [259, 55] width 12 height 18
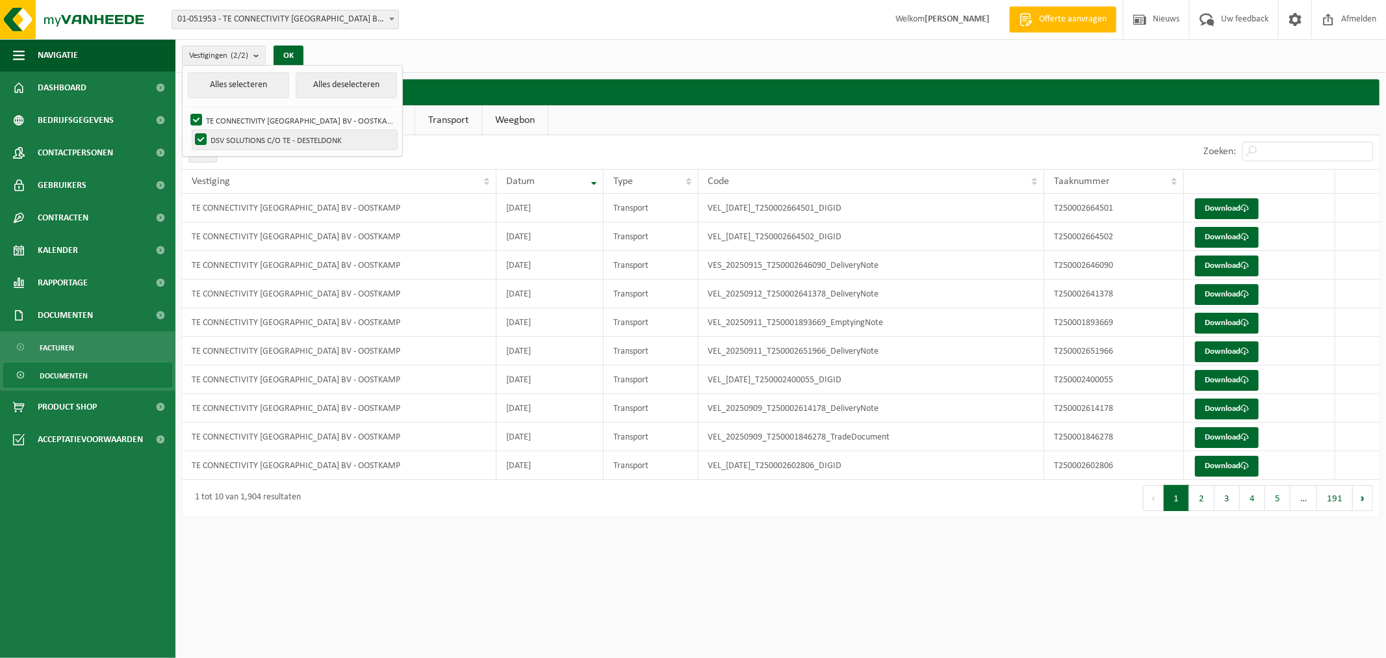
click at [201, 136] on label "DSV SOLUTIONS C/O TE - DESTELDONK" at bounding box center [294, 139] width 205 height 19
click at [190, 130] on input "DSV SOLUTIONS C/O TE - DESTELDONK" at bounding box center [190, 129] width 1 height 1
checkbox input "false"
click at [260, 55] on b "submit" at bounding box center [259, 55] width 12 height 19
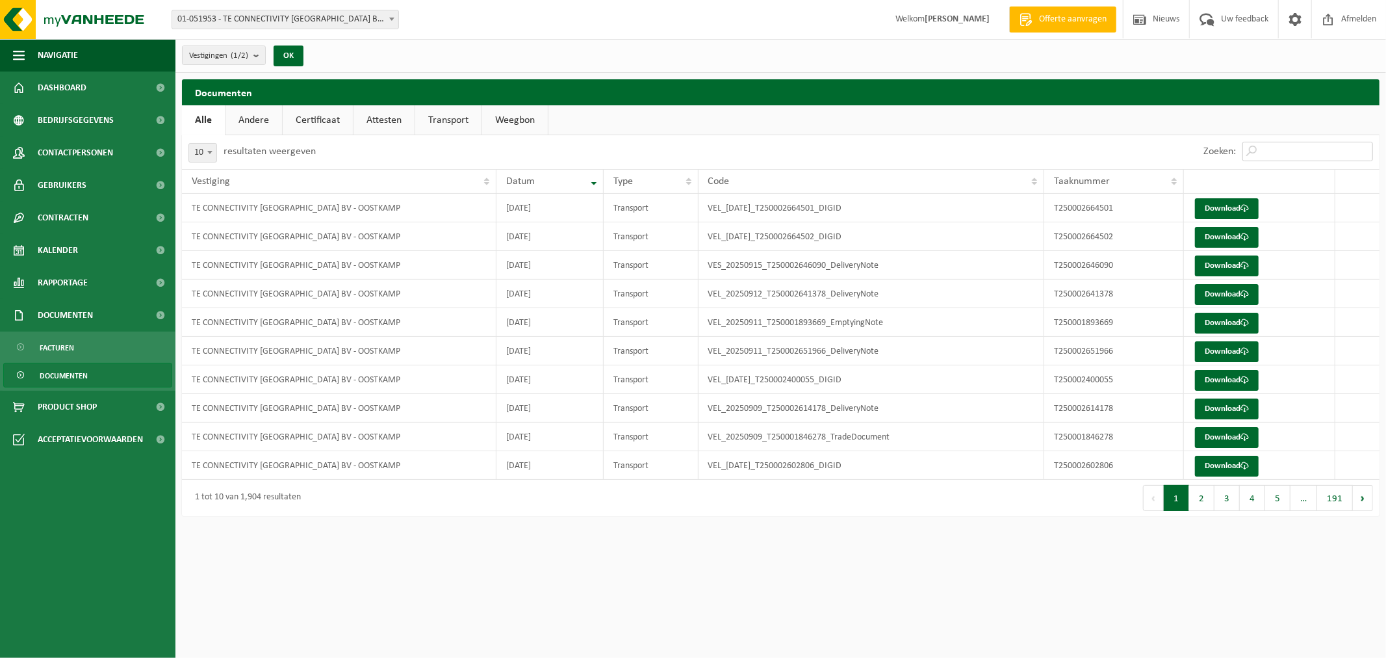
click at [1268, 156] on input "Zoeken:" at bounding box center [1307, 151] width 131 height 19
paste input "T240002551101"
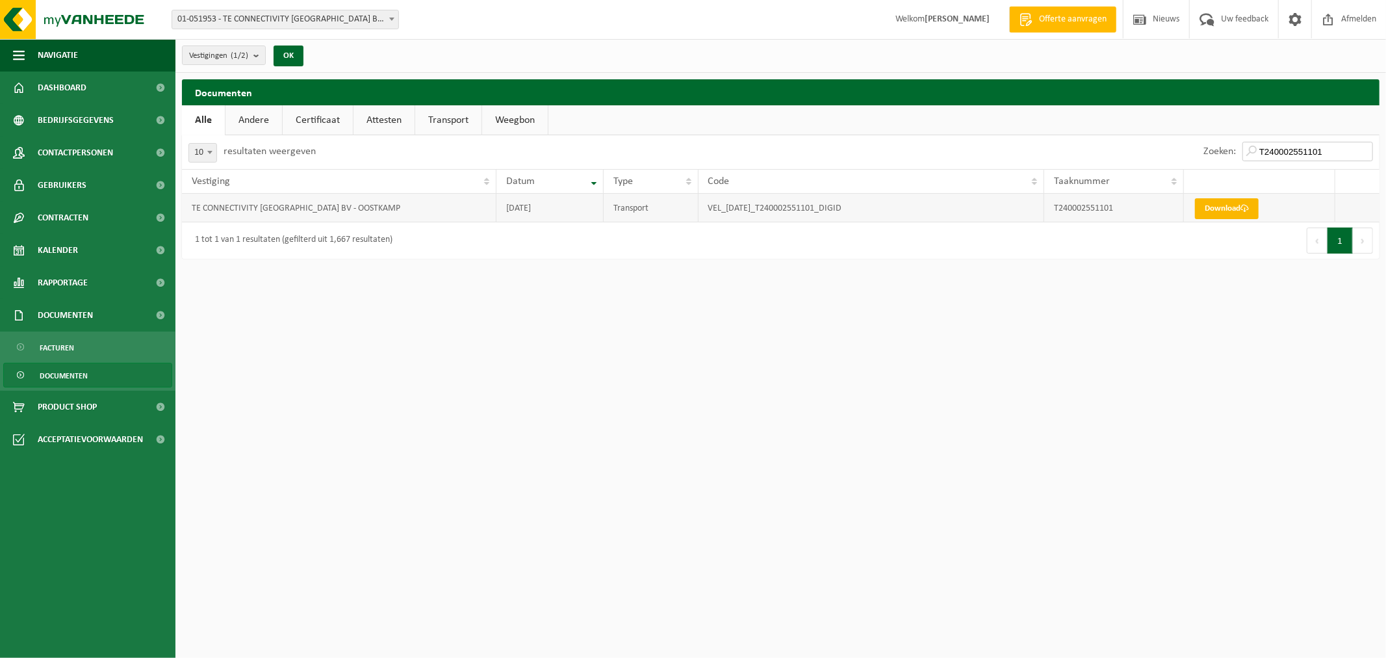
type input "T240002551101"
click at [1225, 211] on link "Download" at bounding box center [1227, 208] width 64 height 21
